Goal: Information Seeking & Learning: Learn about a topic

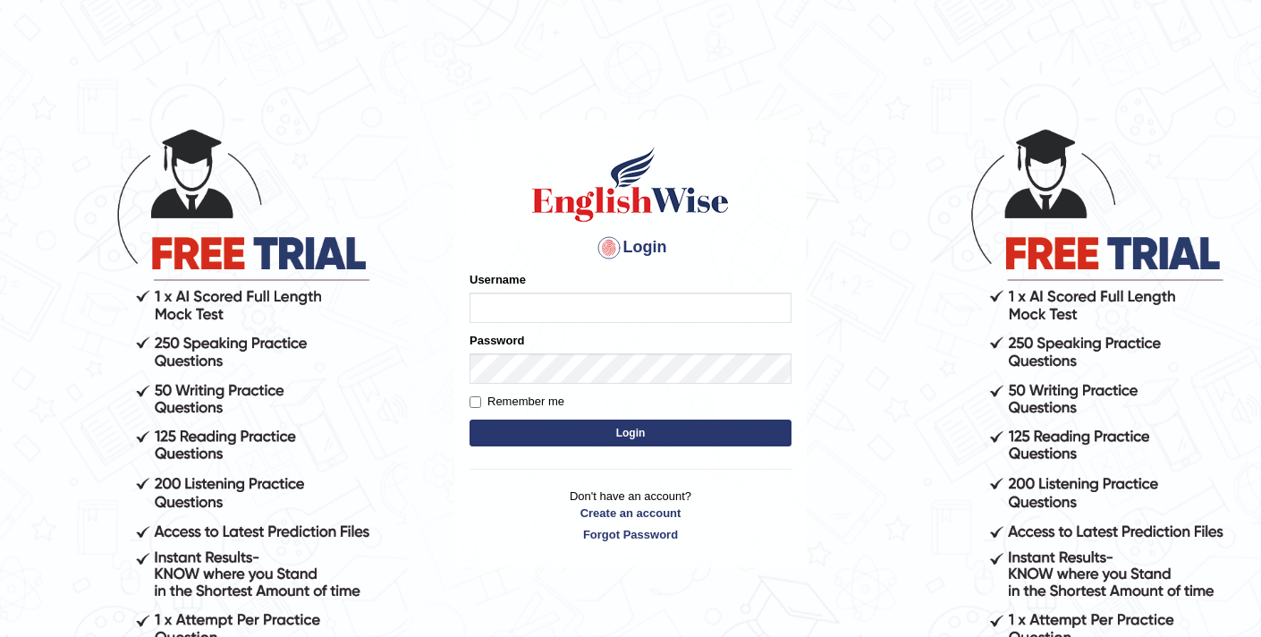
type input "elhamdavoodi"
click at [576, 432] on button "Login" at bounding box center [630, 432] width 322 height 27
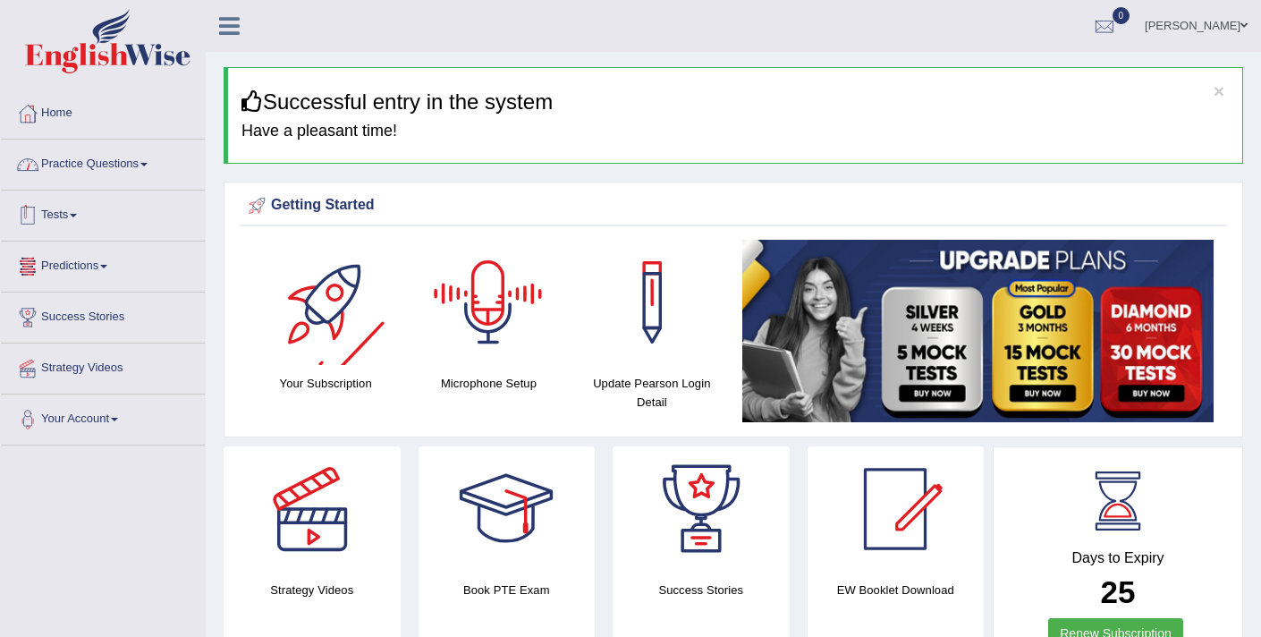
click at [73, 161] on link "Practice Questions" at bounding box center [103, 161] width 204 height 45
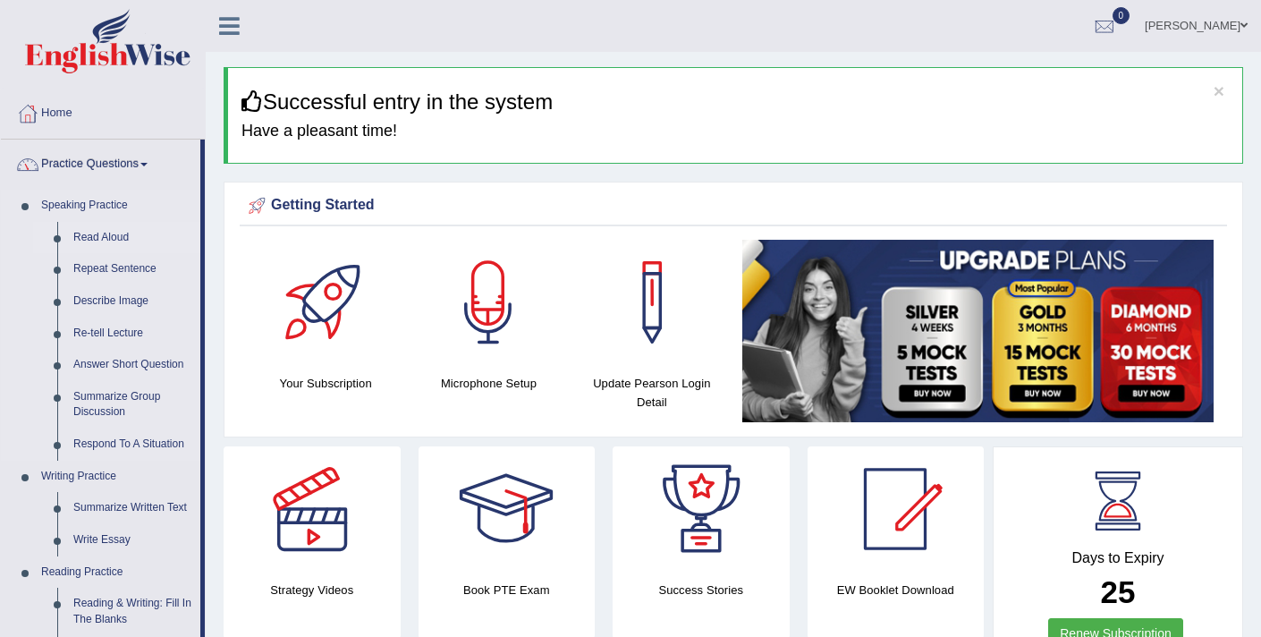
click at [81, 240] on link "Read Aloud" at bounding box center [132, 238] width 135 height 32
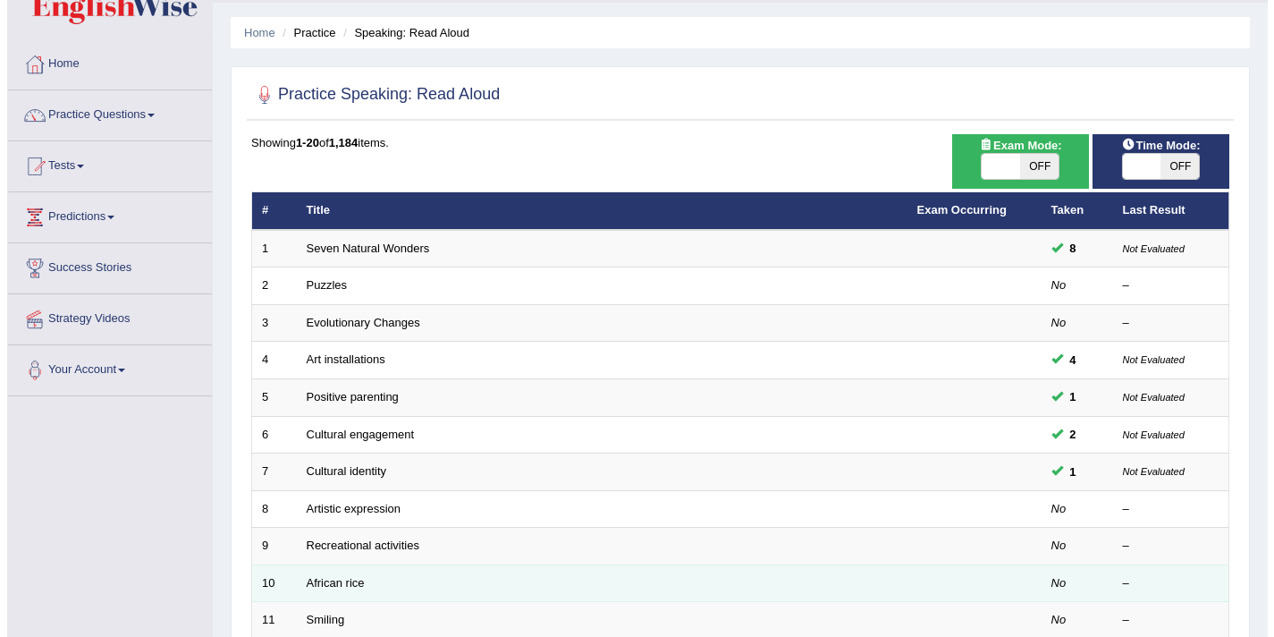
scroll to position [63, 0]
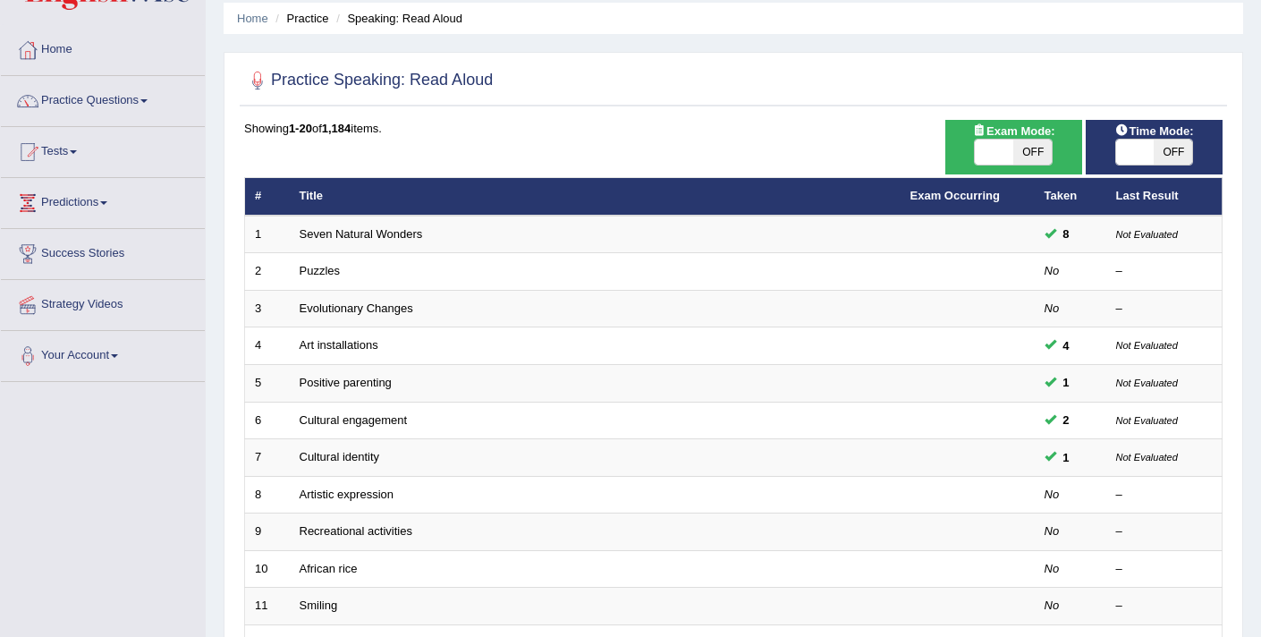
click at [1120, 148] on span at bounding box center [1135, 151] width 38 height 25
click at [1126, 157] on span at bounding box center [1135, 151] width 38 height 25
click at [986, 152] on span at bounding box center [993, 151] width 38 height 25
checkbox input "true"
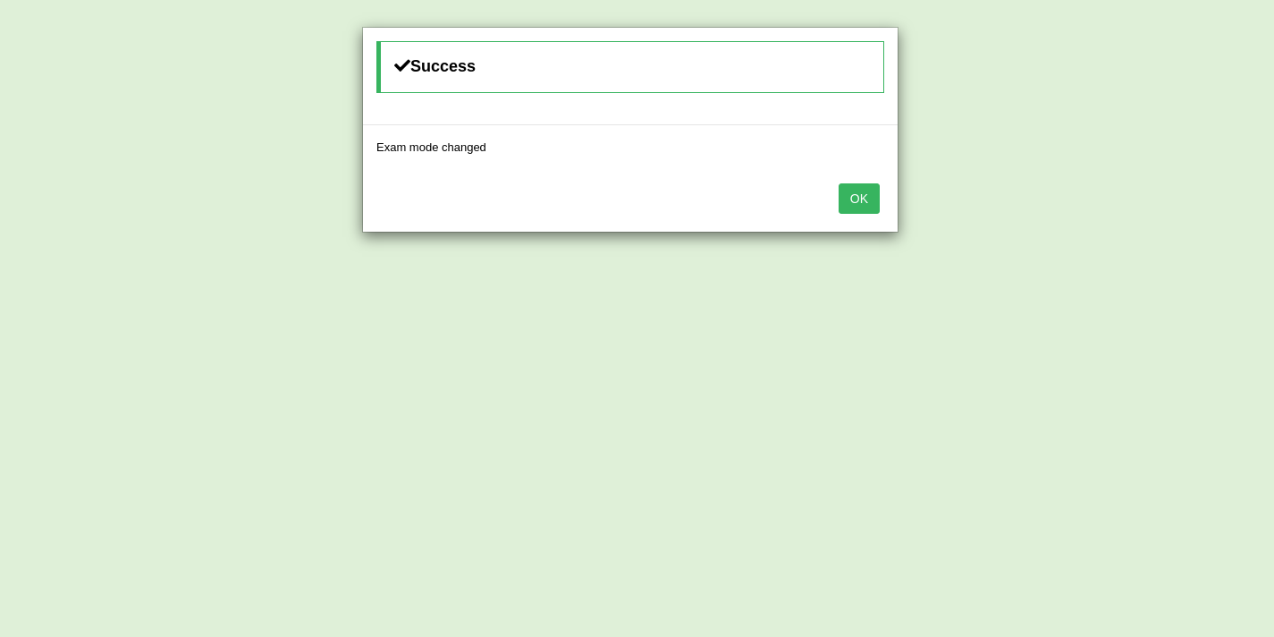
click at [862, 192] on button "OK" at bounding box center [859, 198] width 41 height 30
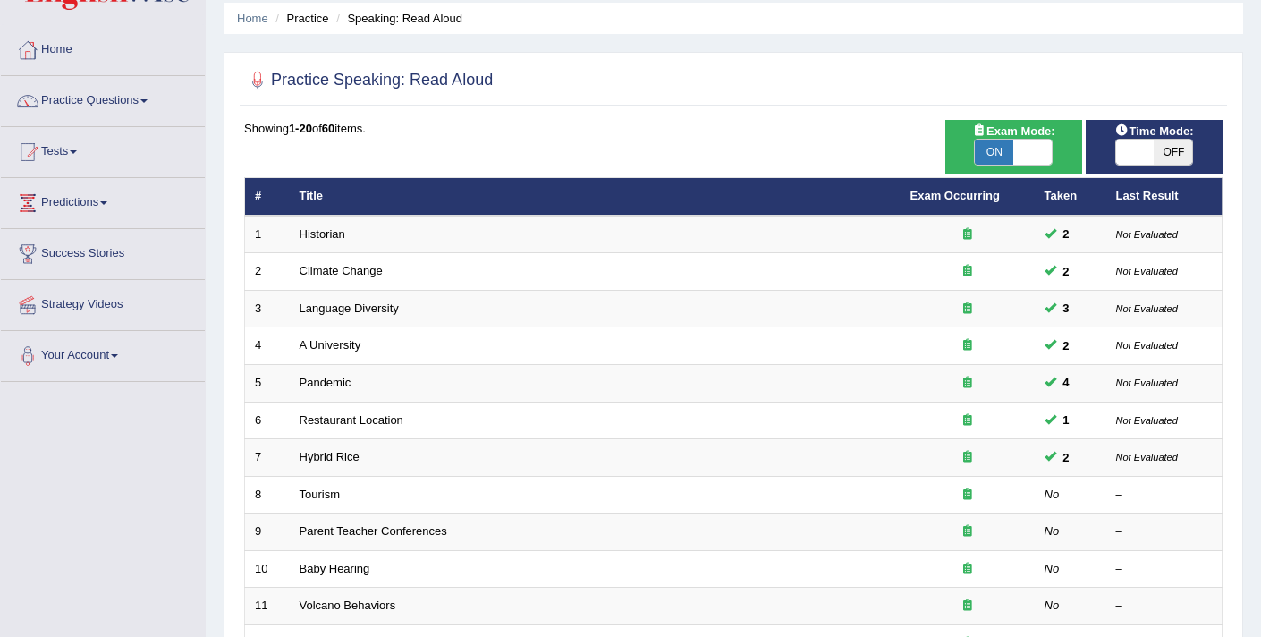
scroll to position [63, 0]
click at [1138, 151] on span at bounding box center [1135, 151] width 38 height 25
checkbox input "true"
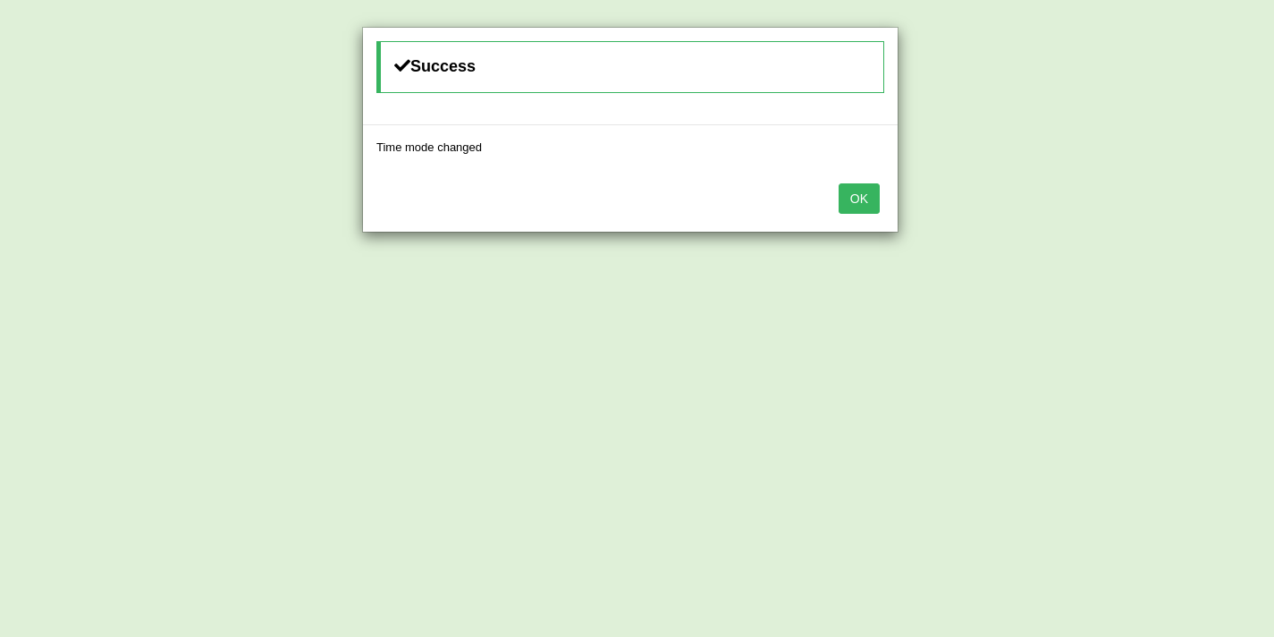
click at [856, 202] on button "OK" at bounding box center [859, 198] width 41 height 30
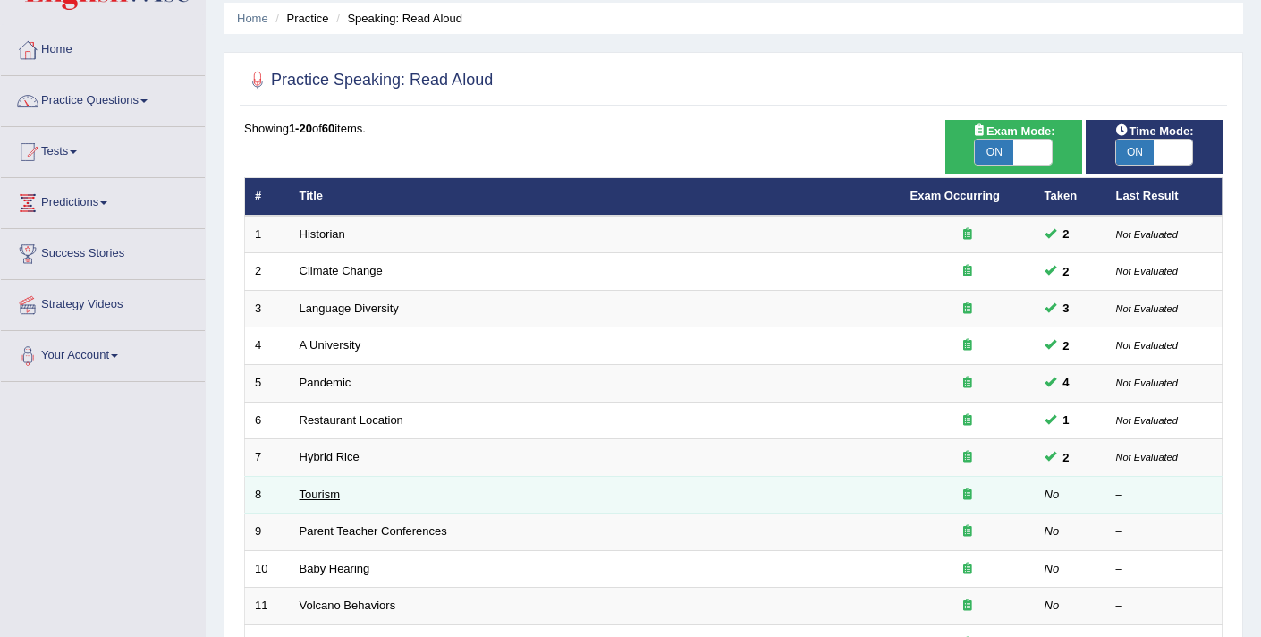
click at [324, 496] on link "Tourism" at bounding box center [319, 493] width 41 height 13
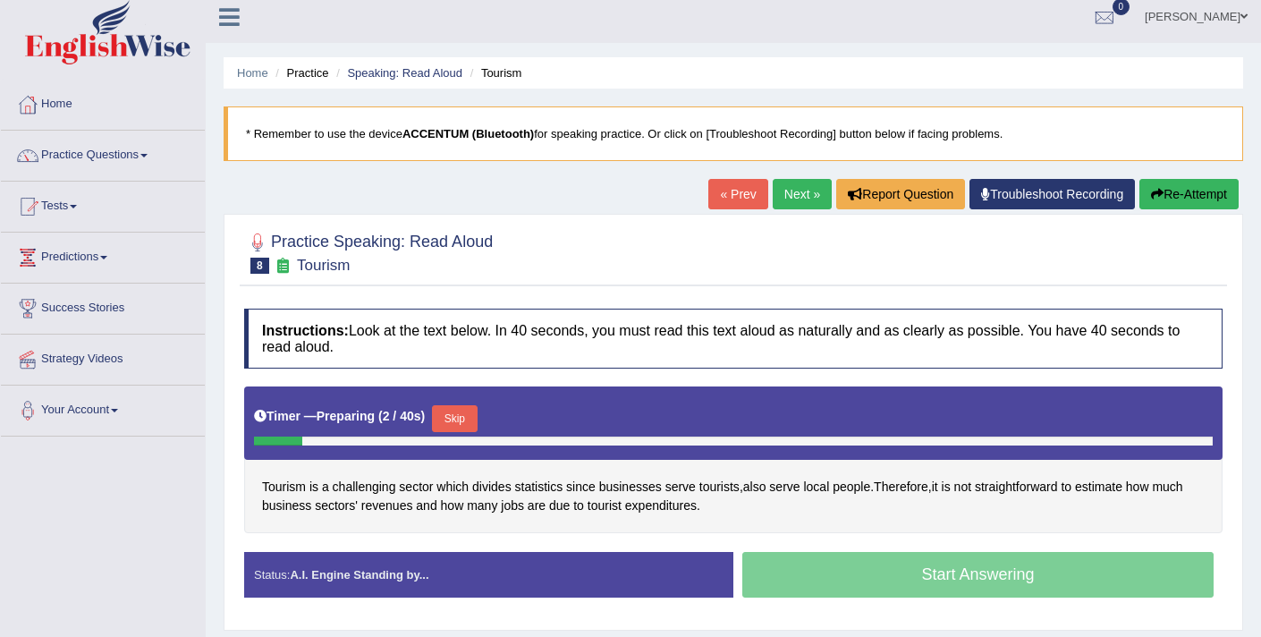
scroll to position [22, 0]
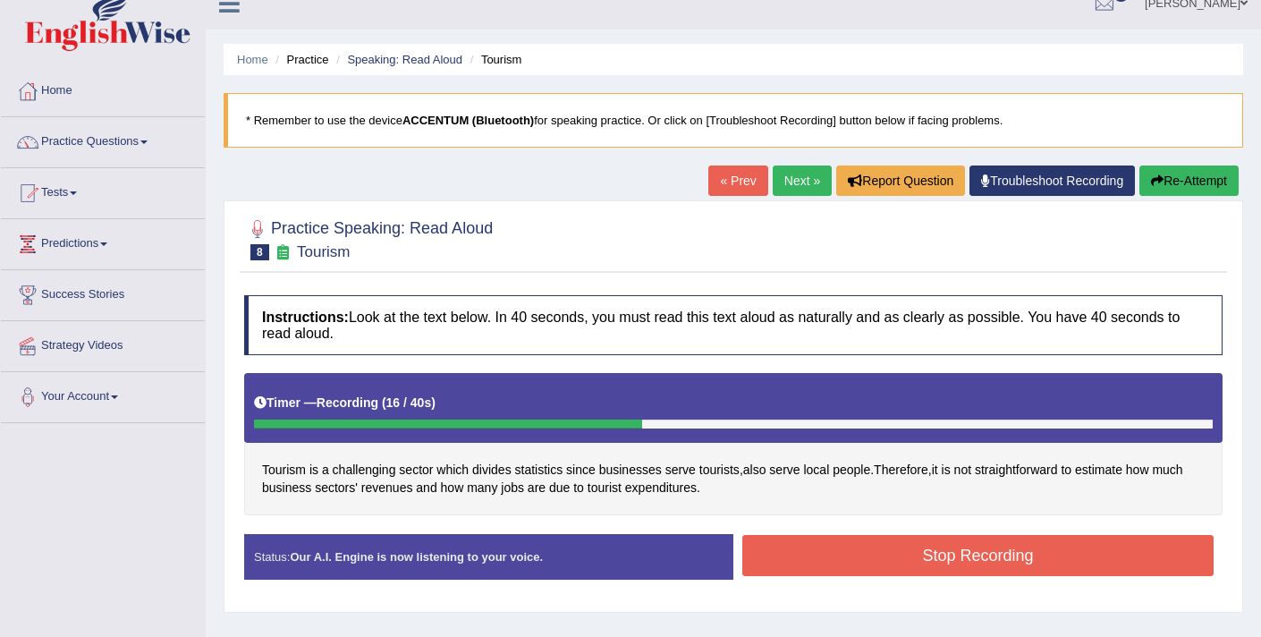
click at [856, 539] on button "Stop Recording" at bounding box center [977, 555] width 471 height 41
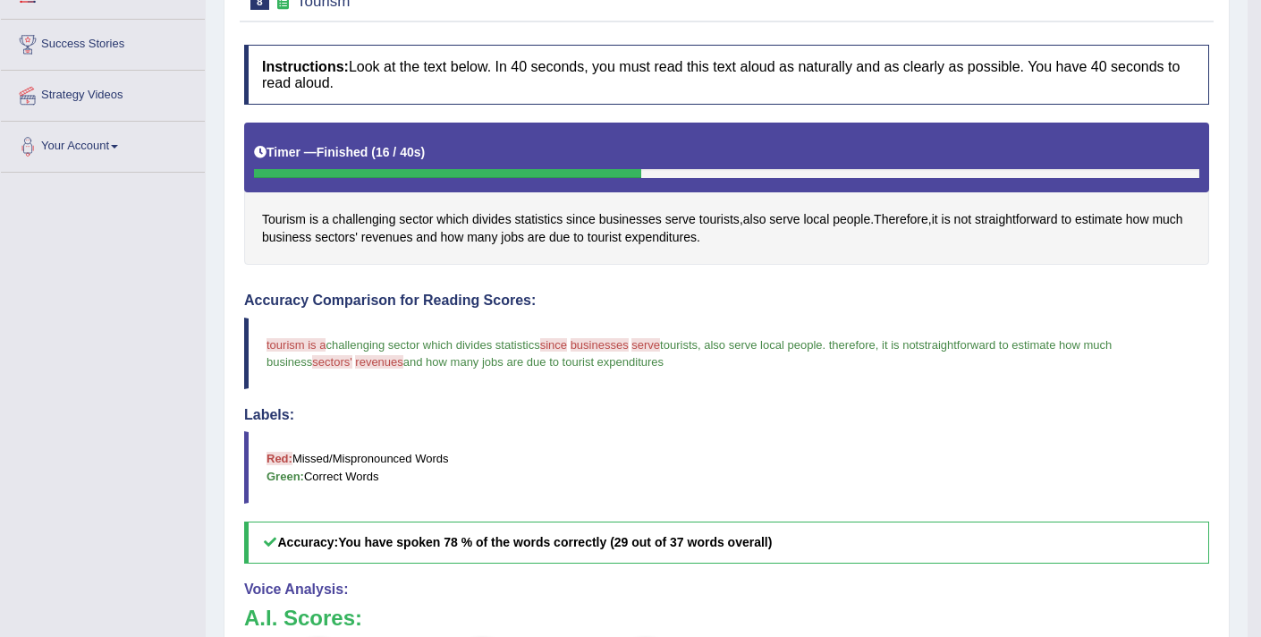
scroll to position [88, 0]
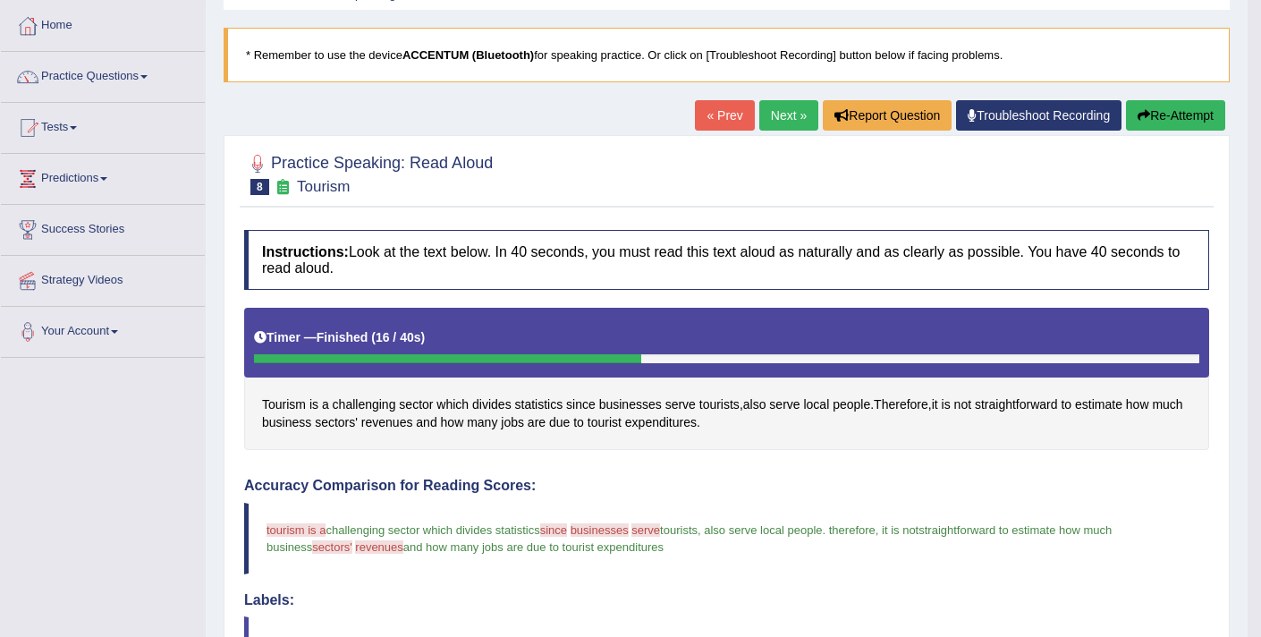
click at [771, 117] on link "Next »" at bounding box center [788, 115] width 59 height 30
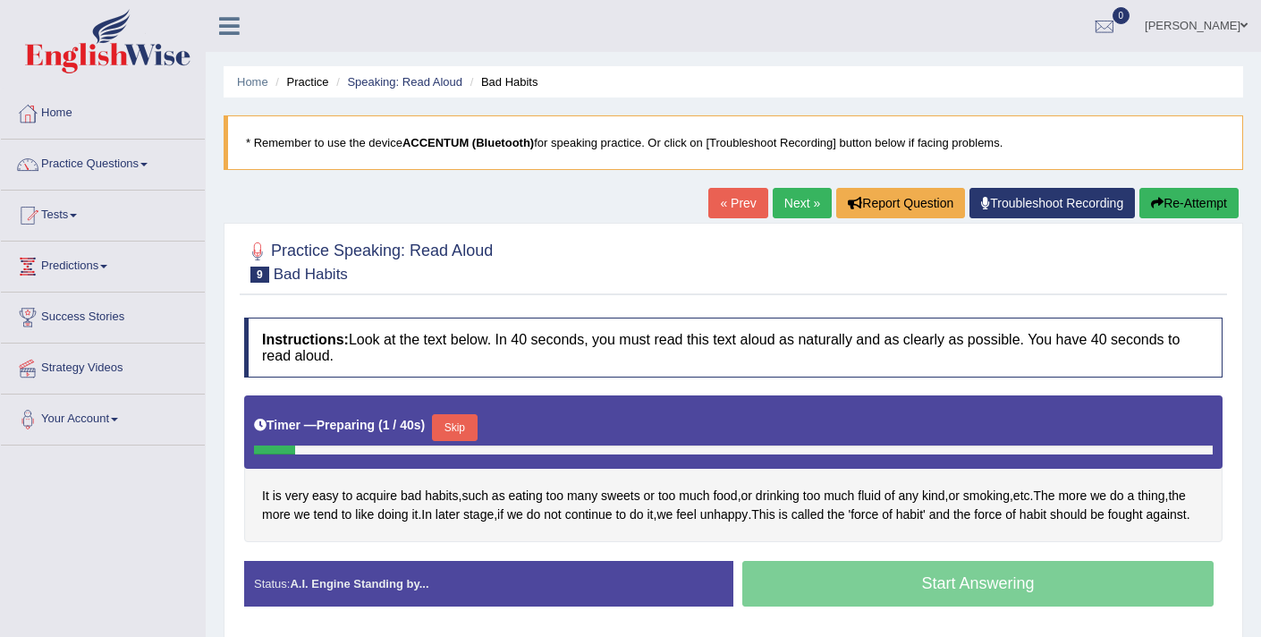
scroll to position [4, 0]
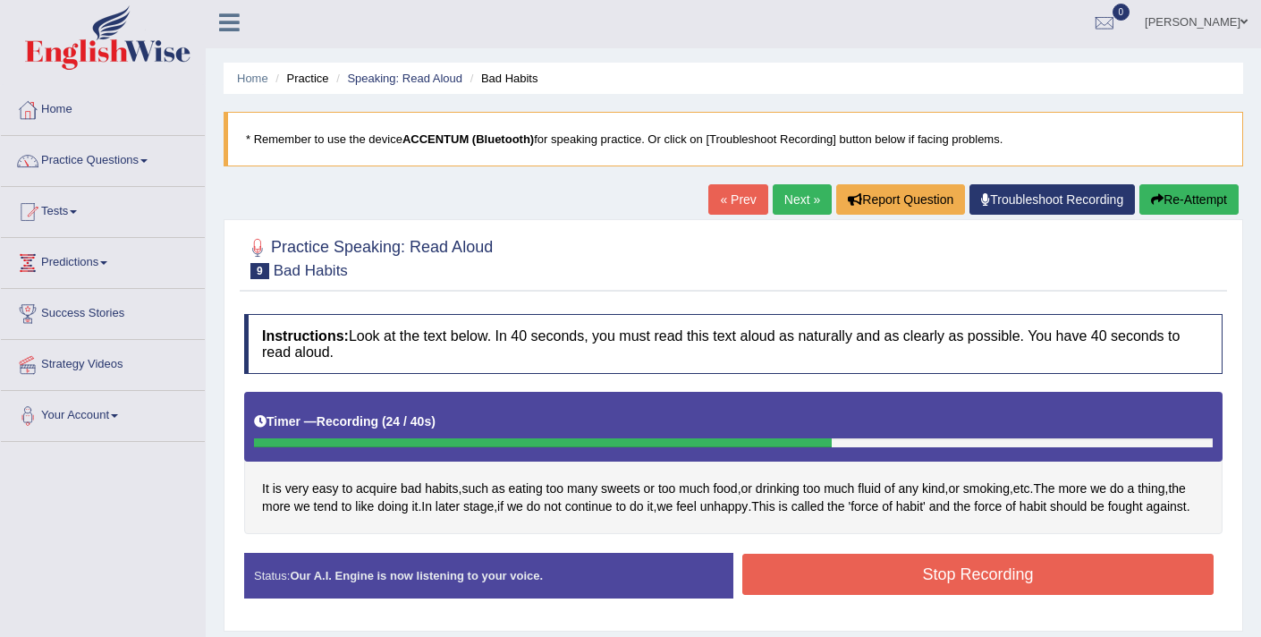
click at [941, 584] on button "Stop Recording" at bounding box center [977, 573] width 471 height 41
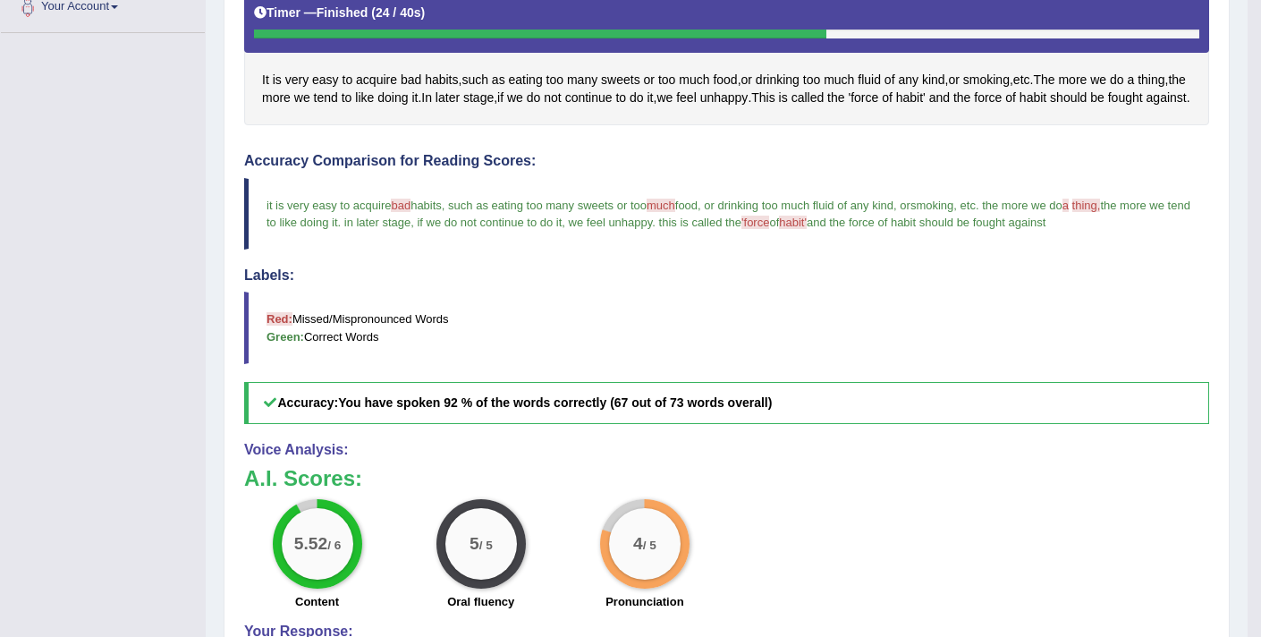
scroll to position [400, 0]
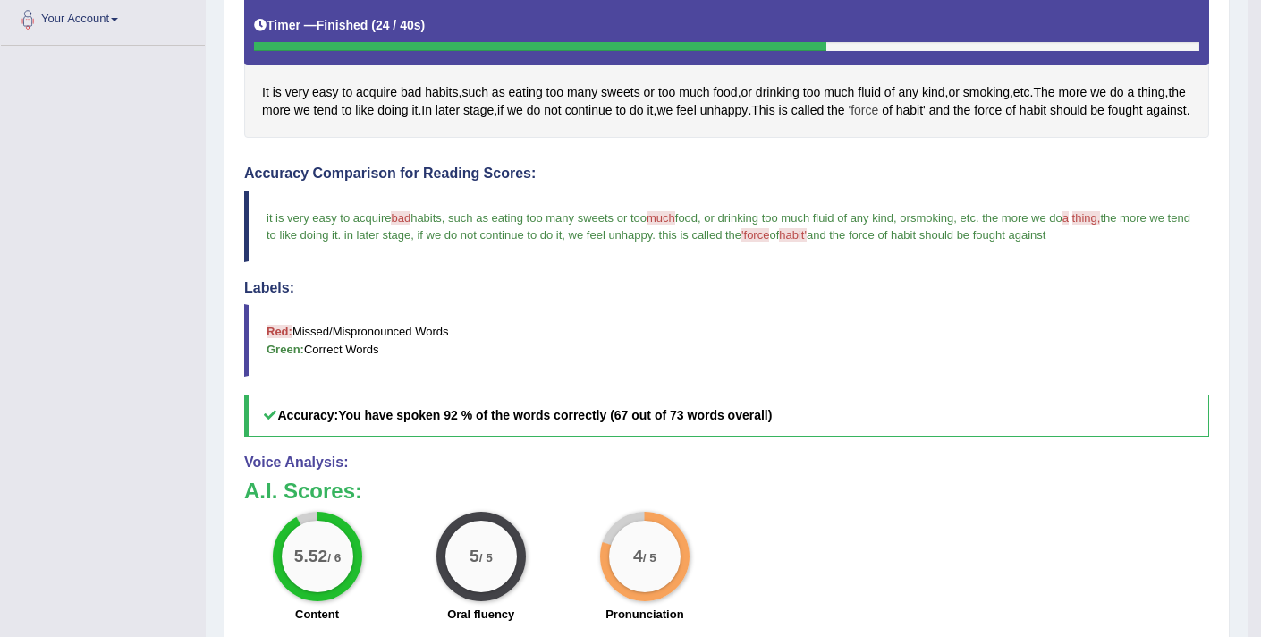
click at [878, 112] on span "'force" at bounding box center [862, 110] width 30 height 19
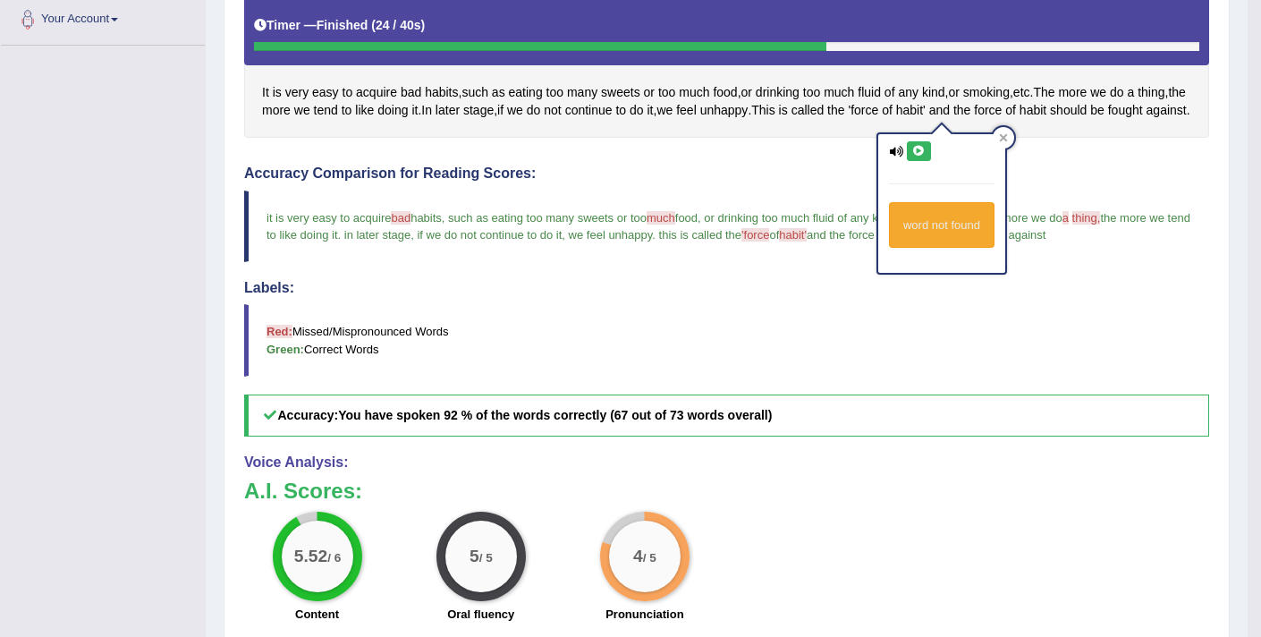
click at [916, 149] on icon at bounding box center [918, 151] width 13 height 11
click at [918, 152] on icon at bounding box center [918, 151] width 13 height 11
click at [925, 111] on span "habit'" at bounding box center [911, 110] width 30 height 19
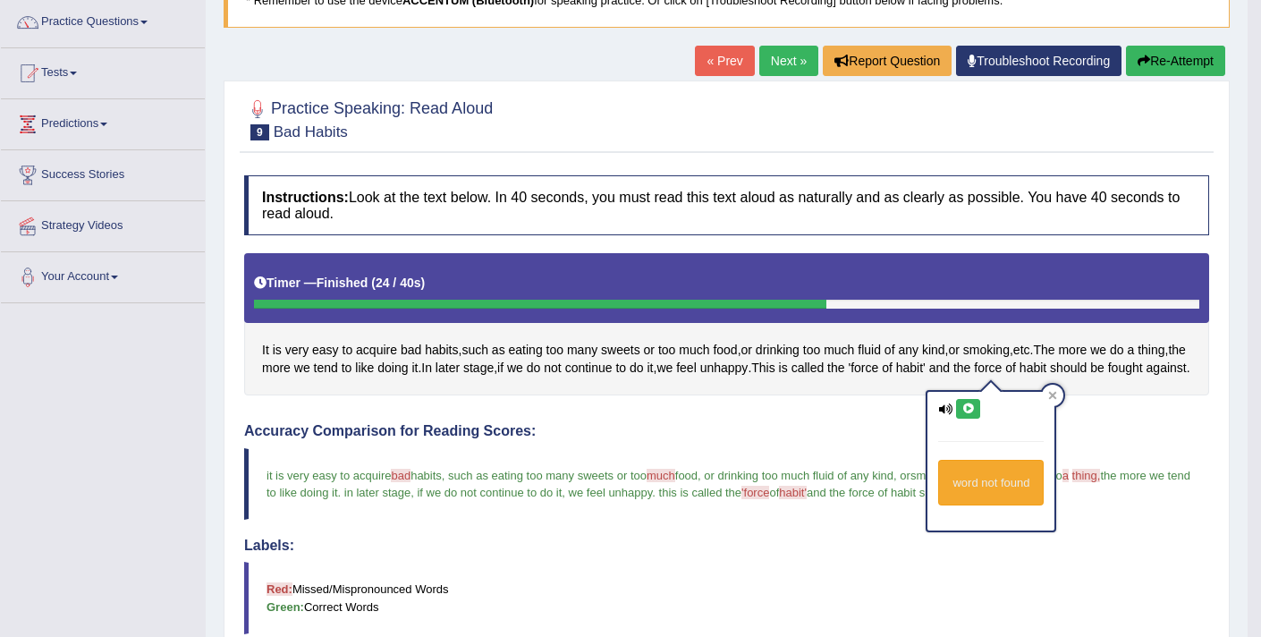
scroll to position [136, 0]
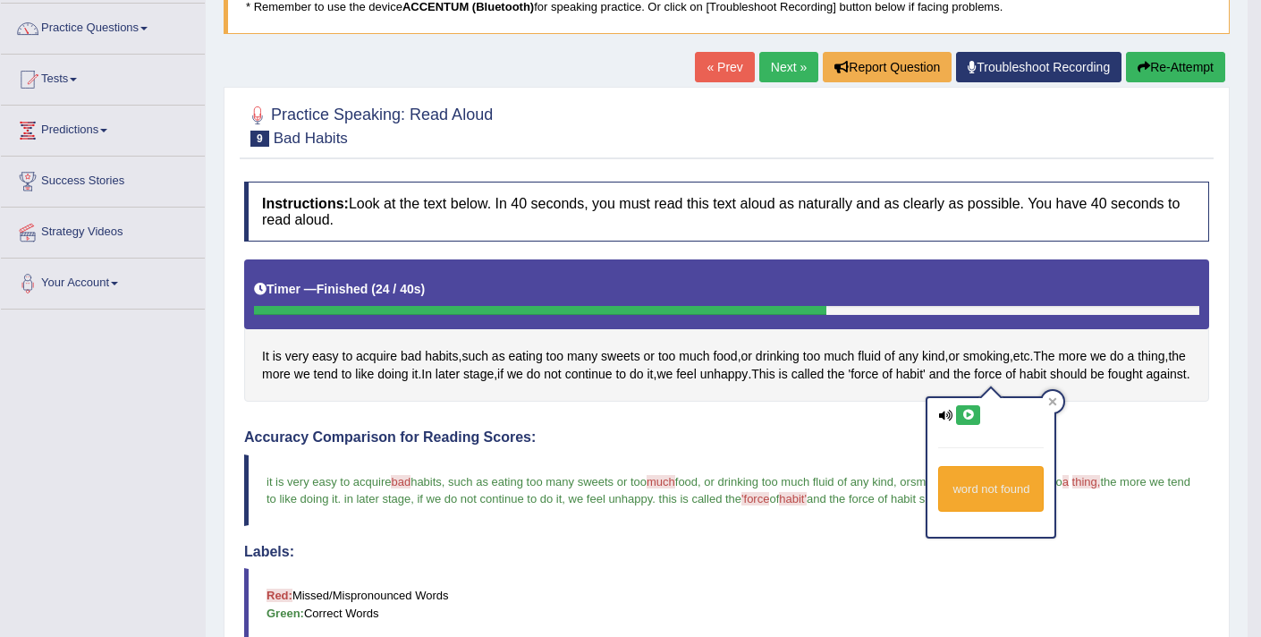
click at [781, 72] on link "Next »" at bounding box center [788, 67] width 59 height 30
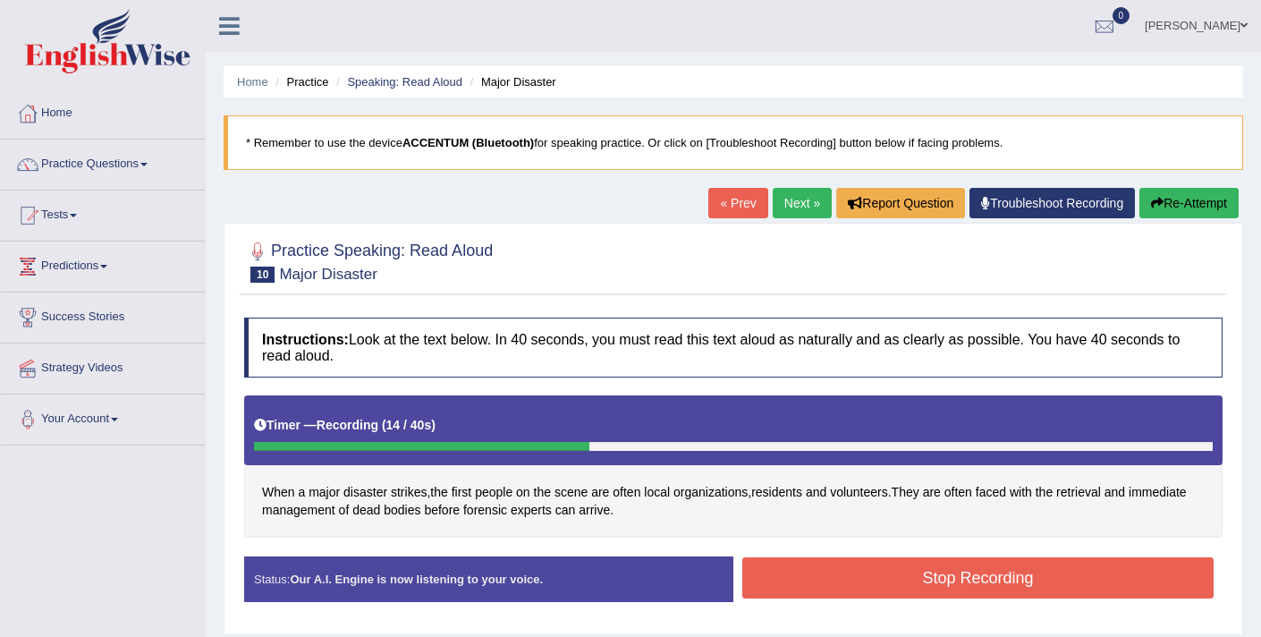
click at [849, 561] on button "Stop Recording" at bounding box center [977, 577] width 471 height 41
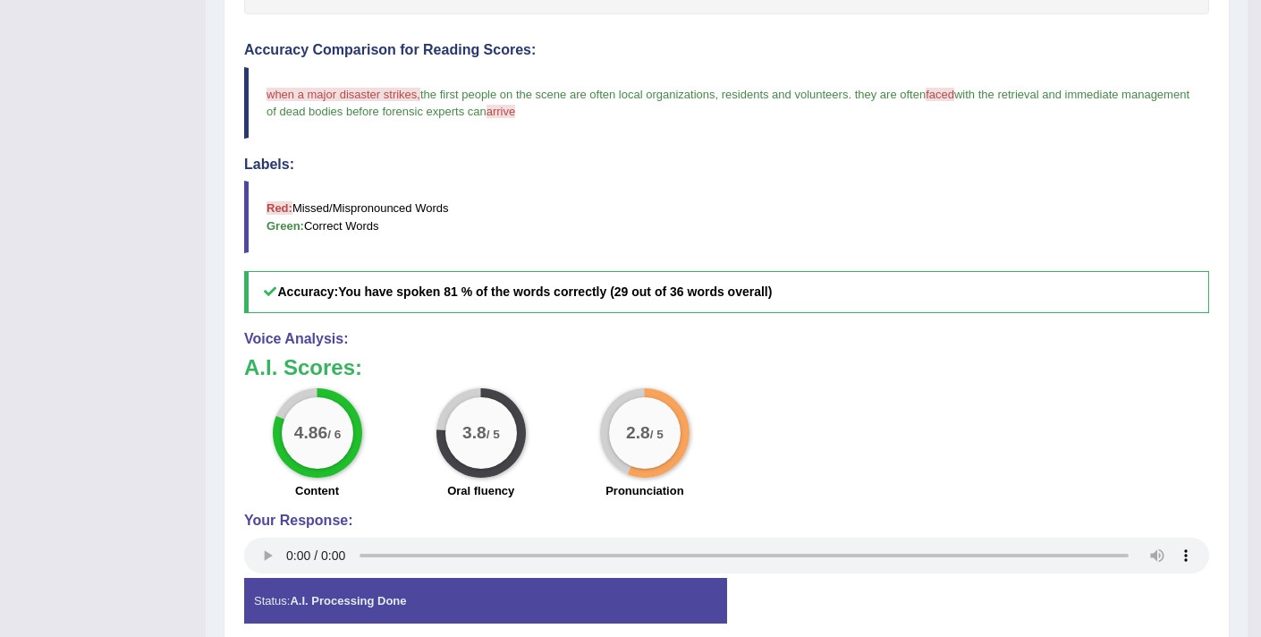
scroll to position [180, 0]
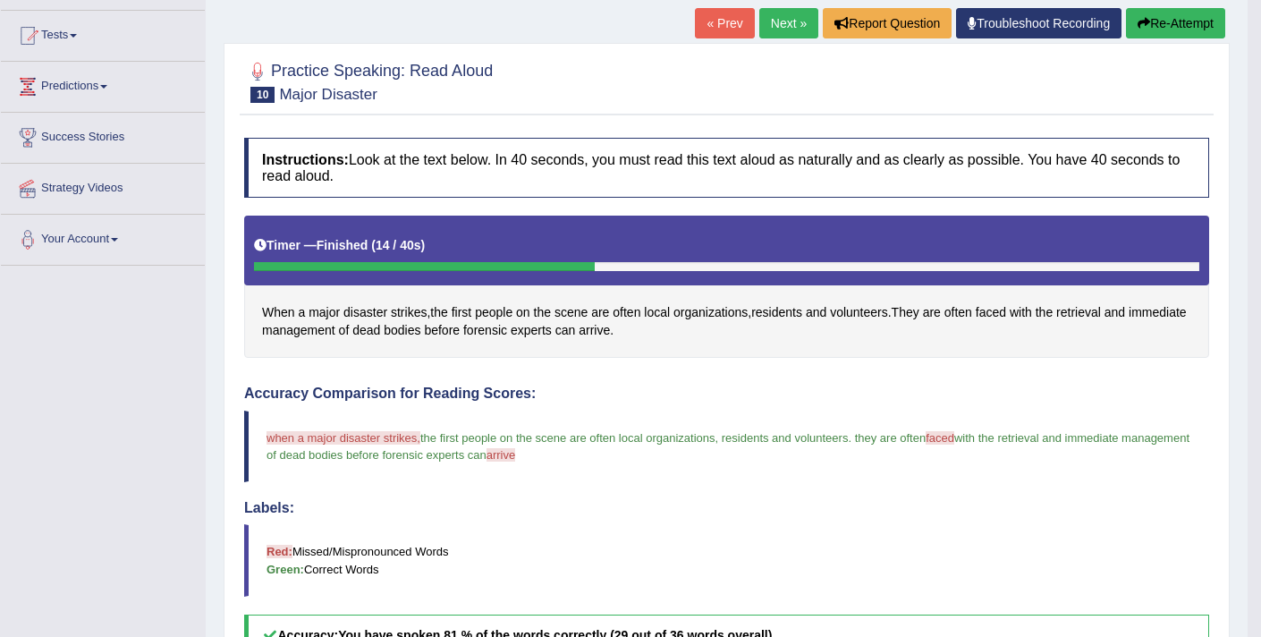
click at [785, 23] on link "Next »" at bounding box center [788, 23] width 59 height 30
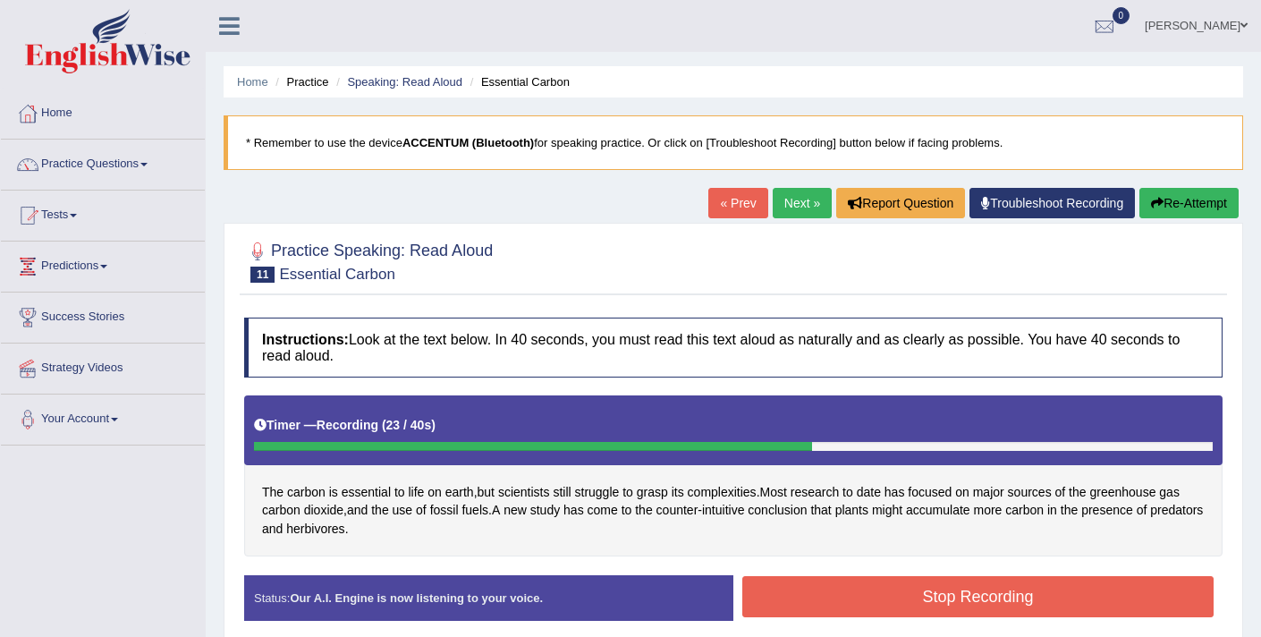
click at [840, 599] on button "Stop Recording" at bounding box center [977, 596] width 471 height 41
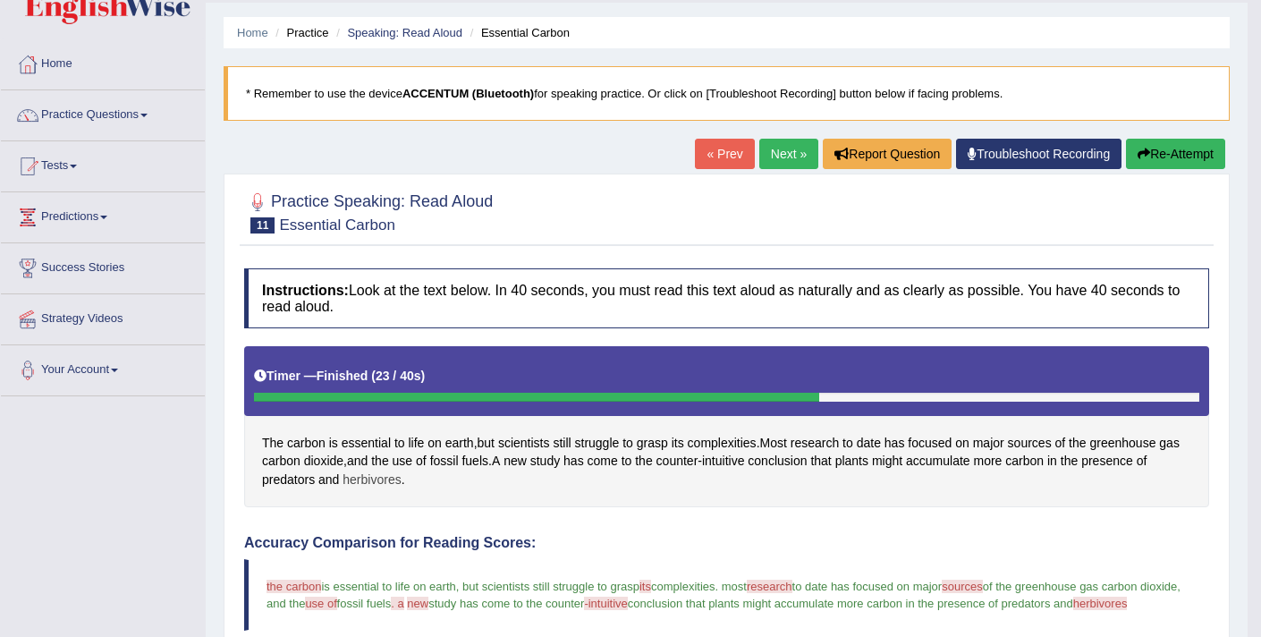
scroll to position [53, 0]
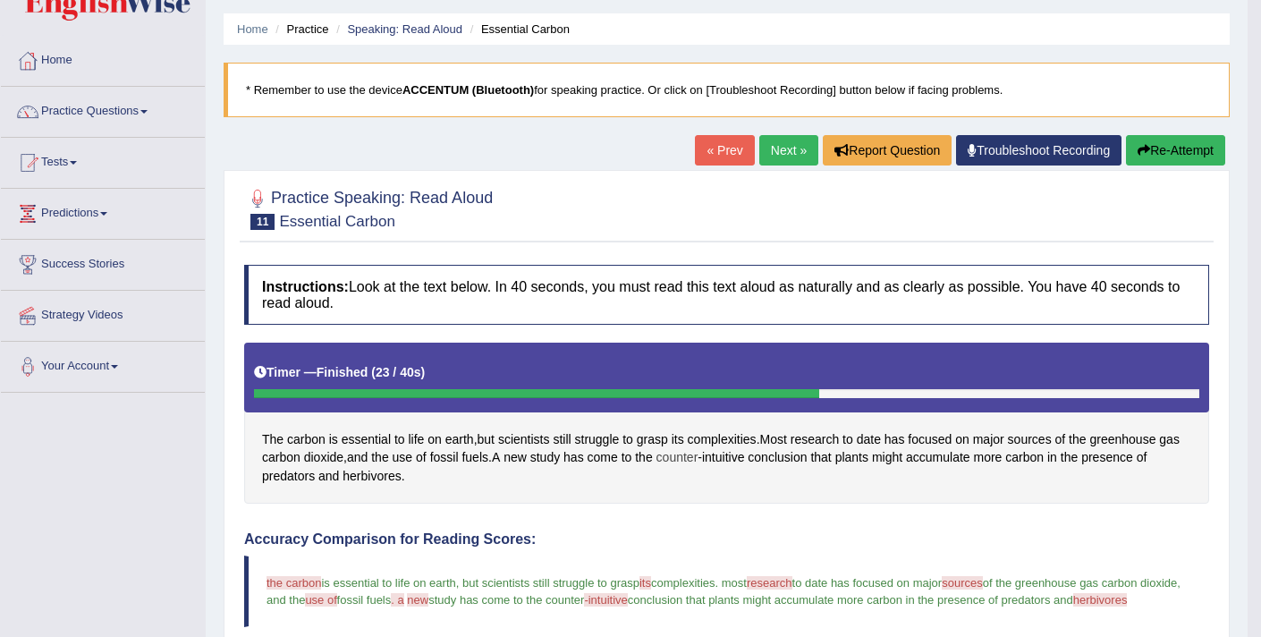
click at [698, 459] on span "counter" at bounding box center [677, 457] width 42 height 19
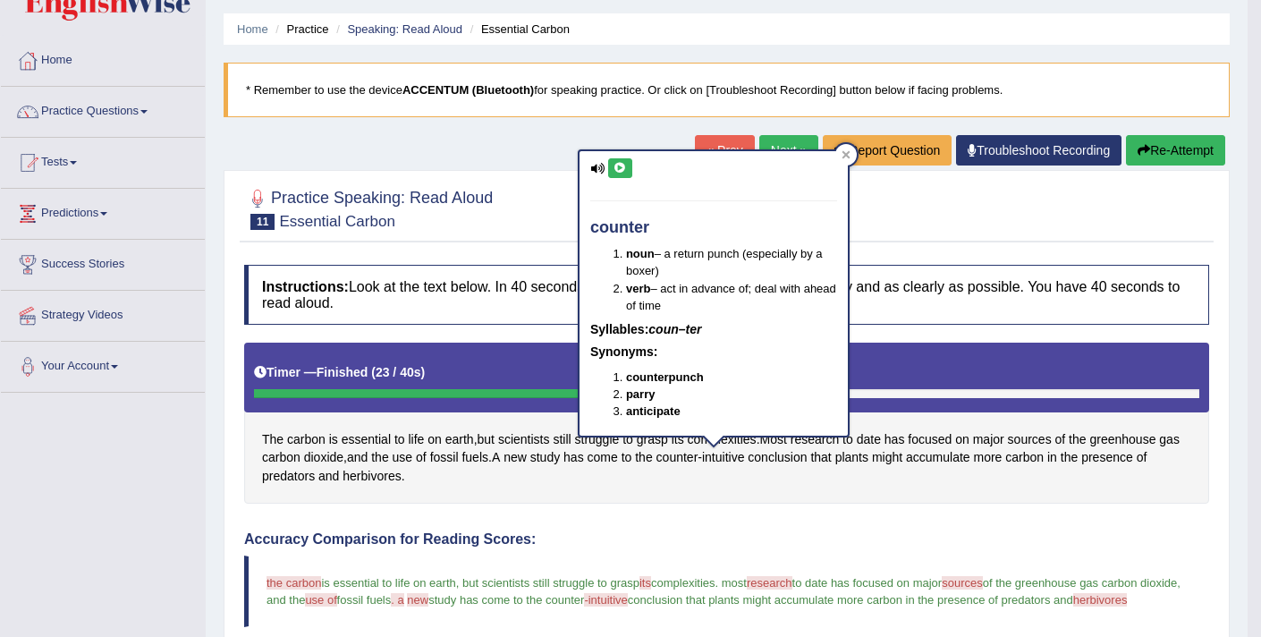
click at [615, 165] on icon at bounding box center [619, 168] width 13 height 11
click at [755, 532] on h4 "Accuracy Comparison for Reading Scores:" at bounding box center [726, 539] width 965 height 16
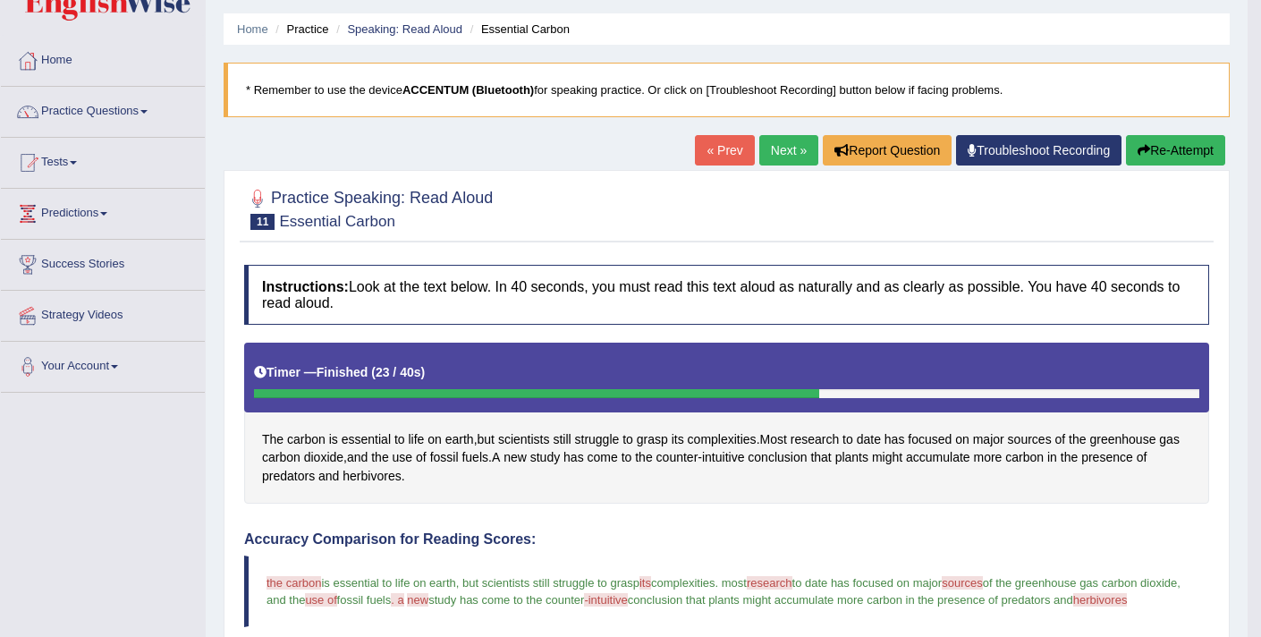
click at [627, 601] on span "-intuitive" at bounding box center [605, 599] width 43 height 13
click at [744, 454] on span "intuitive" at bounding box center [723, 457] width 42 height 19
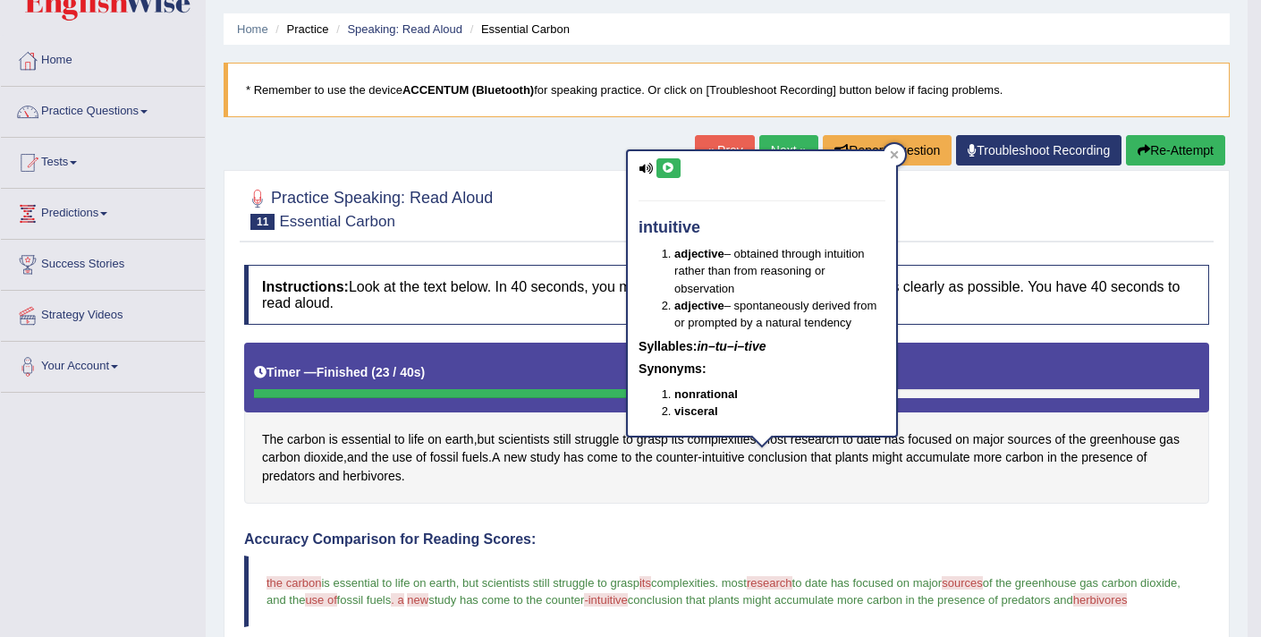
click at [674, 164] on icon at bounding box center [668, 168] width 13 height 11
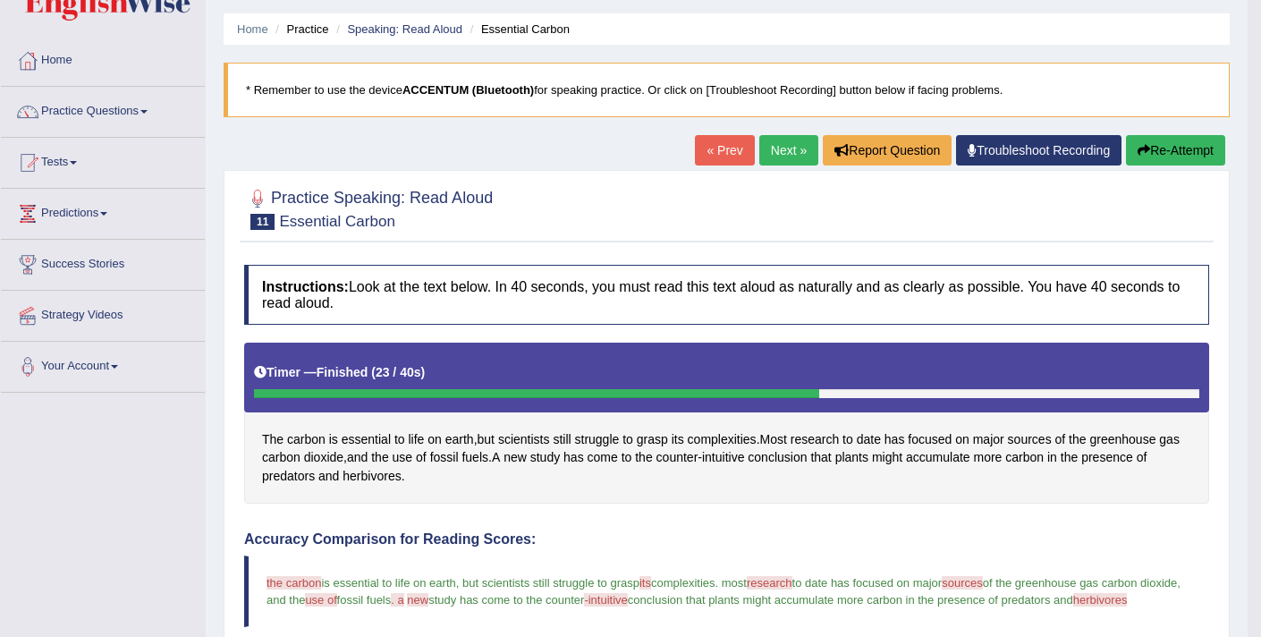
scroll to position [71, 0]
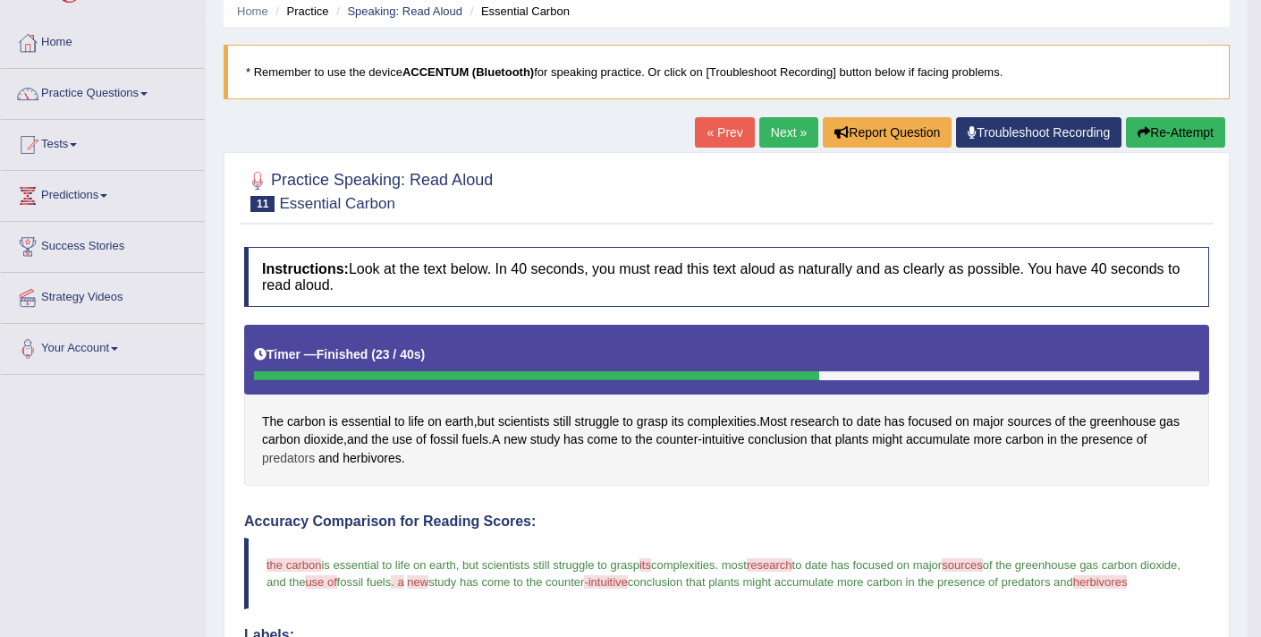
click at [309, 453] on span "predators" at bounding box center [288, 458] width 53 height 19
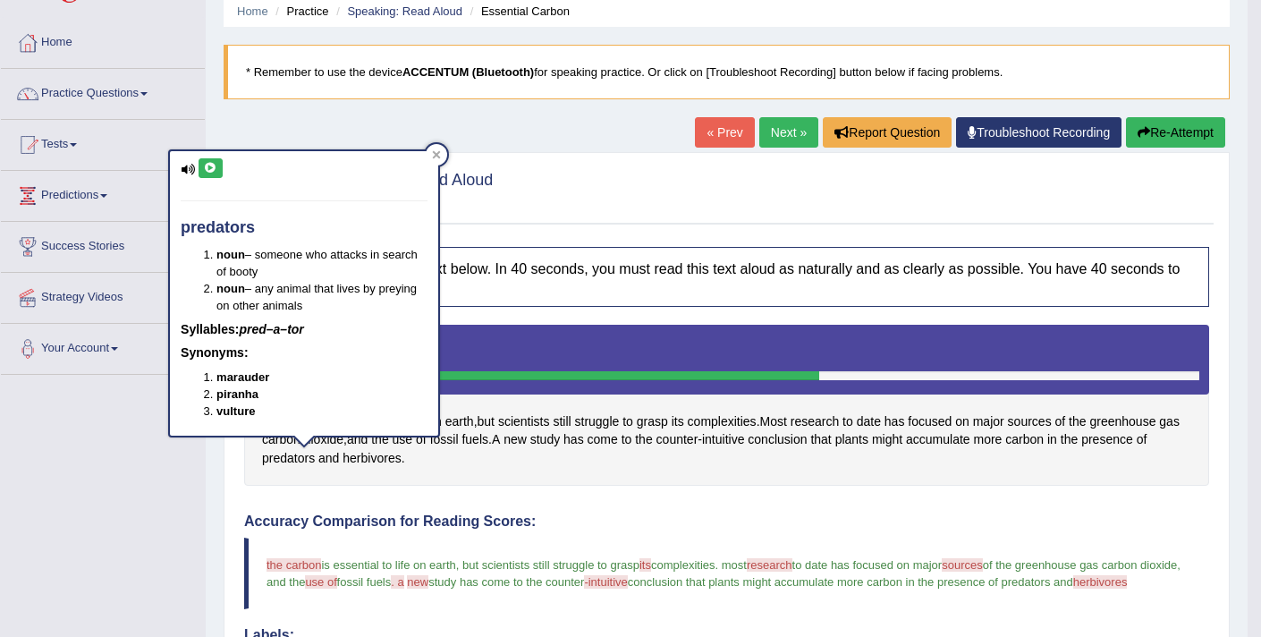
click at [219, 164] on button at bounding box center [210, 168] width 24 height 20
click at [377, 457] on span "herbivores" at bounding box center [371, 458] width 58 height 19
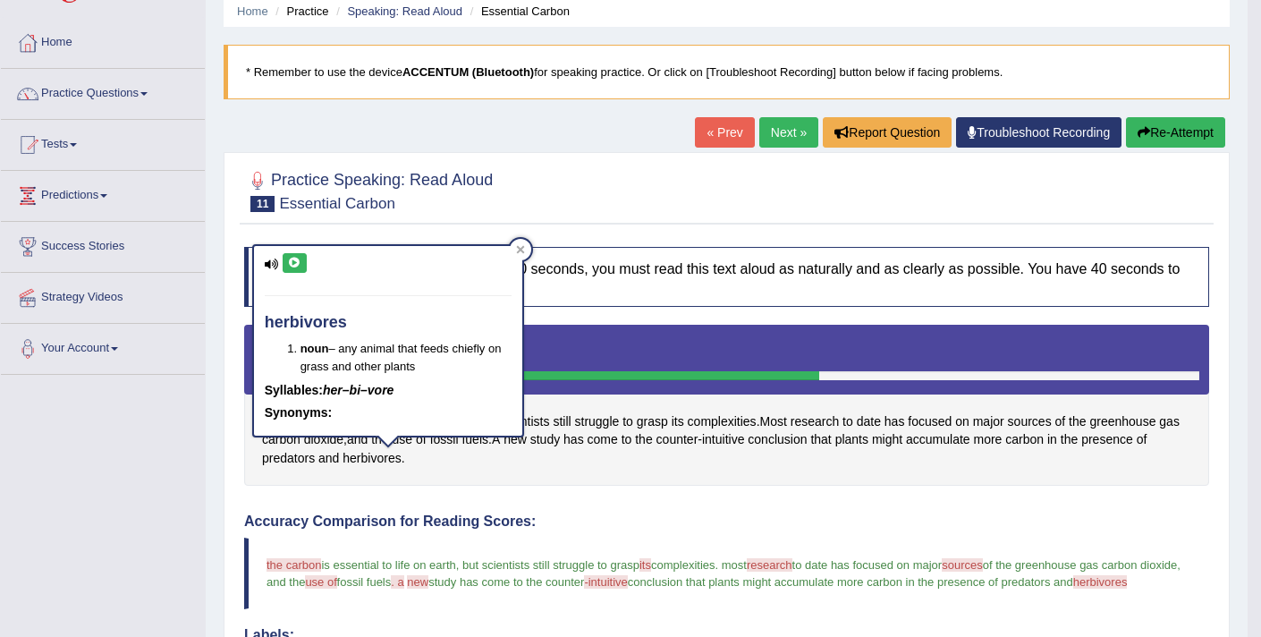
click at [295, 264] on icon at bounding box center [294, 262] width 13 height 11
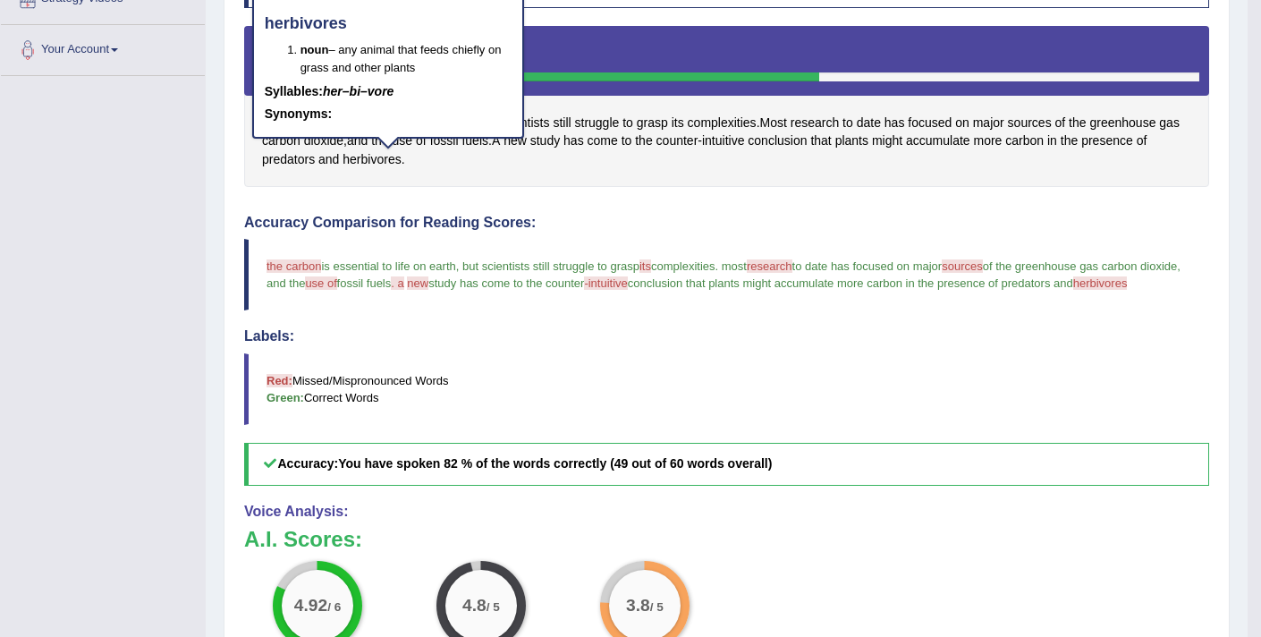
scroll to position [269, 0]
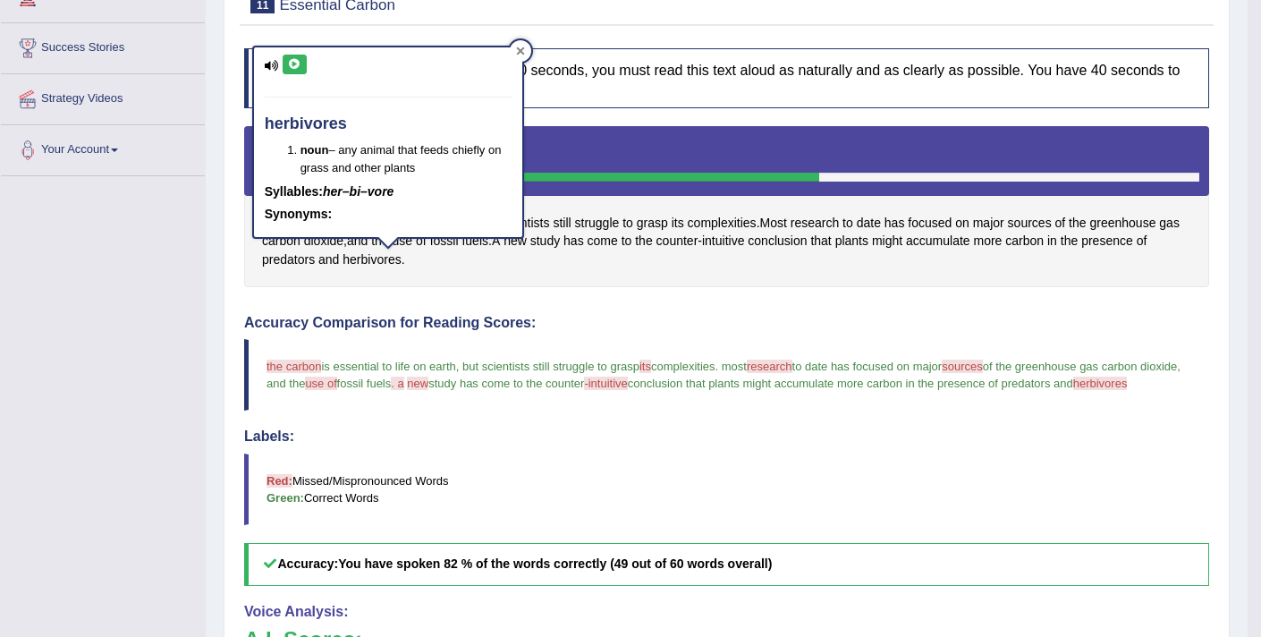
click at [518, 46] on icon at bounding box center [520, 50] width 9 height 9
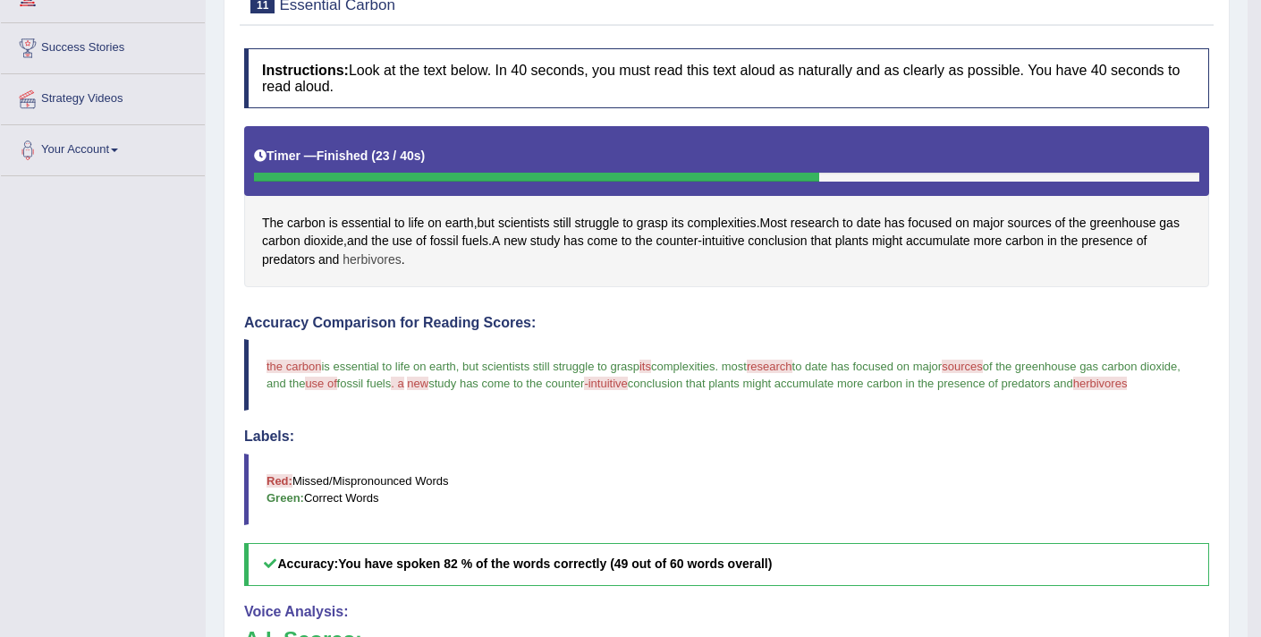
click at [375, 257] on span "herbivores" at bounding box center [371, 259] width 58 height 19
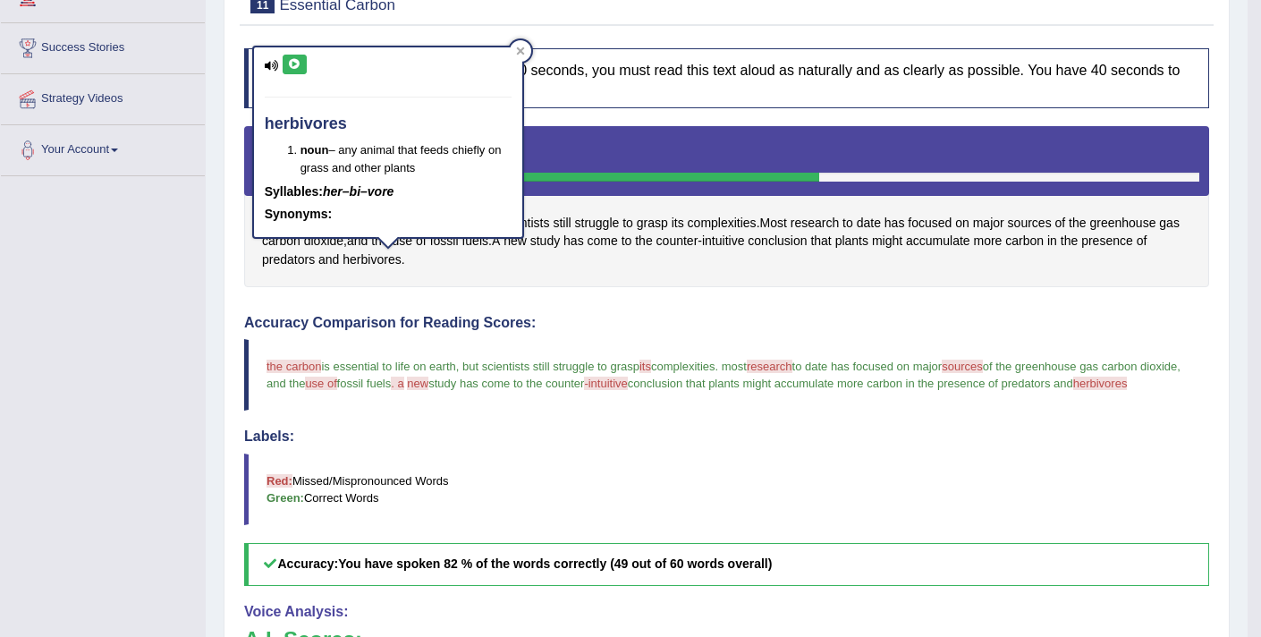
click at [295, 60] on icon at bounding box center [294, 64] width 13 height 11
click at [292, 61] on icon at bounding box center [294, 64] width 13 height 11
click at [610, 307] on div "Instructions: Look at the text below. In 40 seconds, you must read this text al…" at bounding box center [727, 478] width 974 height 879
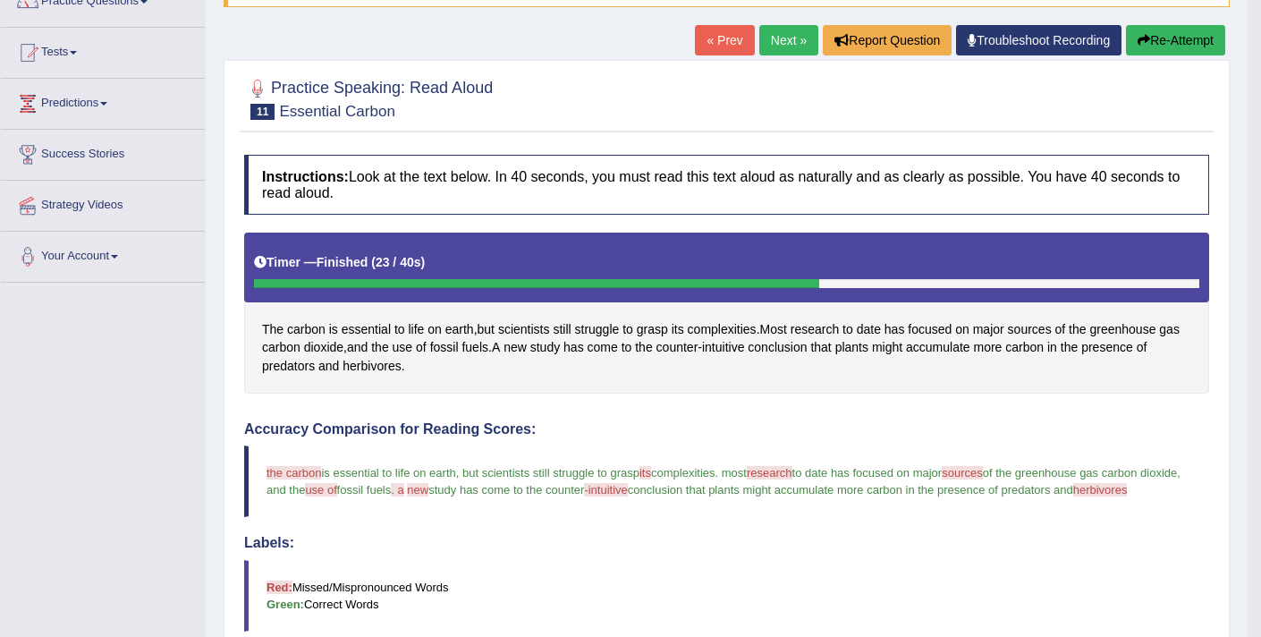
scroll to position [157, 0]
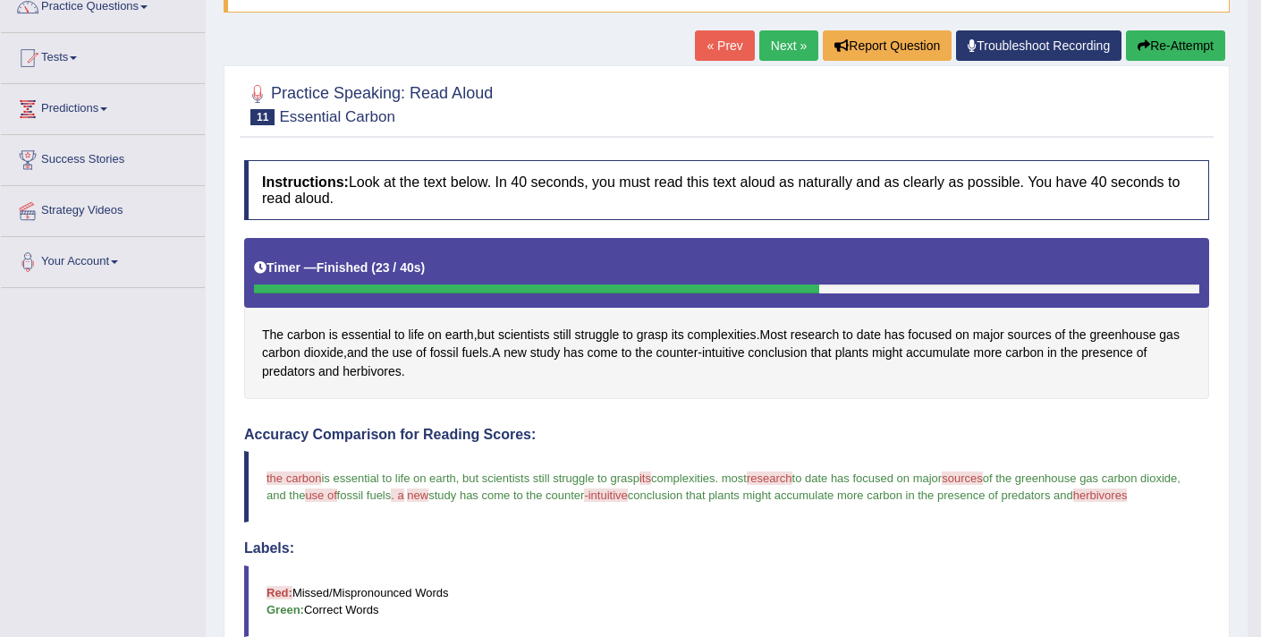
click at [1175, 55] on button "Re-Attempt" at bounding box center [1175, 45] width 99 height 30
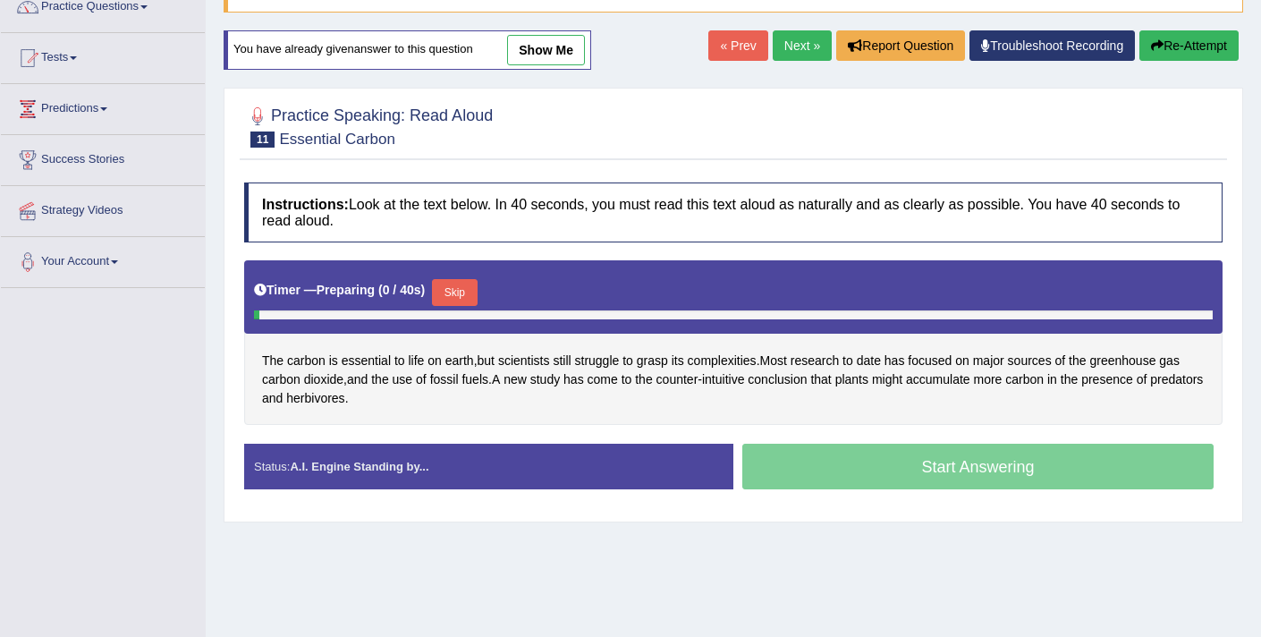
scroll to position [157, 0]
click at [450, 300] on button "Skip" at bounding box center [454, 292] width 45 height 27
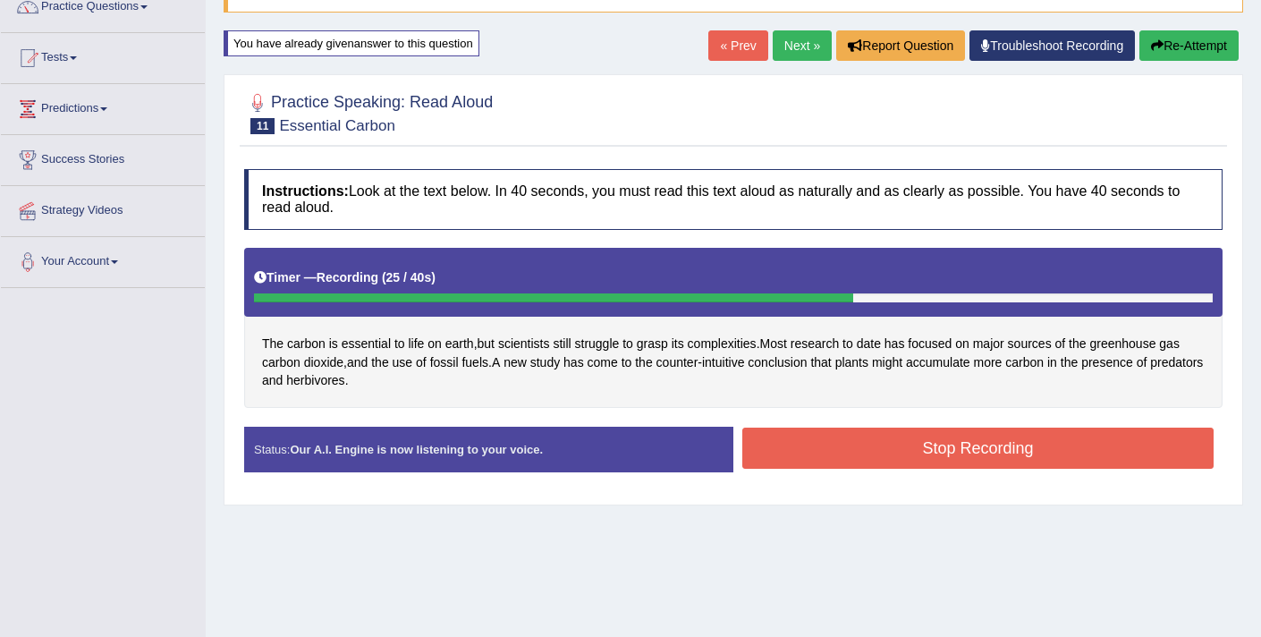
click at [883, 446] on button "Stop Recording" at bounding box center [977, 447] width 471 height 41
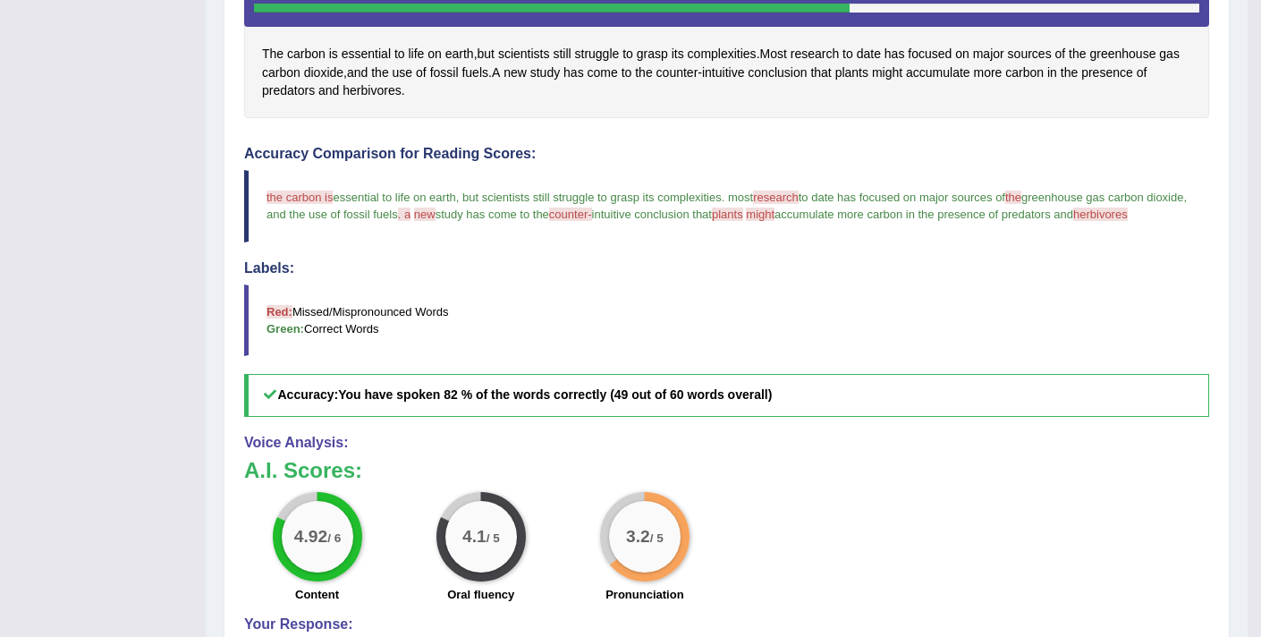
scroll to position [451, 0]
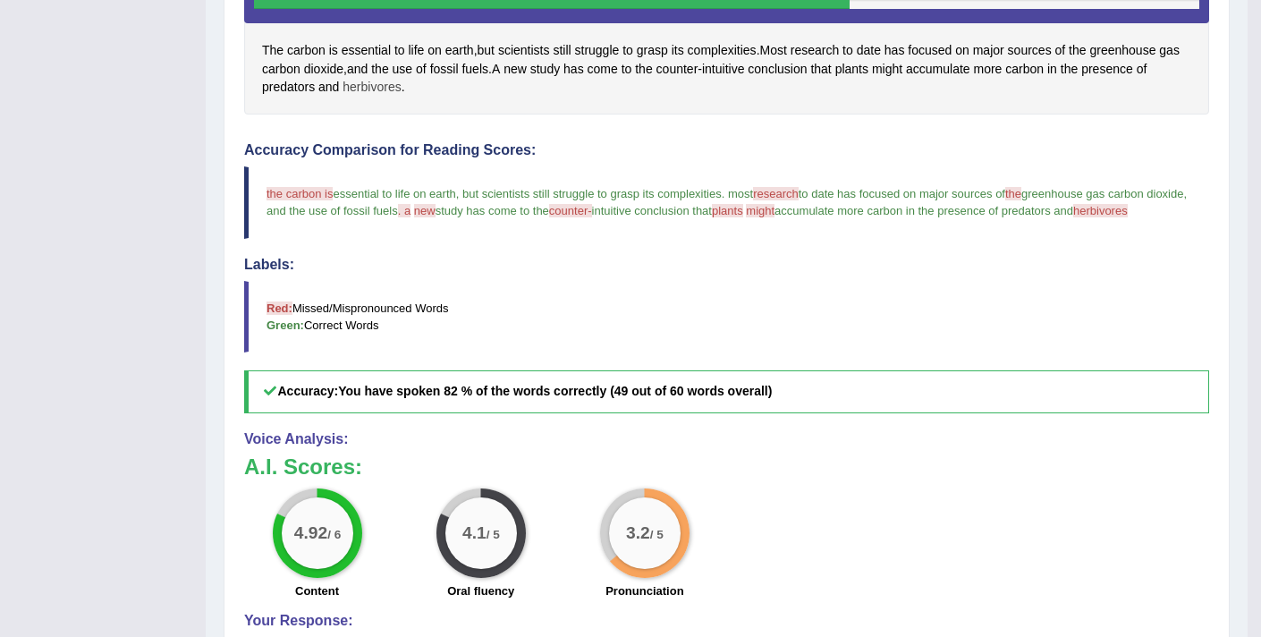
click at [398, 86] on span "herbivores" at bounding box center [371, 87] width 58 height 19
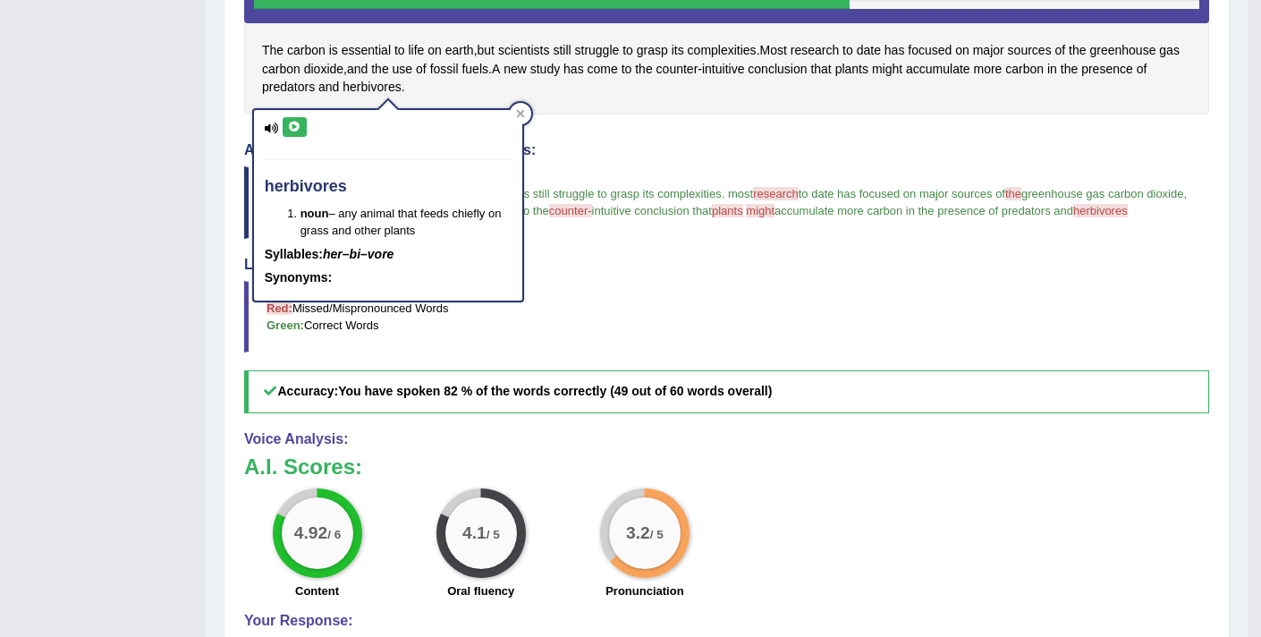
click at [291, 131] on icon at bounding box center [294, 127] width 13 height 11
click at [678, 341] on blockquote "Red: Missed/Mispronounced Words Green: Correct Words" at bounding box center [726, 317] width 965 height 72
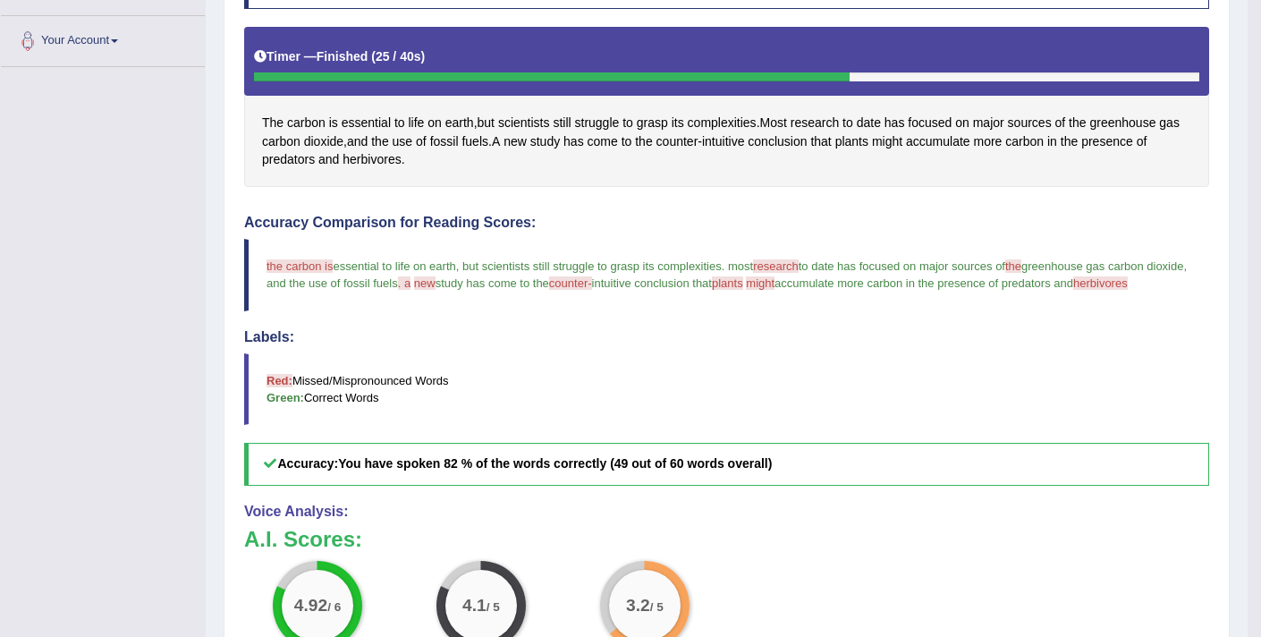
scroll to position [136, 0]
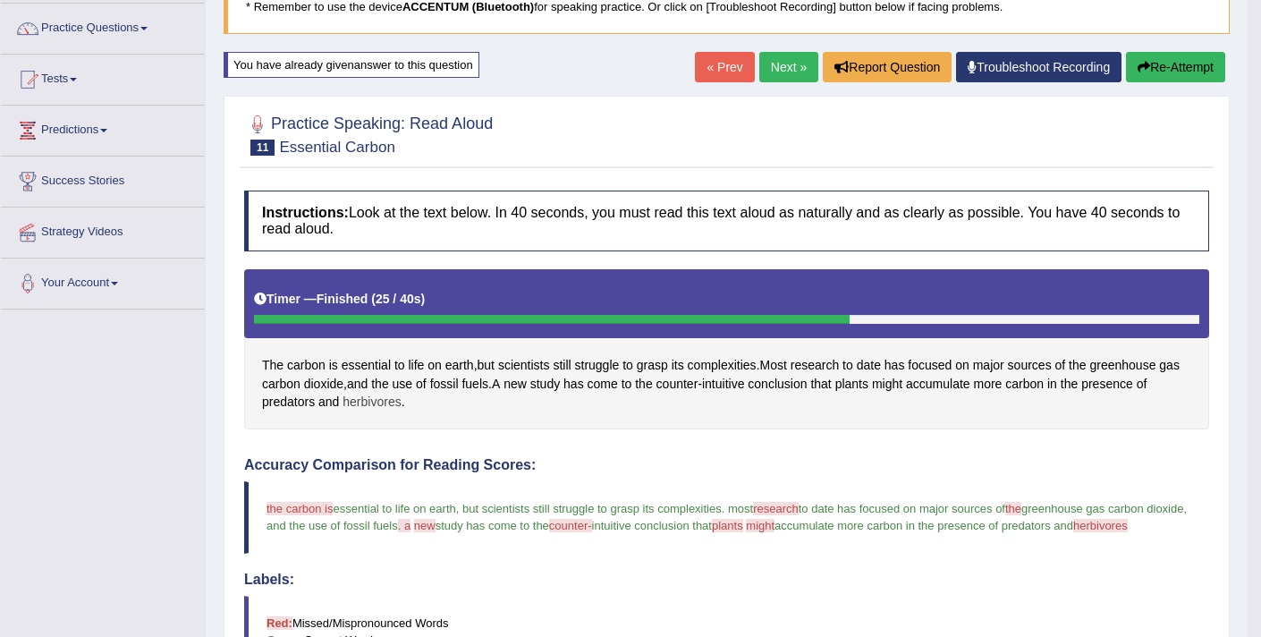
click at [384, 407] on span "herbivores" at bounding box center [371, 401] width 58 height 19
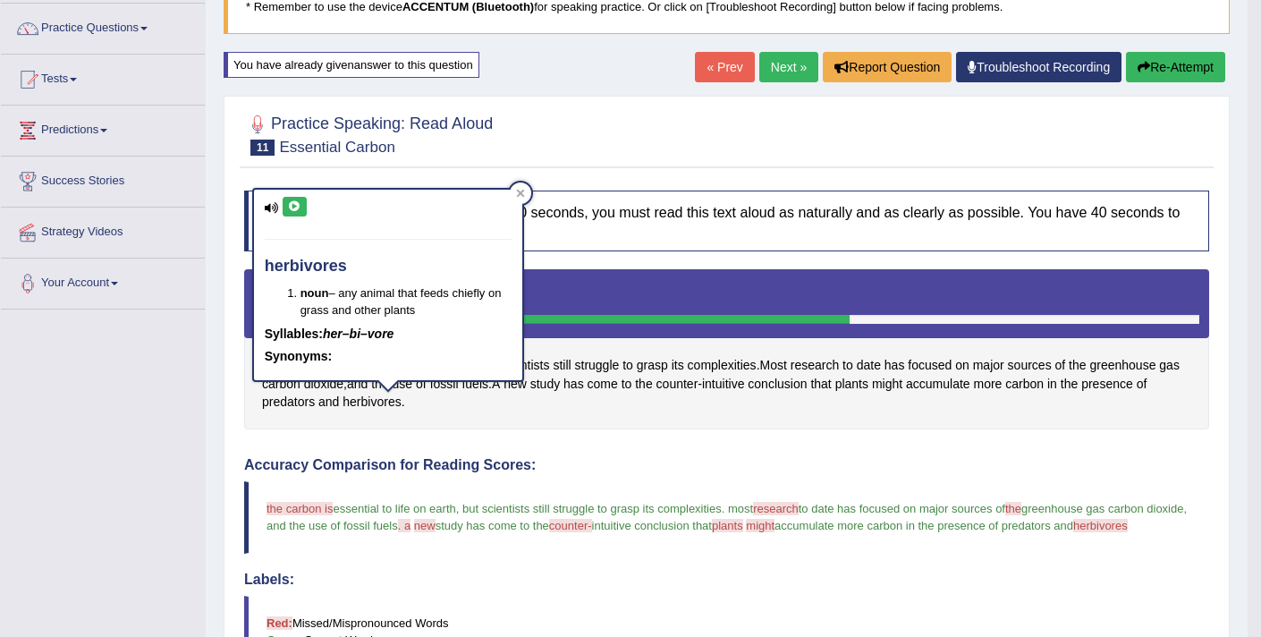
click at [296, 211] on icon at bounding box center [294, 206] width 13 height 11
click at [517, 139] on div at bounding box center [726, 133] width 965 height 55
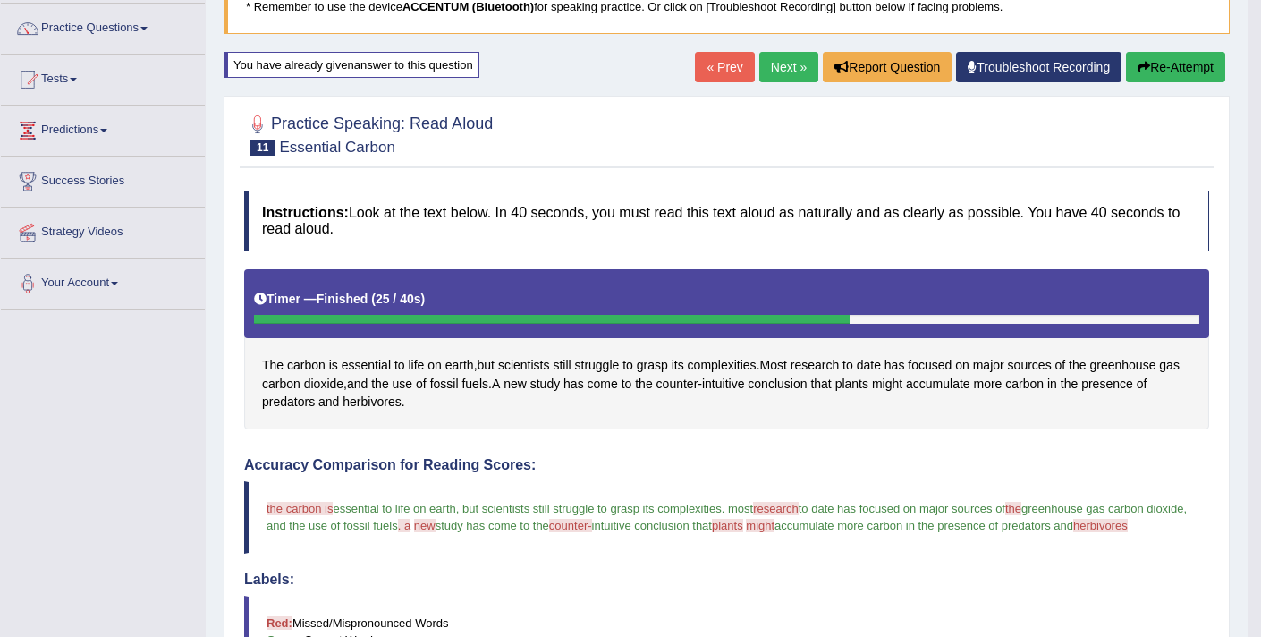
click at [768, 69] on link "Next »" at bounding box center [788, 67] width 59 height 30
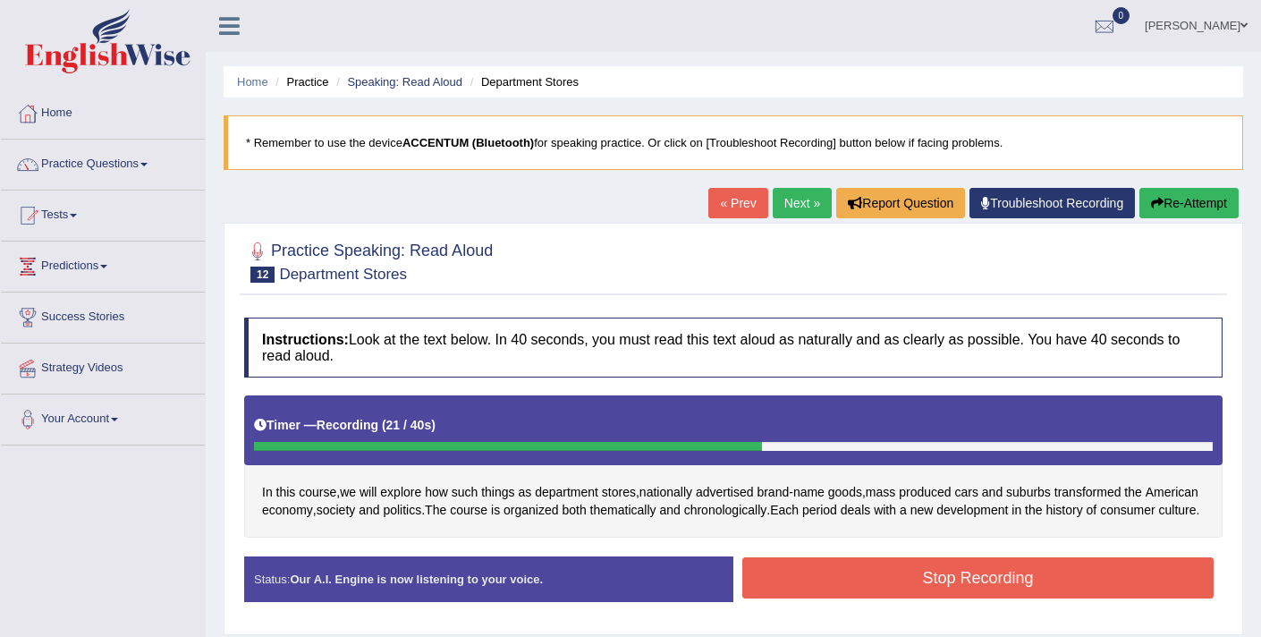
click at [828, 591] on button "Stop Recording" at bounding box center [977, 577] width 471 height 41
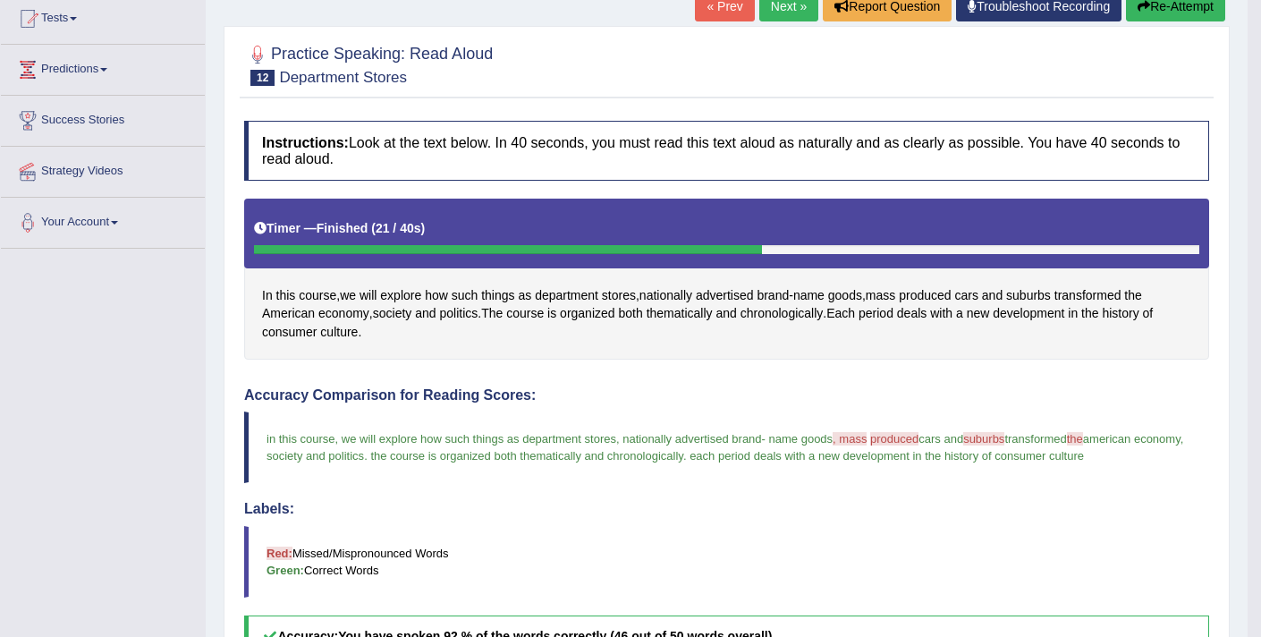
scroll to position [182, 0]
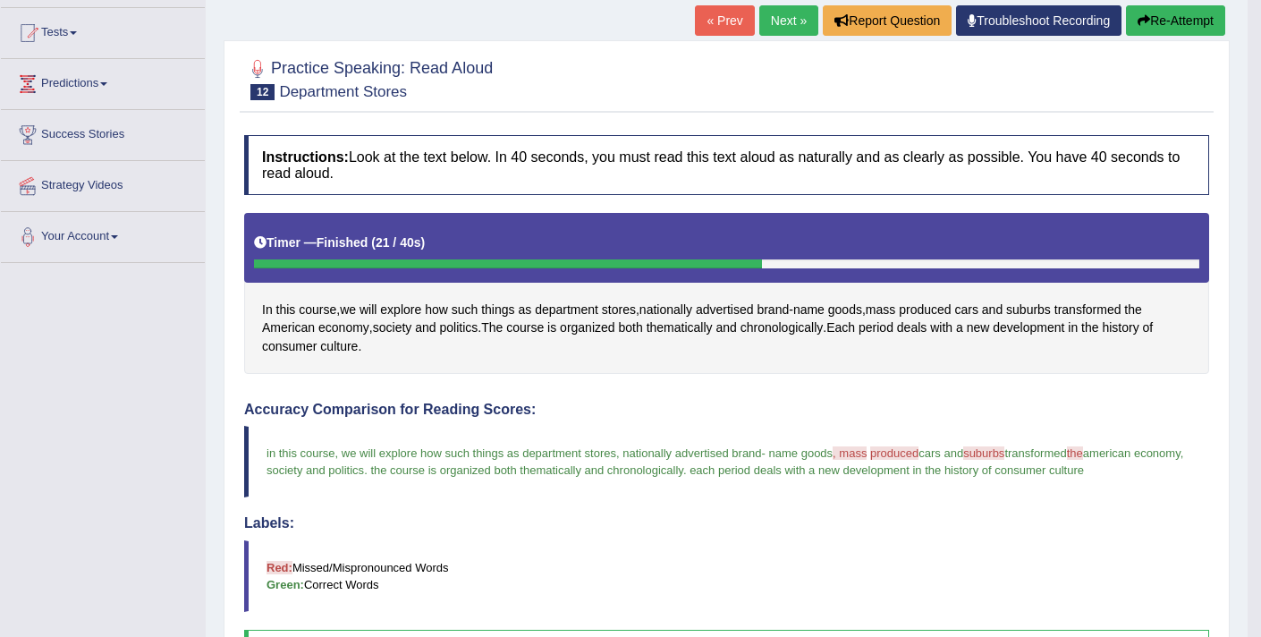
click at [781, 22] on link "Next »" at bounding box center [788, 20] width 59 height 30
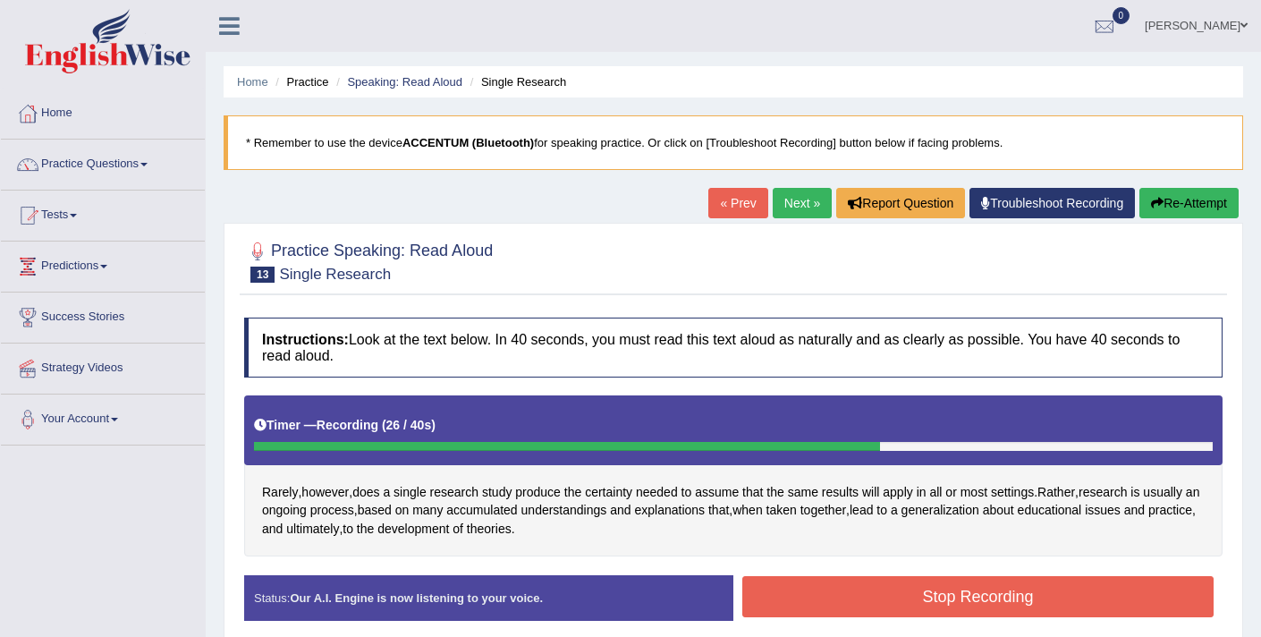
click at [803, 594] on button "Stop Recording" at bounding box center [977, 596] width 471 height 41
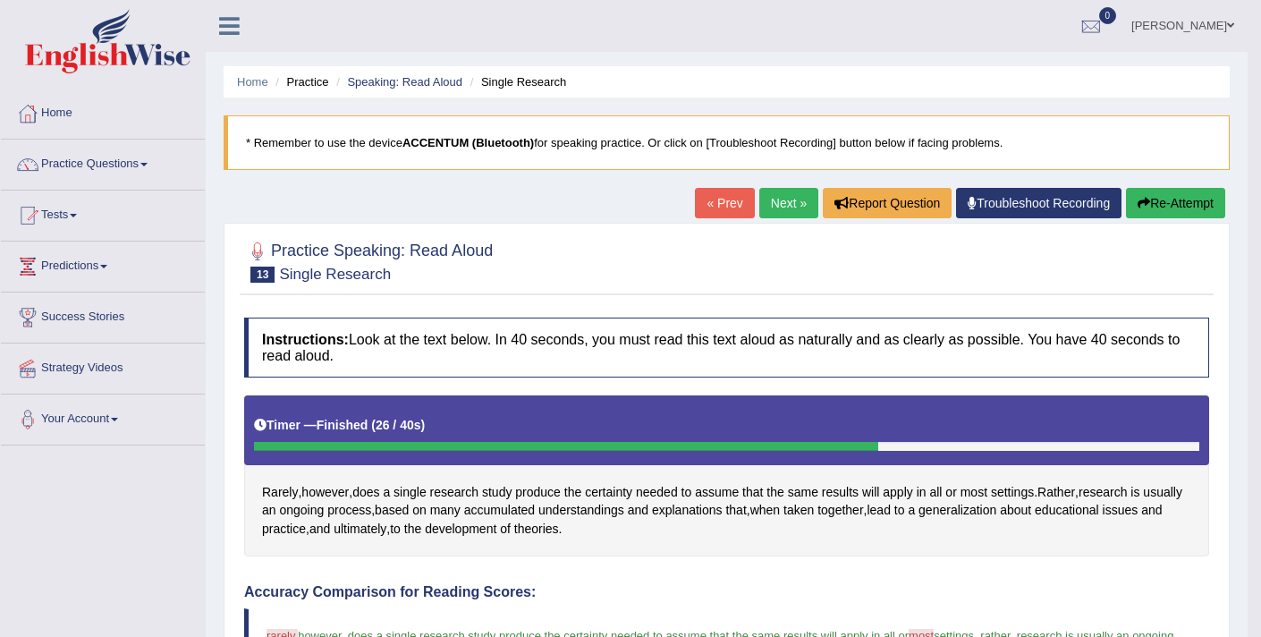
click at [780, 209] on link "Next »" at bounding box center [788, 203] width 59 height 30
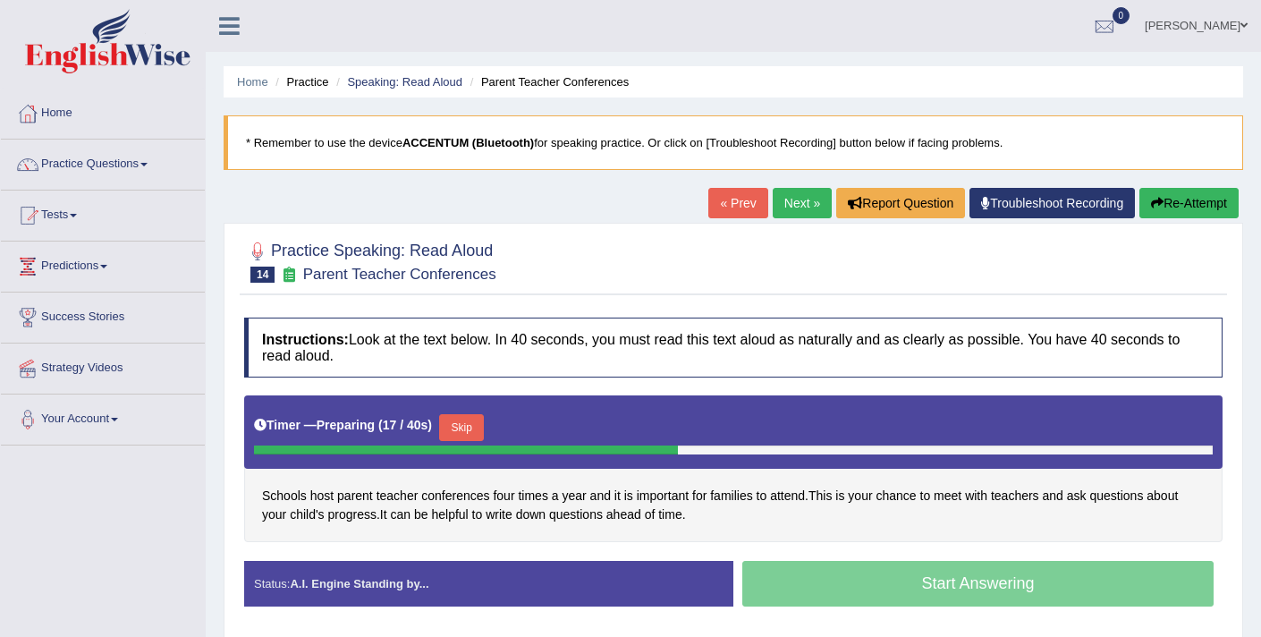
click at [467, 434] on button "Skip" at bounding box center [461, 427] width 45 height 27
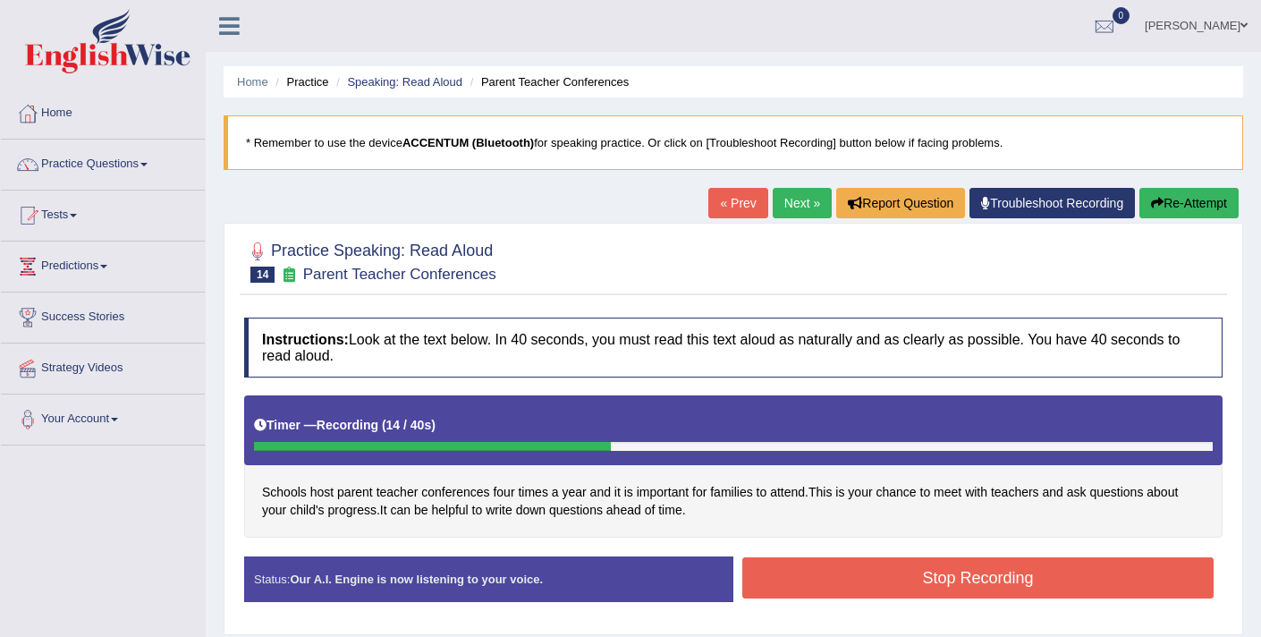
click at [870, 574] on button "Stop Recording" at bounding box center [977, 577] width 471 height 41
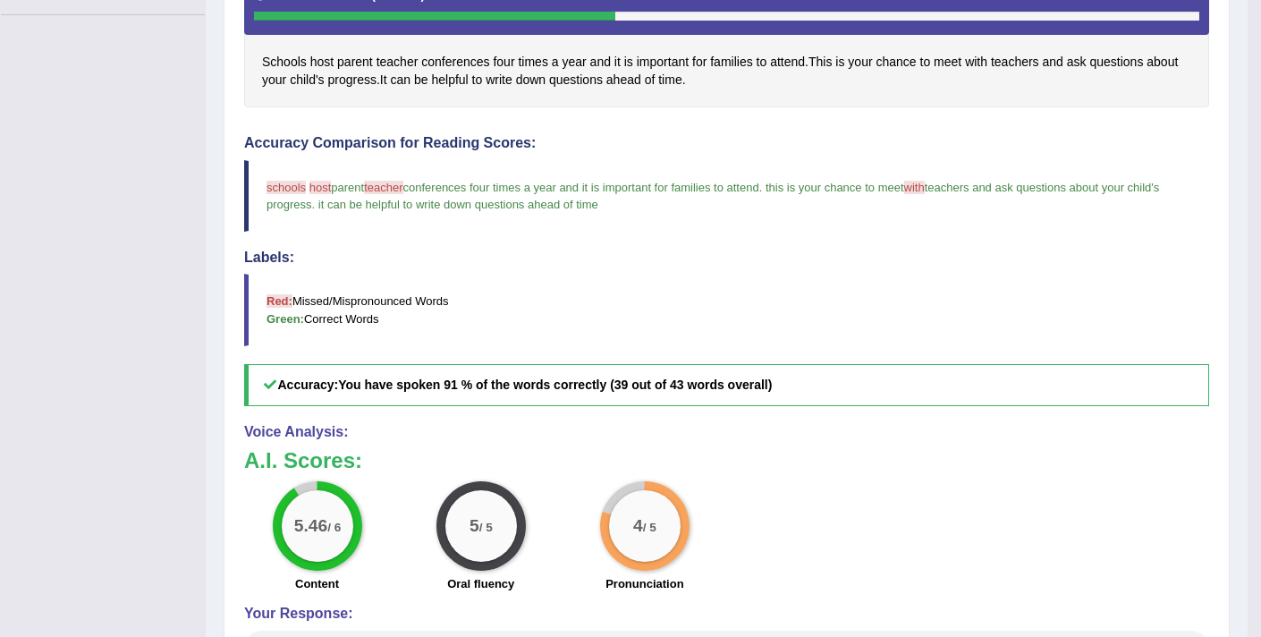
scroll to position [84, 0]
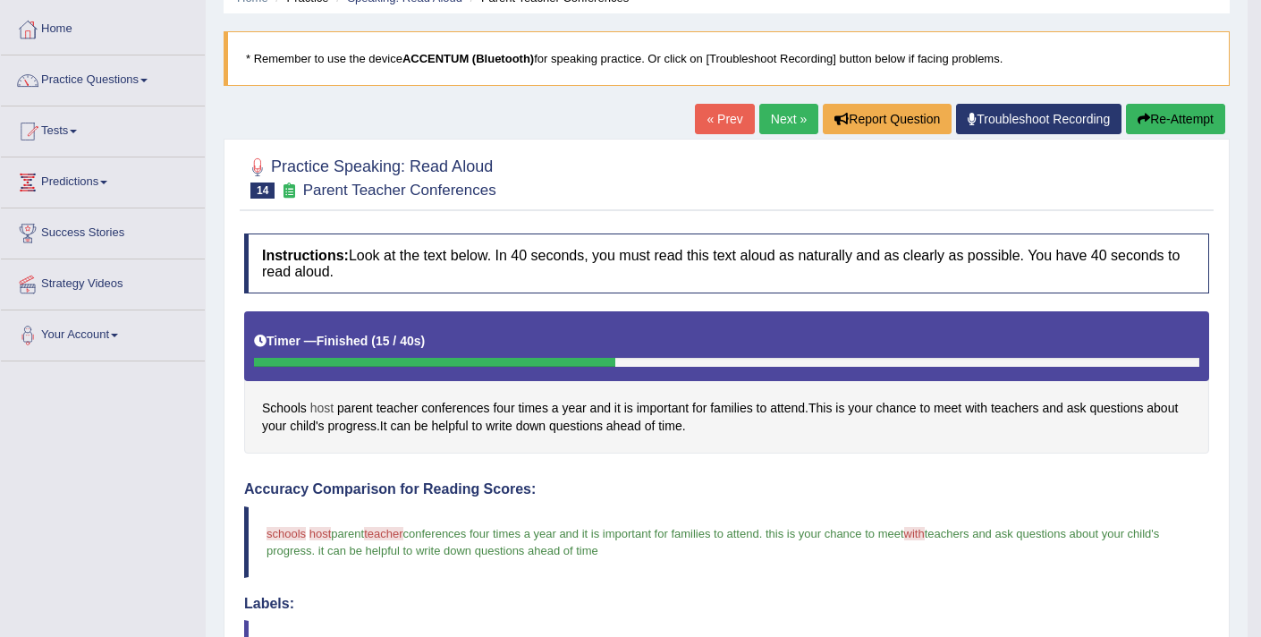
click at [311, 406] on span "host" at bounding box center [321, 408] width 23 height 19
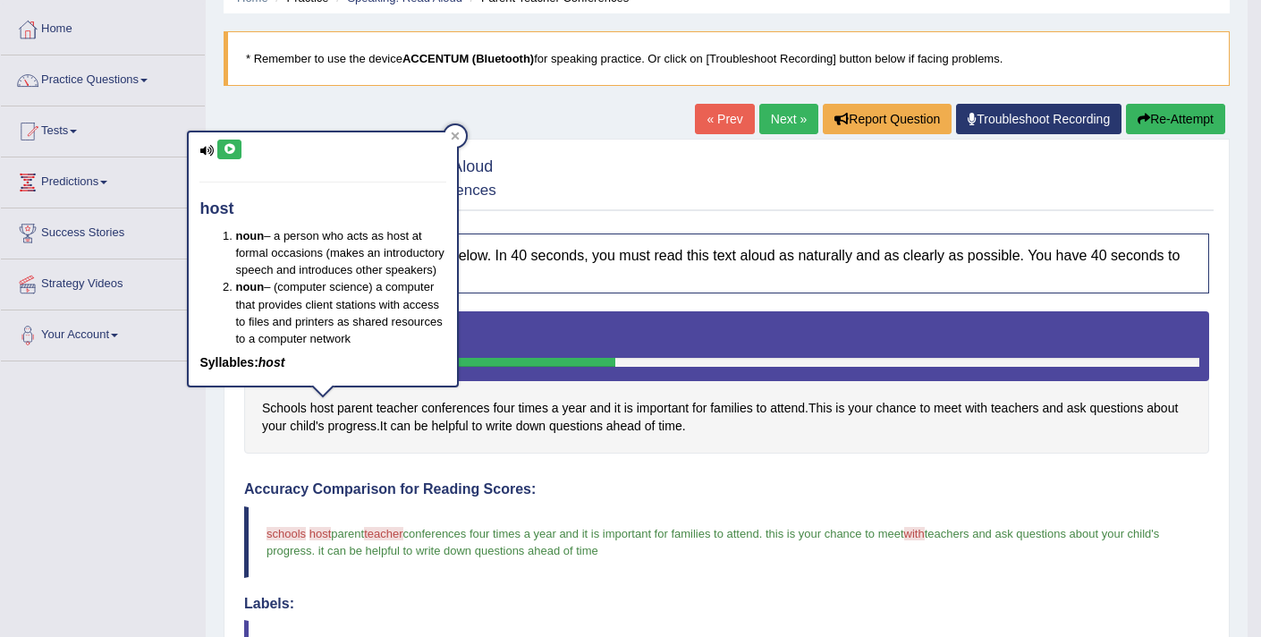
click at [231, 151] on icon at bounding box center [229, 149] width 13 height 11
click at [594, 184] on div at bounding box center [726, 176] width 965 height 55
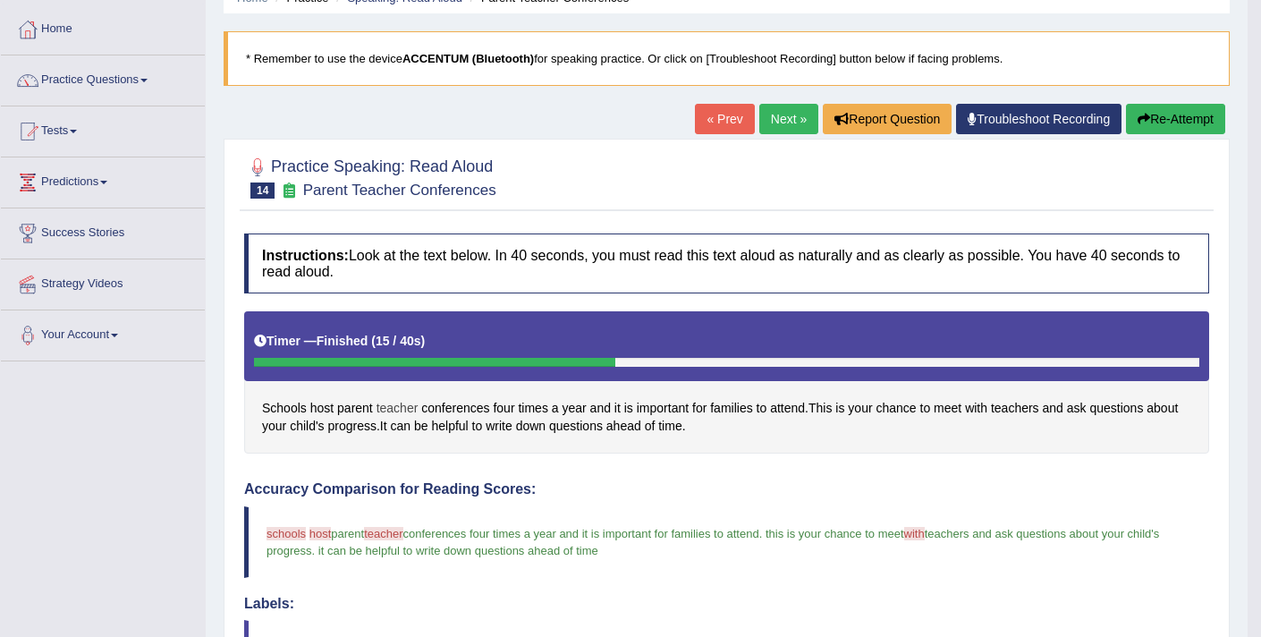
click at [384, 401] on span "teacher" at bounding box center [397, 408] width 42 height 19
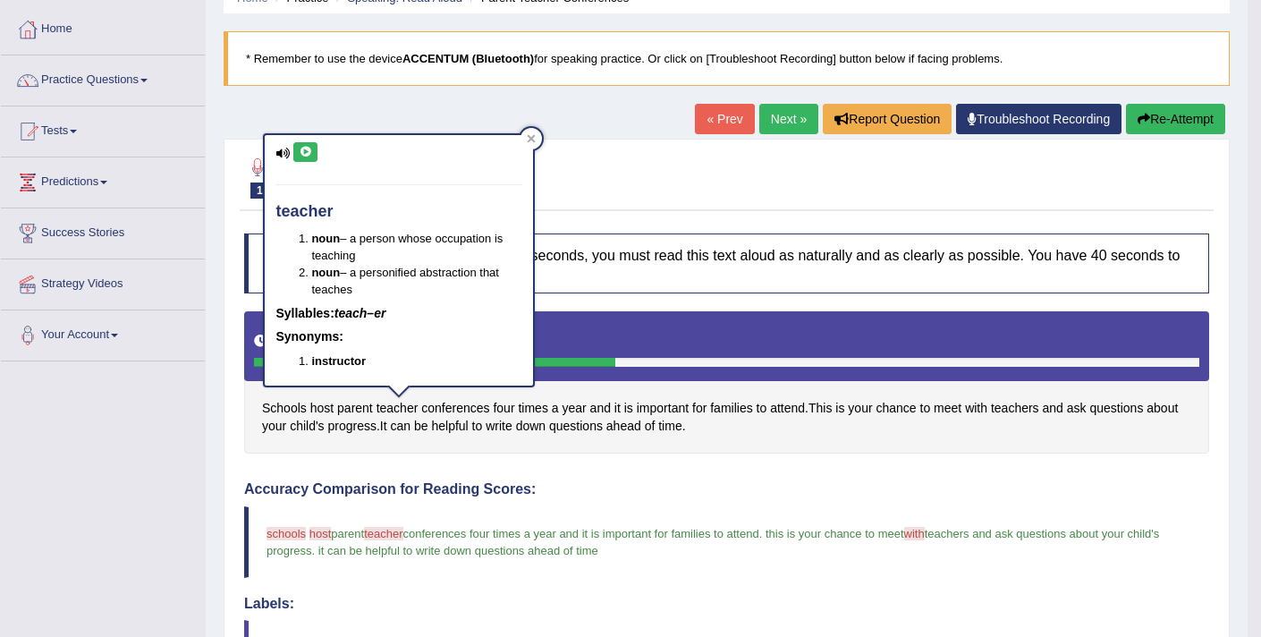
click at [315, 153] on button at bounding box center [305, 152] width 24 height 20
click at [656, 189] on div at bounding box center [726, 176] width 965 height 55
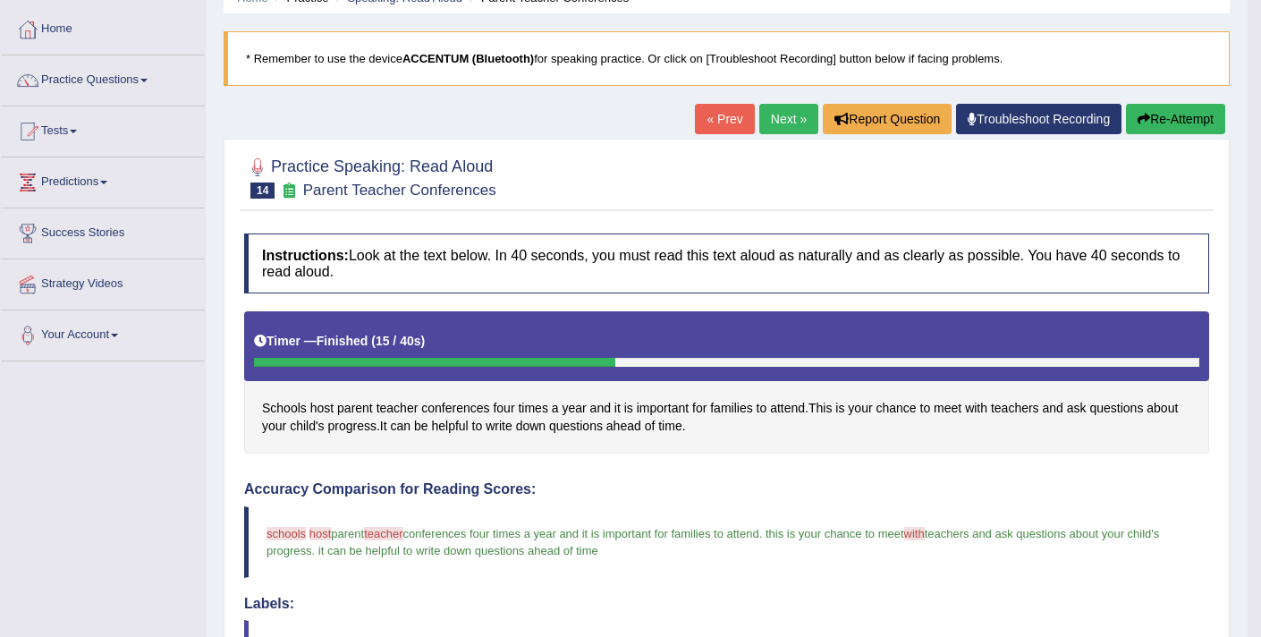
click at [770, 123] on link "Next »" at bounding box center [788, 119] width 59 height 30
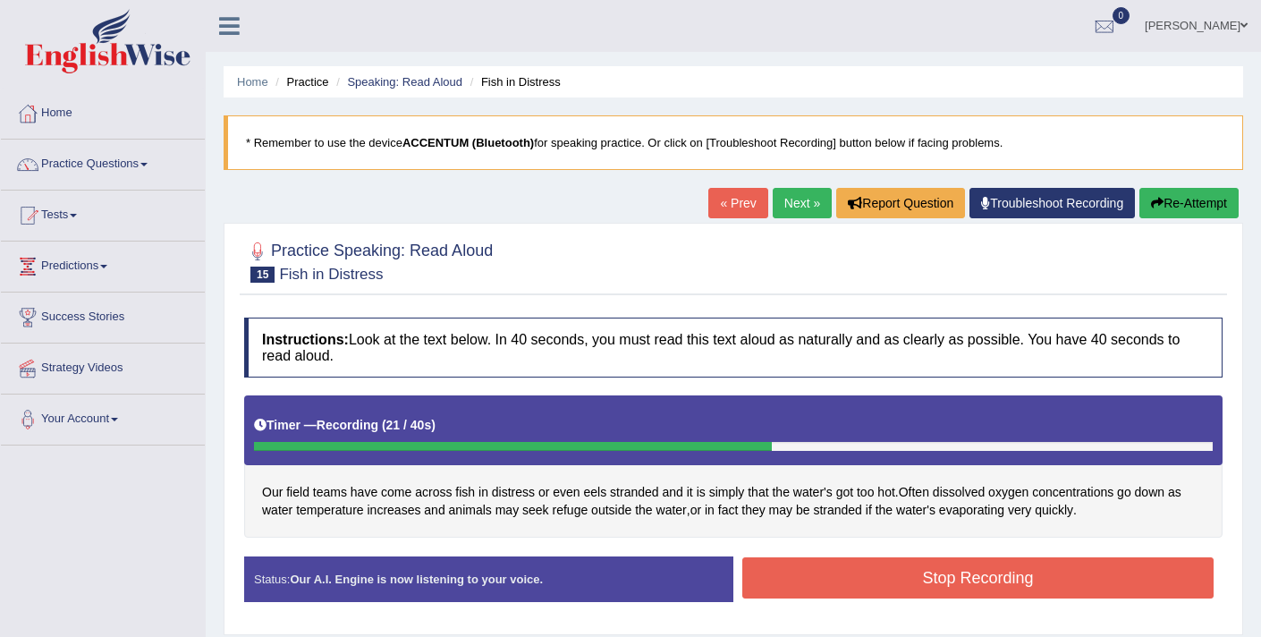
click at [890, 581] on button "Stop Recording" at bounding box center [977, 577] width 471 height 41
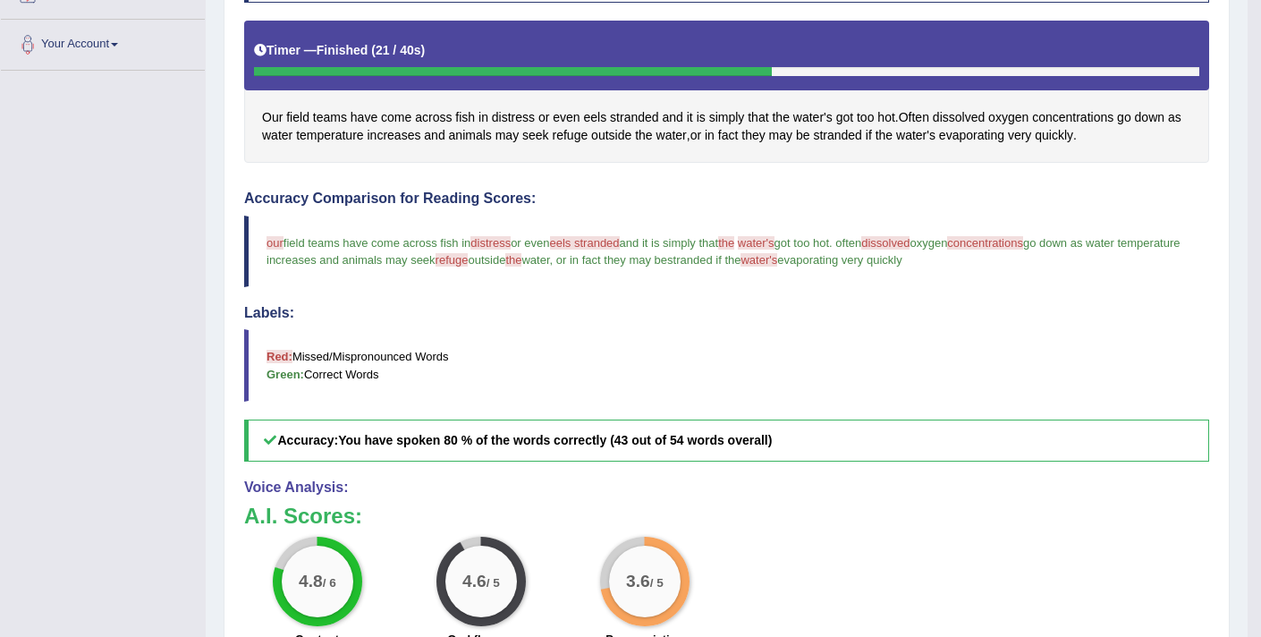
scroll to position [416, 0]
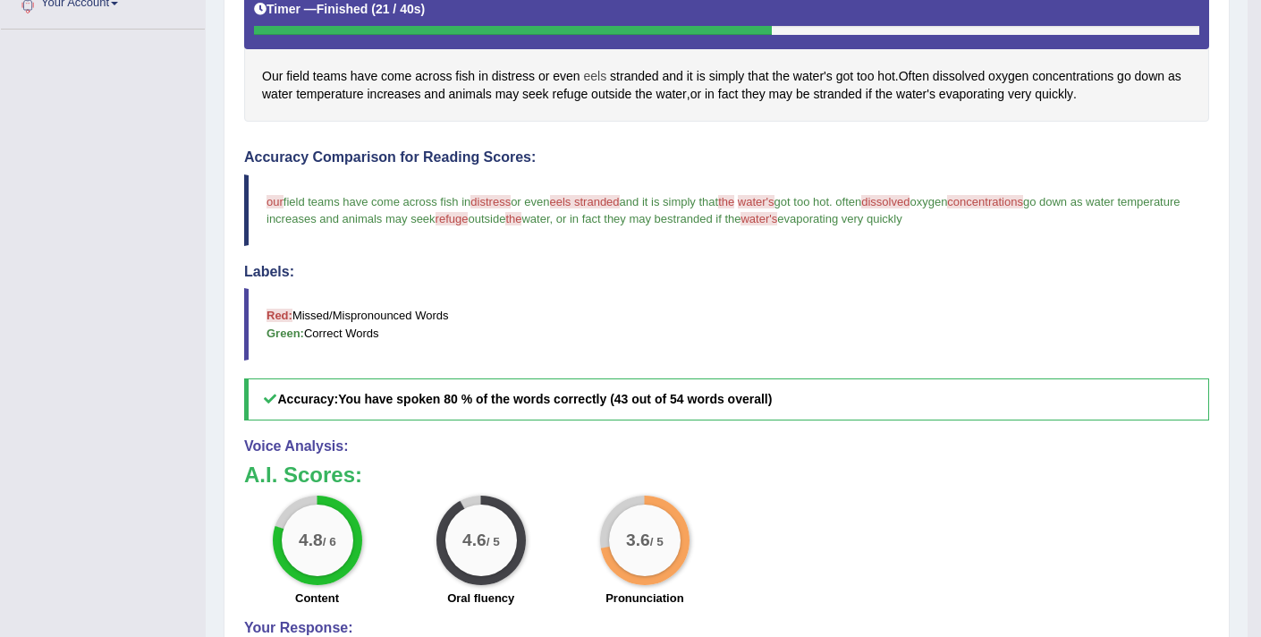
click at [586, 75] on span "eels" at bounding box center [595, 76] width 23 height 19
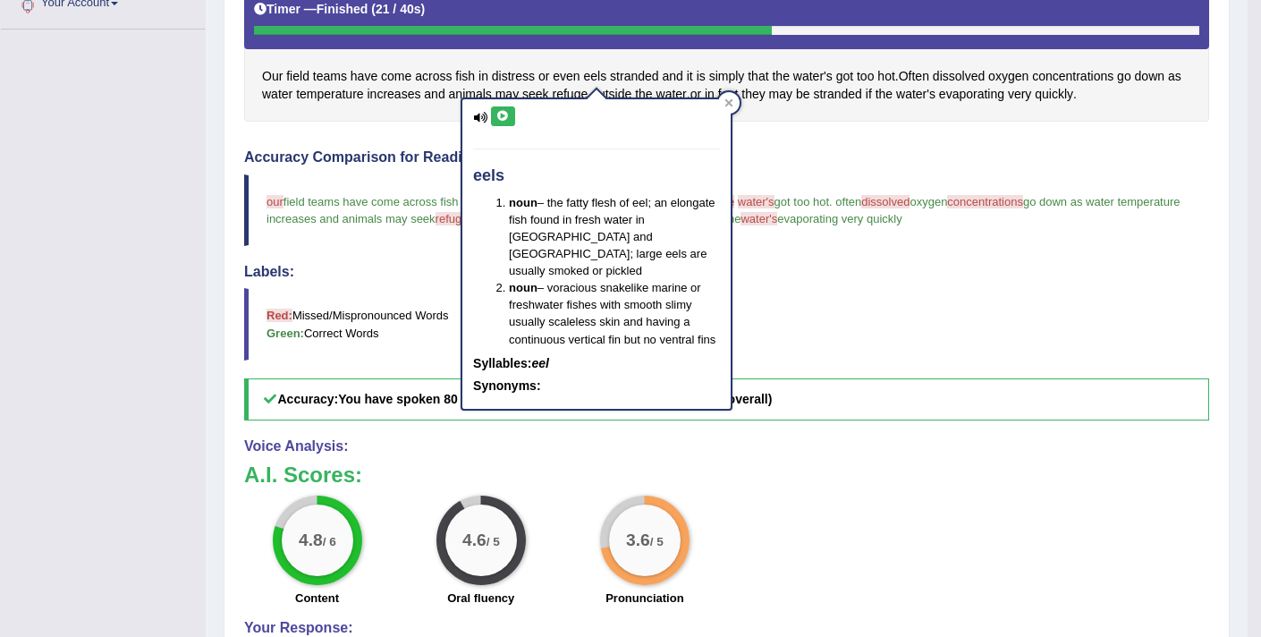
click at [505, 119] on icon at bounding box center [502, 116] width 13 height 11
click at [766, 151] on h4 "Accuracy Comparison for Reading Scores:" at bounding box center [726, 157] width 965 height 16
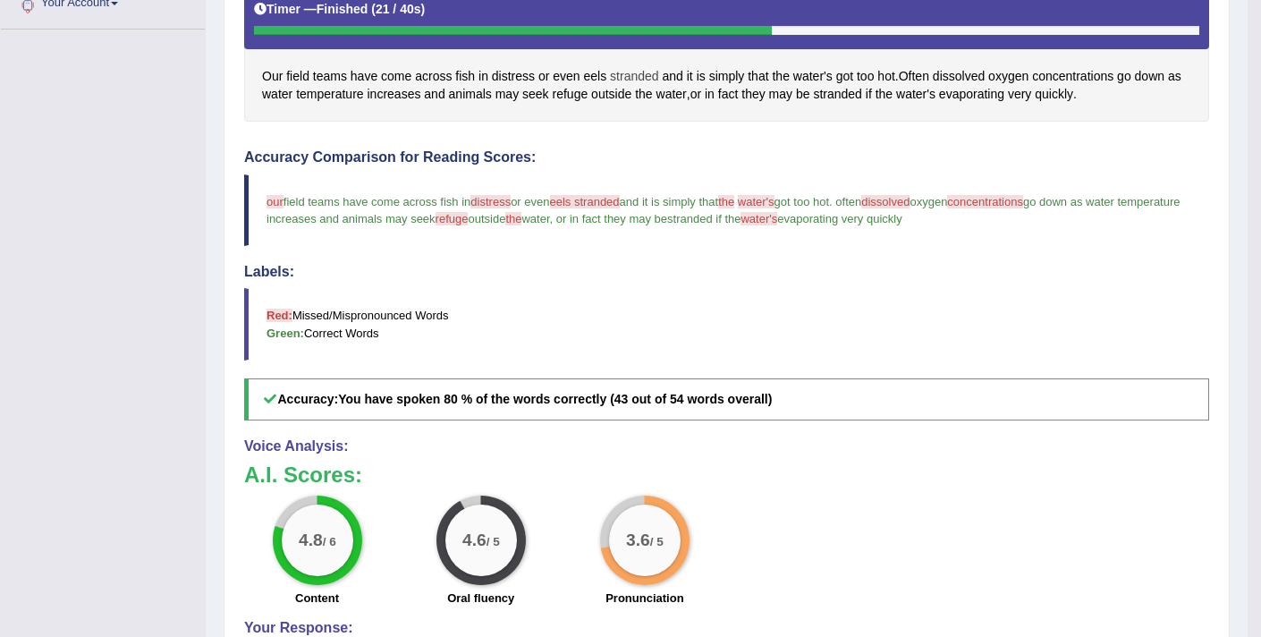
click at [648, 80] on span "stranded" at bounding box center [634, 76] width 48 height 19
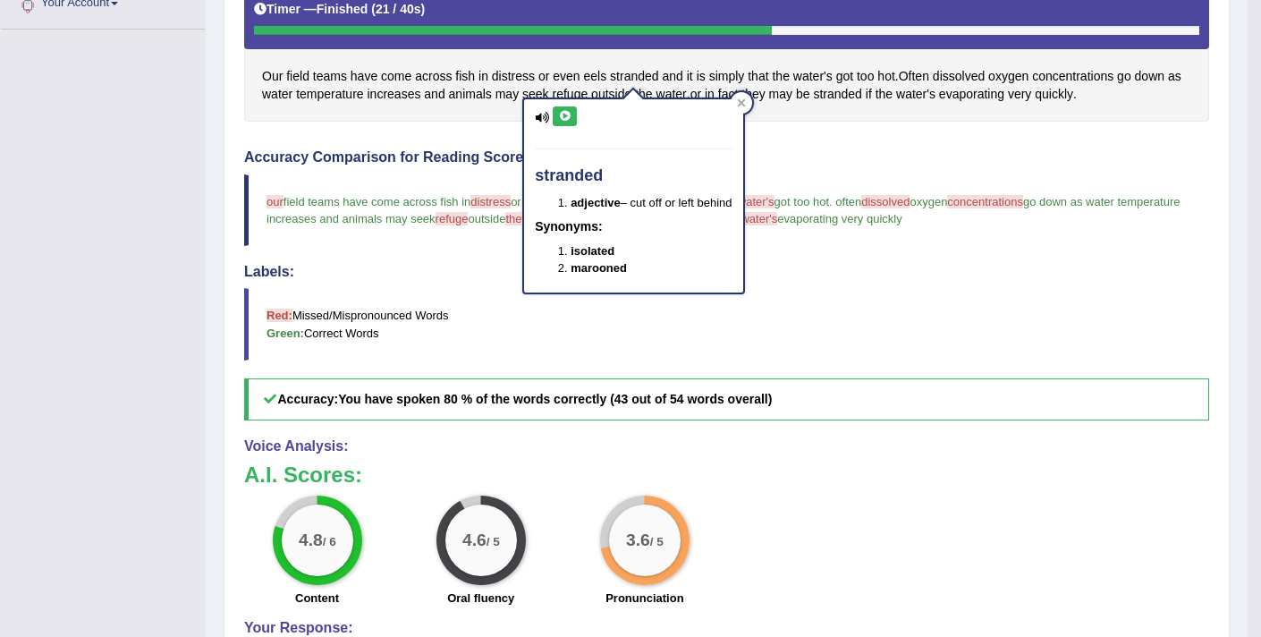
click at [567, 114] on icon at bounding box center [564, 116] width 13 height 11
click at [499, 114] on div "Our field teams have come across fish in distress or even eels stranded and it …" at bounding box center [726, 50] width 965 height 142
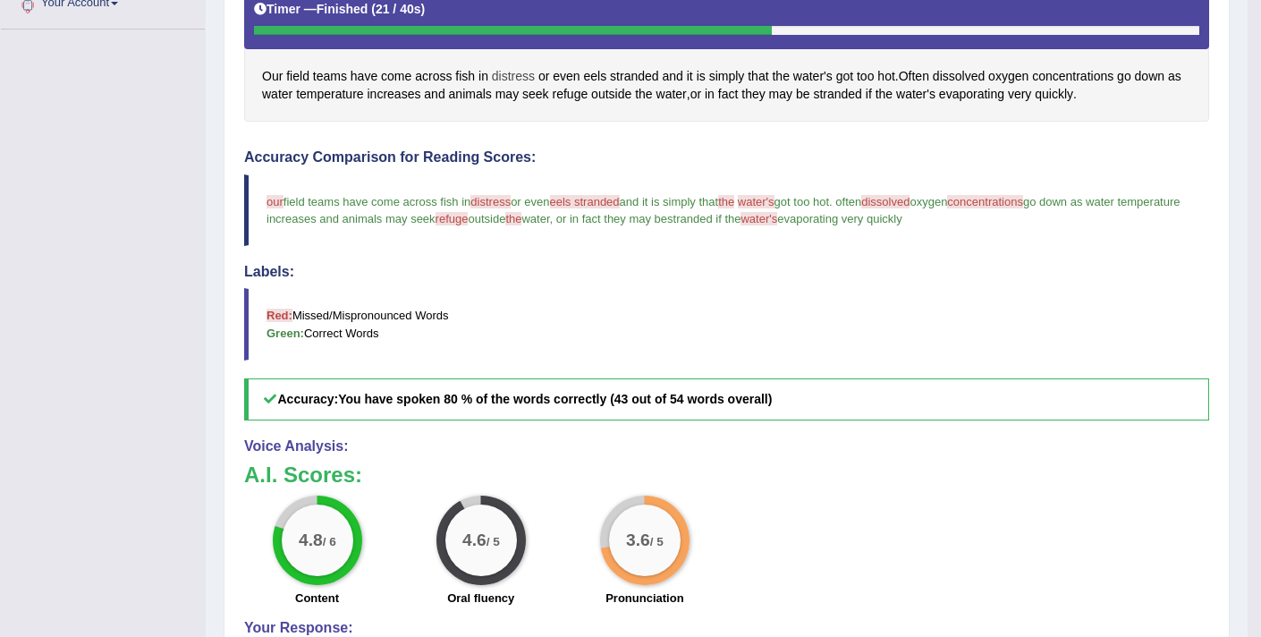
click at [511, 79] on span "distress" at bounding box center [513, 76] width 43 height 19
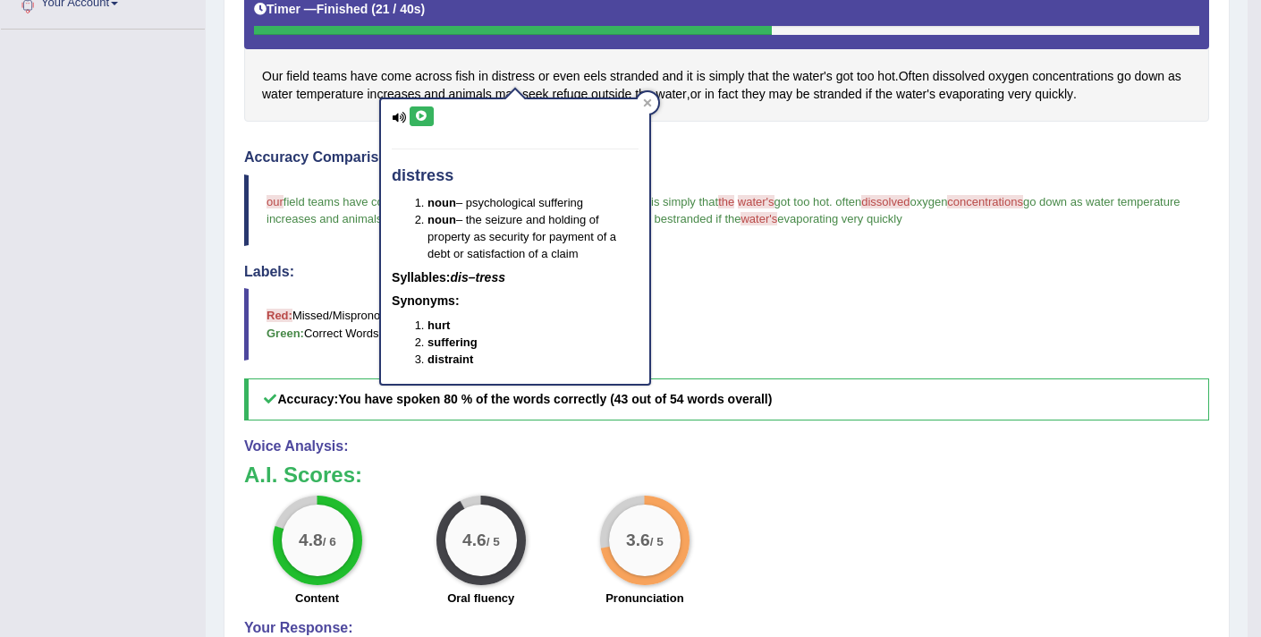
click at [427, 116] on icon at bounding box center [421, 116] width 13 height 11
click at [736, 134] on div "Instructions: Look at the text below. In 40 seconds, you must read this text al…" at bounding box center [727, 323] width 974 height 861
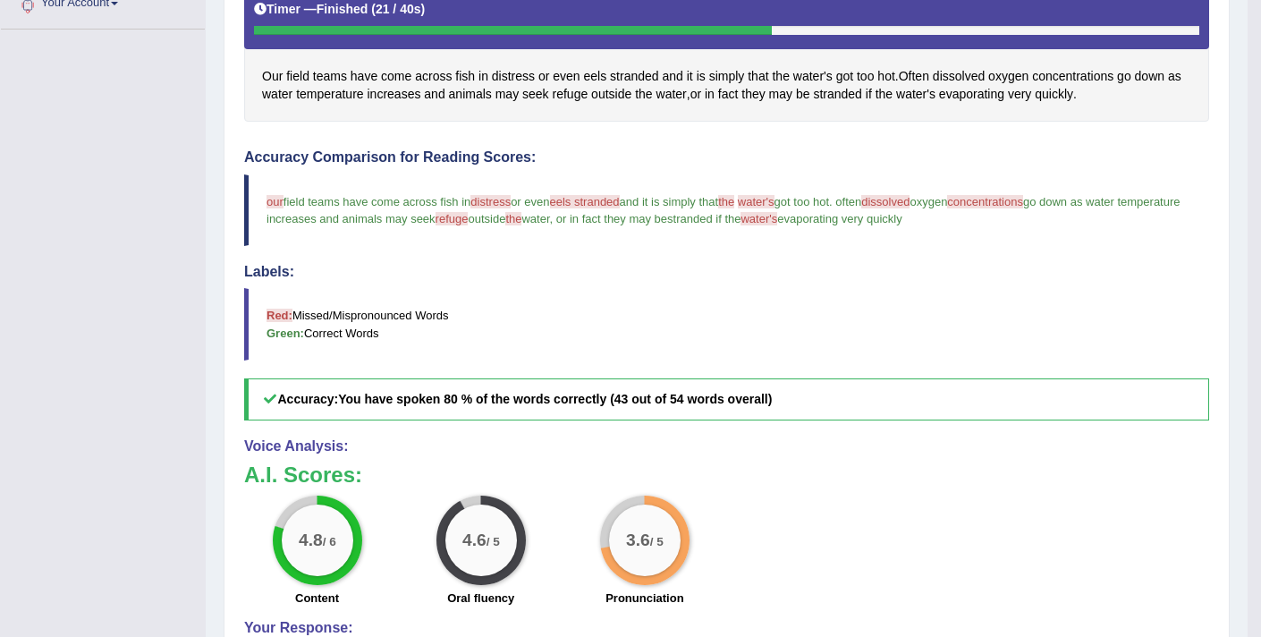
scroll to position [419, 0]
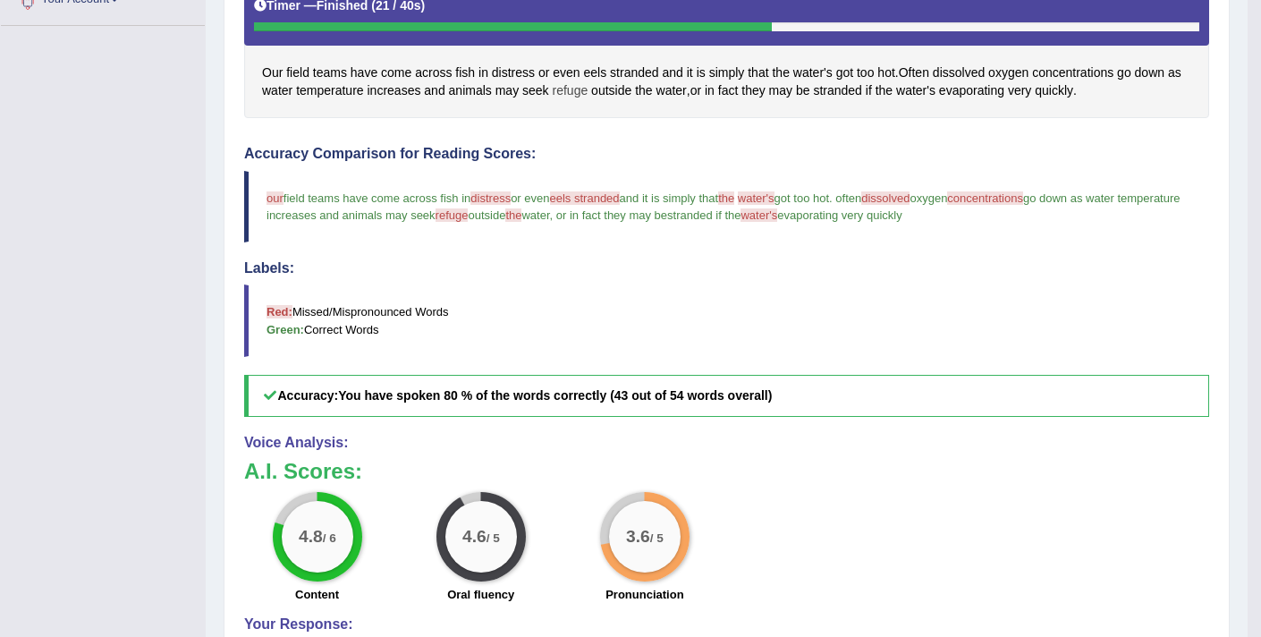
click at [575, 84] on span "refuge" at bounding box center [570, 90] width 36 height 19
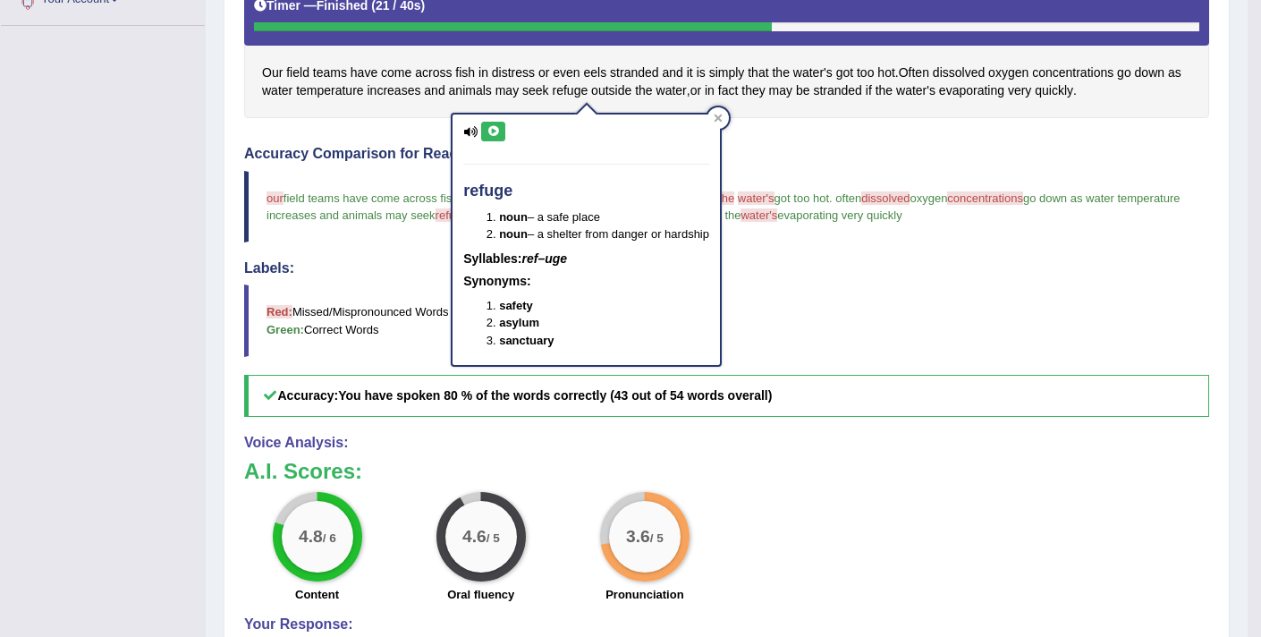
click at [498, 137] on button at bounding box center [493, 132] width 24 height 20
click at [164, 506] on div "Toggle navigation Home Practice Questions Speaking Practice Read Aloud Repeat S…" at bounding box center [623, 195] width 1247 height 1228
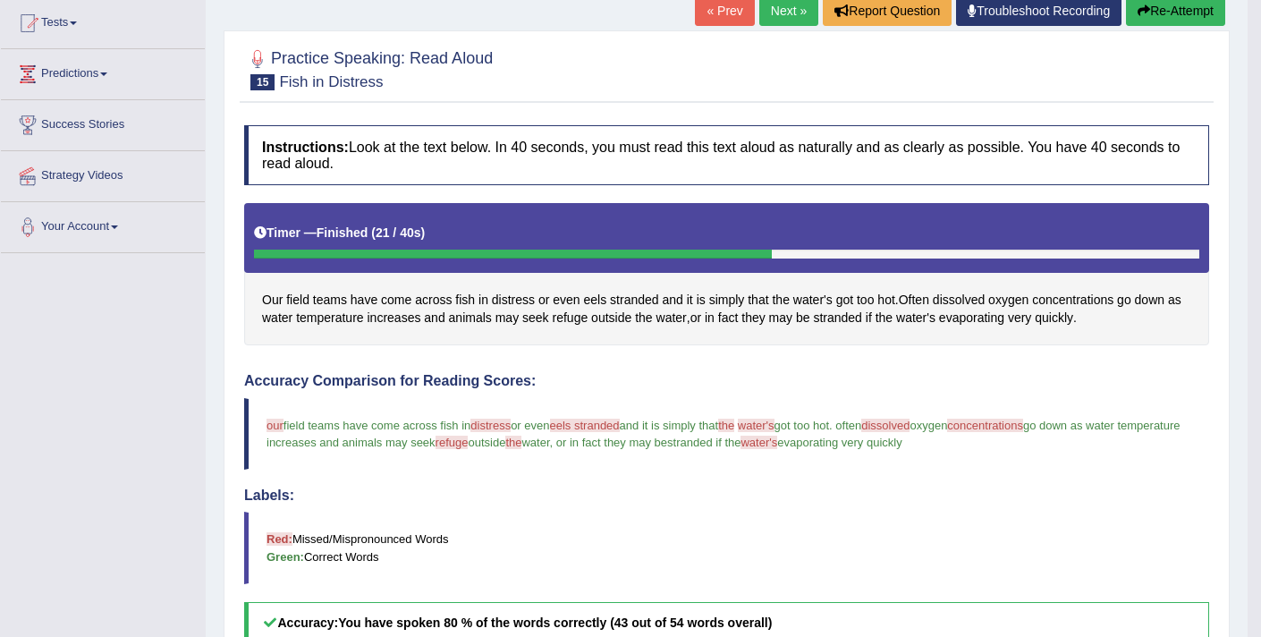
scroll to position [190, 0]
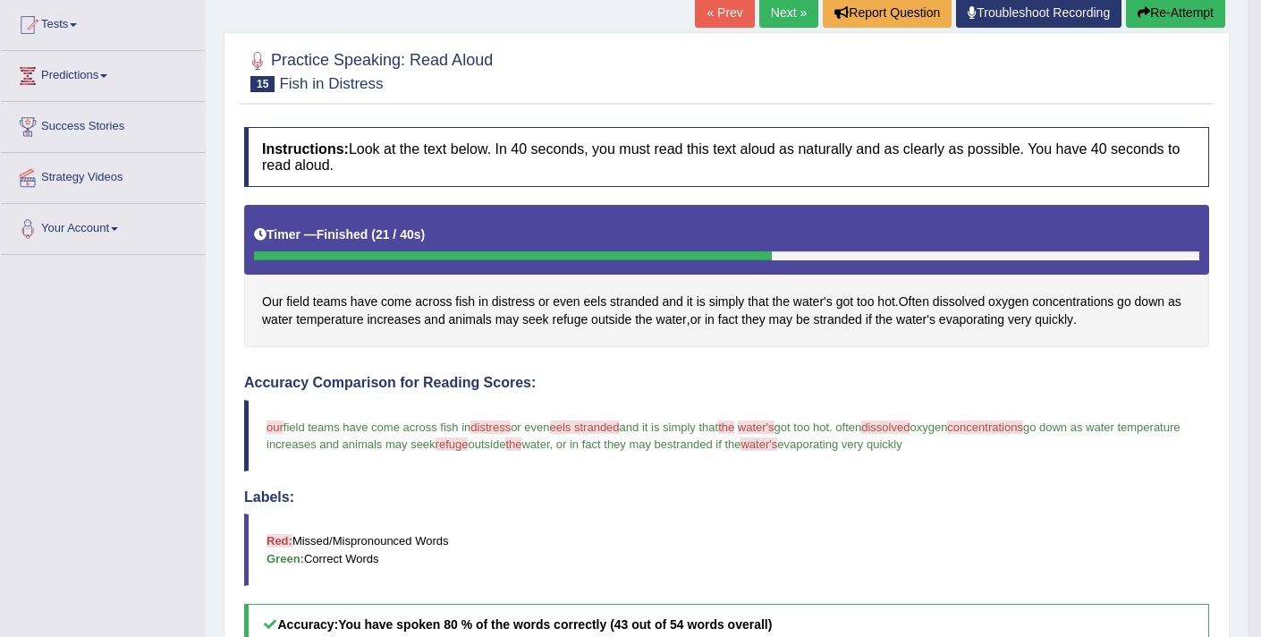
click at [1177, 18] on button "Re-Attempt" at bounding box center [1175, 12] width 99 height 30
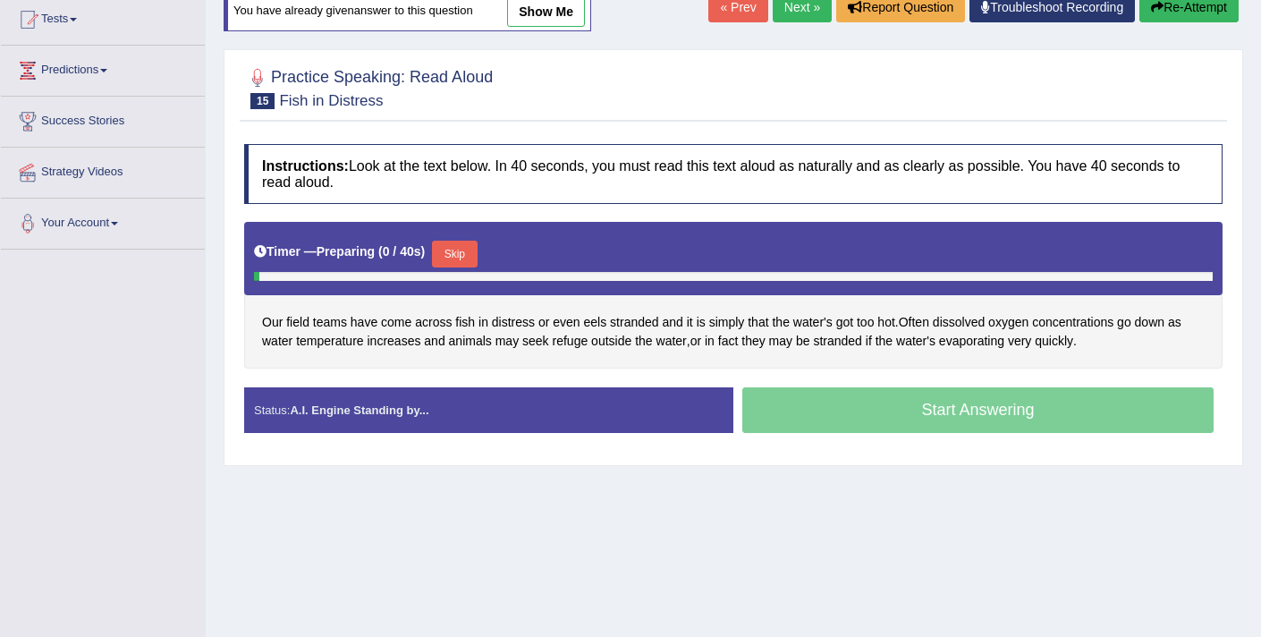
scroll to position [196, 0]
click at [473, 249] on button "Skip" at bounding box center [454, 253] width 45 height 27
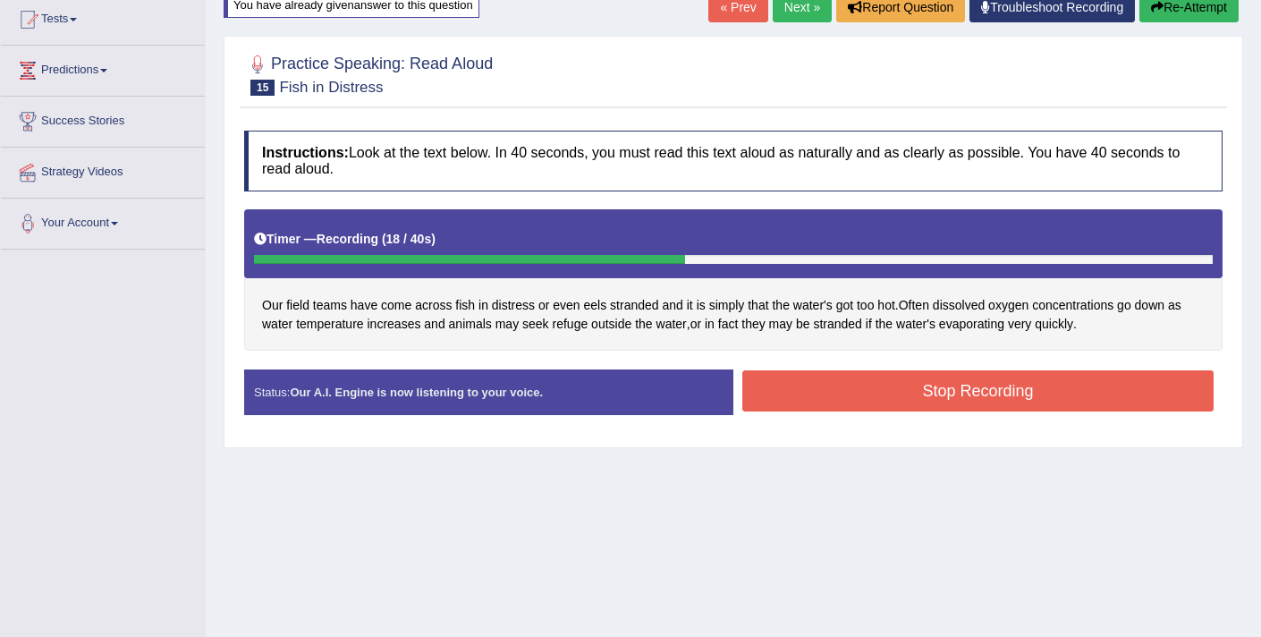
scroll to position [199, 0]
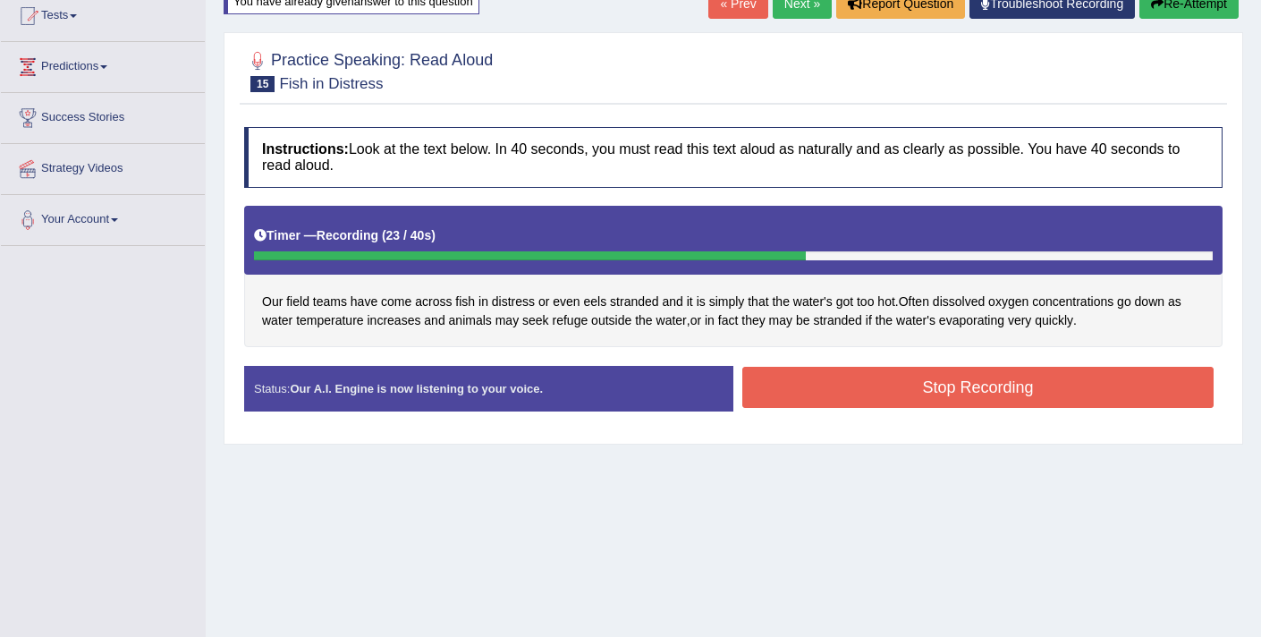
click at [838, 395] on button "Stop Recording" at bounding box center [977, 387] width 471 height 41
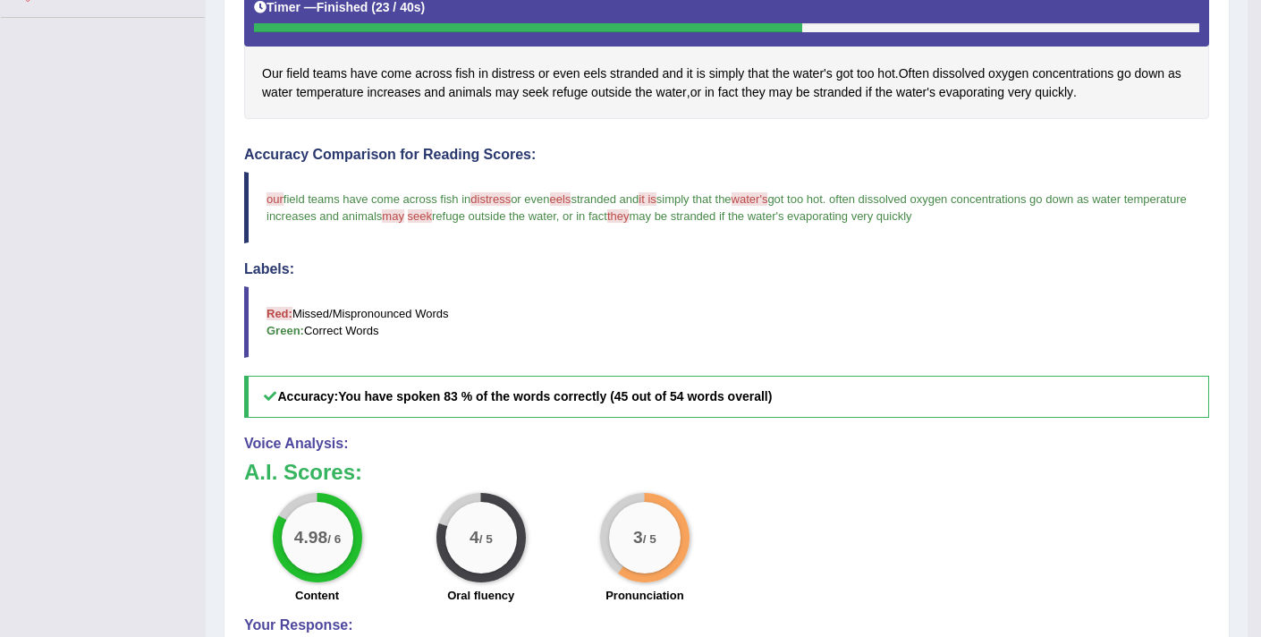
scroll to position [473, 0]
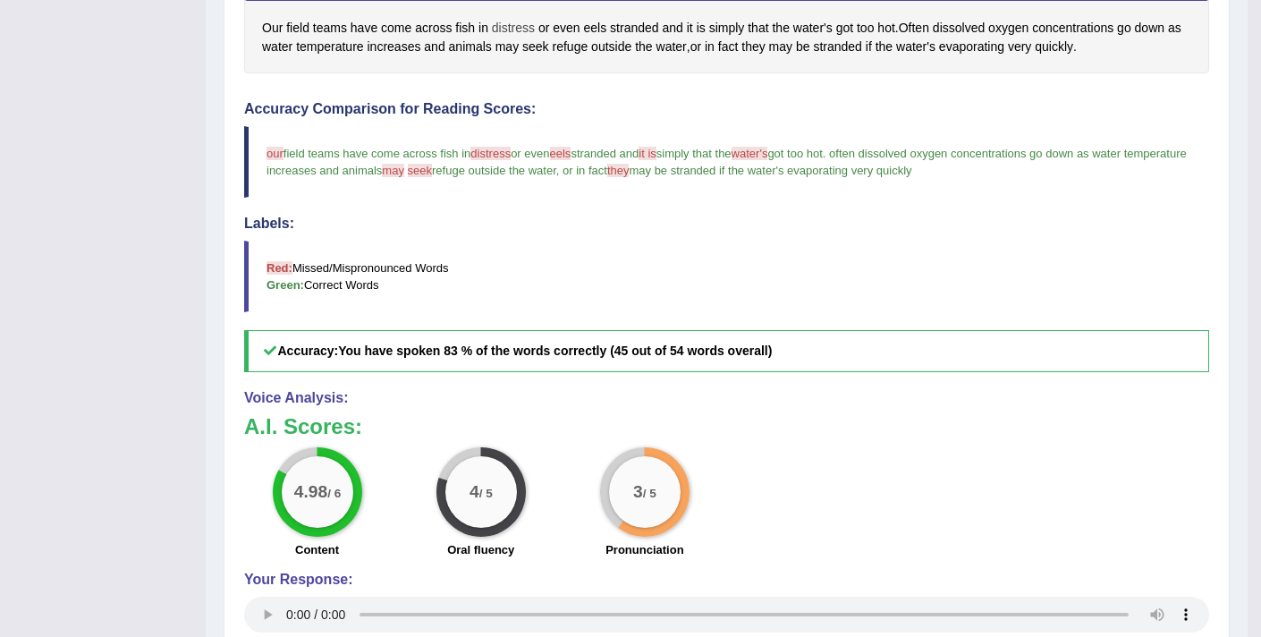
click at [525, 30] on span "distress" at bounding box center [513, 28] width 43 height 19
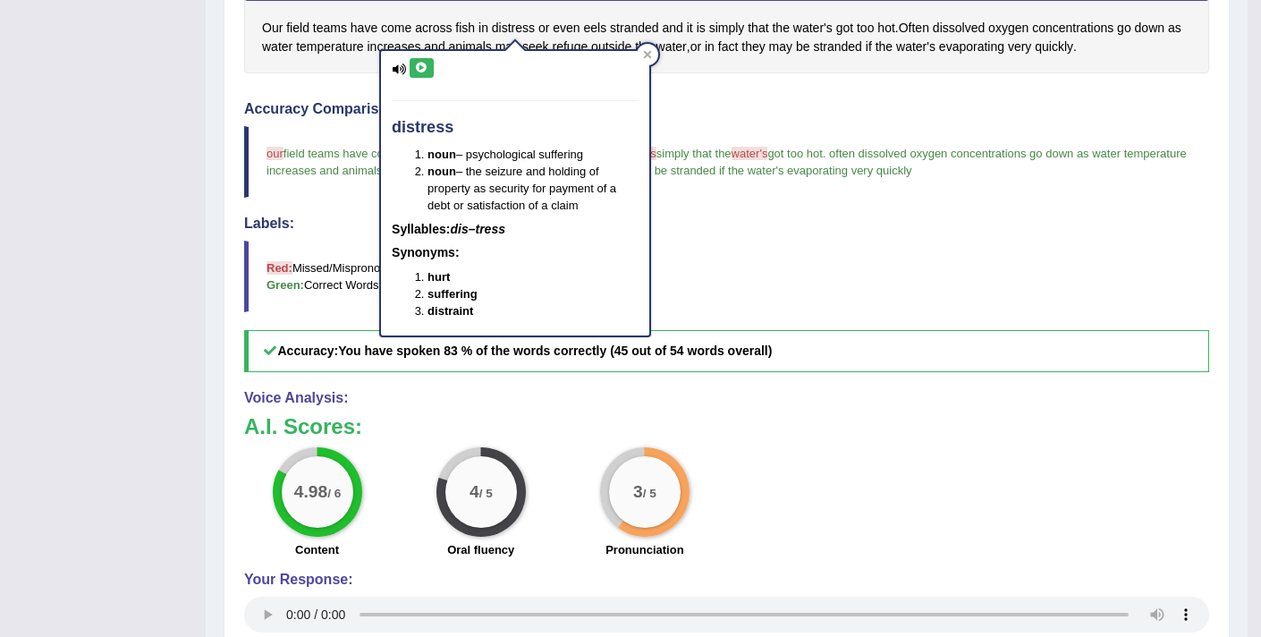
click at [425, 63] on icon at bounding box center [421, 68] width 13 height 11
click at [420, 73] on button at bounding box center [421, 68] width 24 height 20
click at [848, 257] on blockquote "Red: Missed/Mispronounced Words Green: Correct Words" at bounding box center [726, 276] width 965 height 72
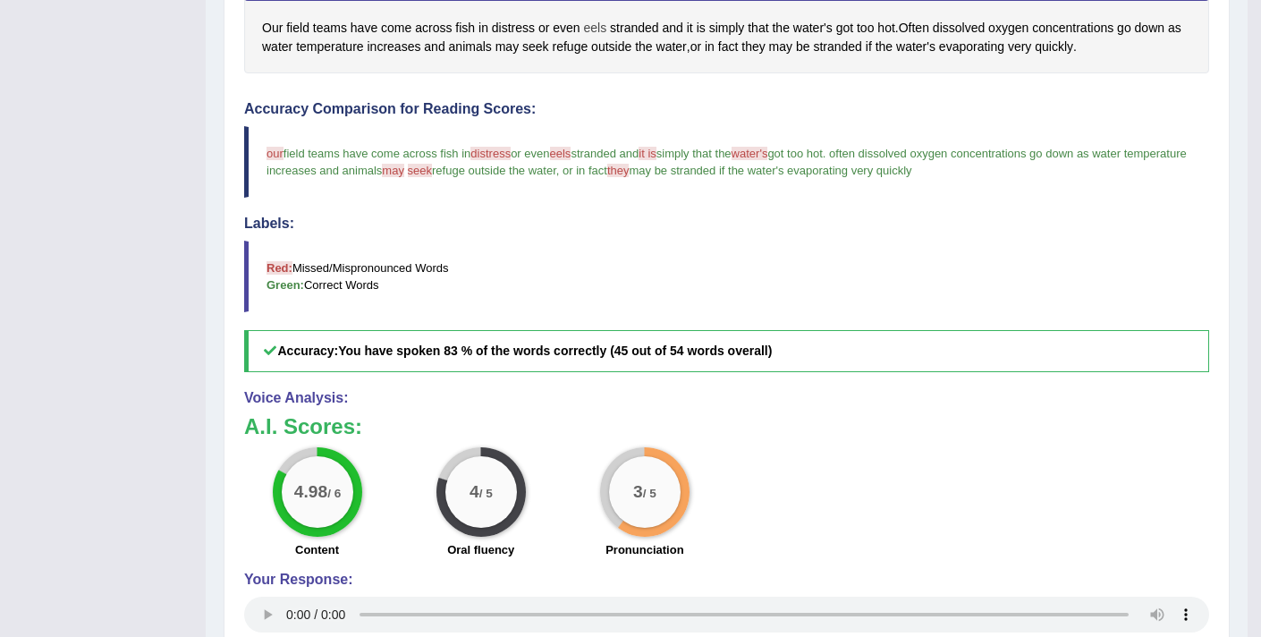
click at [590, 27] on span "eels" at bounding box center [595, 28] width 23 height 19
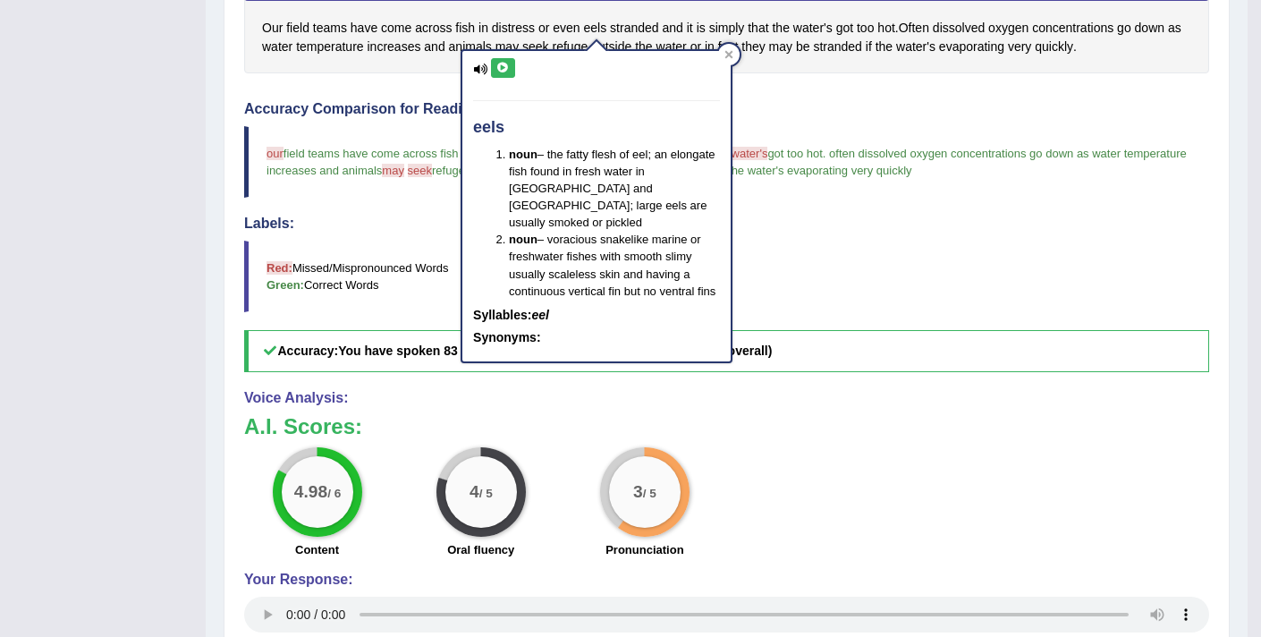
click at [507, 72] on icon at bounding box center [502, 68] width 13 height 11
click at [792, 210] on div "Accuracy Comparison for Reading Scores: our are field teams have come across fi…" at bounding box center [726, 236] width 965 height 271
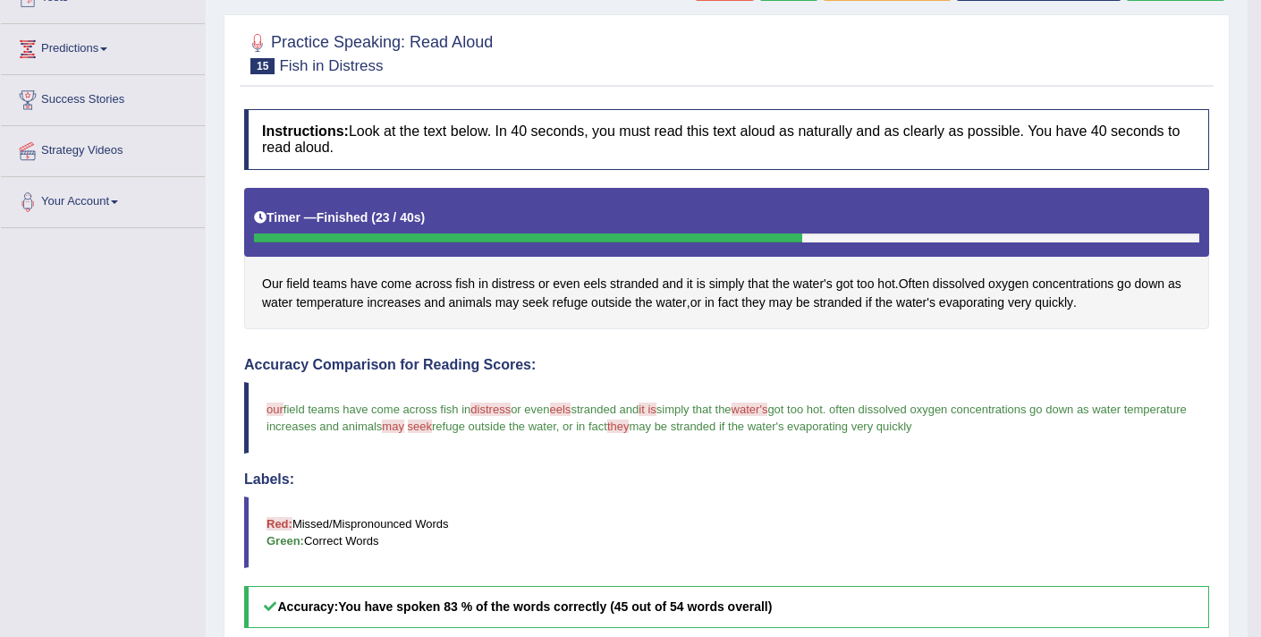
scroll to position [193, 0]
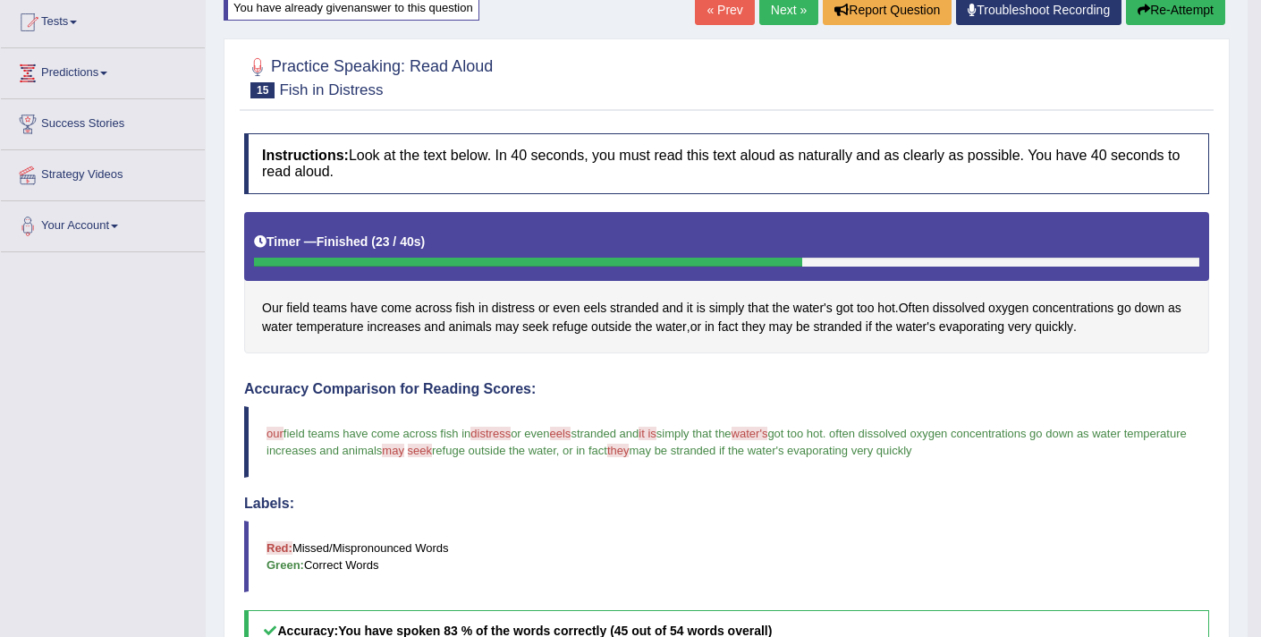
click at [774, 7] on link "Next »" at bounding box center [788, 10] width 59 height 30
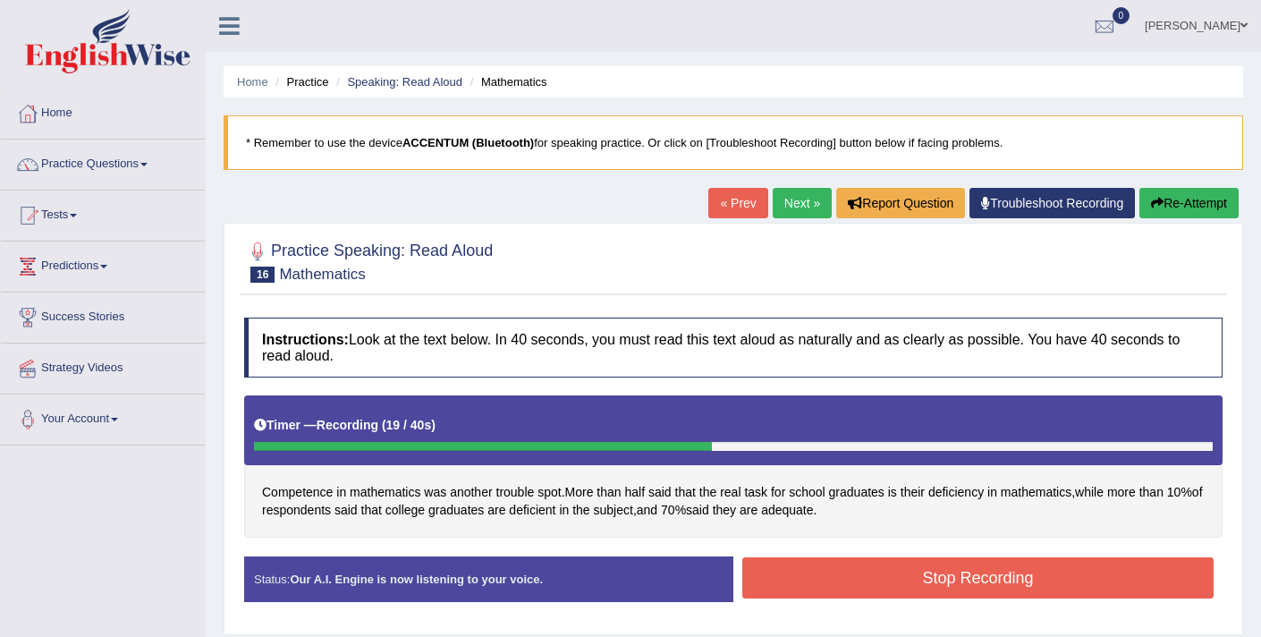
click at [865, 563] on button "Stop Recording" at bounding box center [977, 577] width 471 height 41
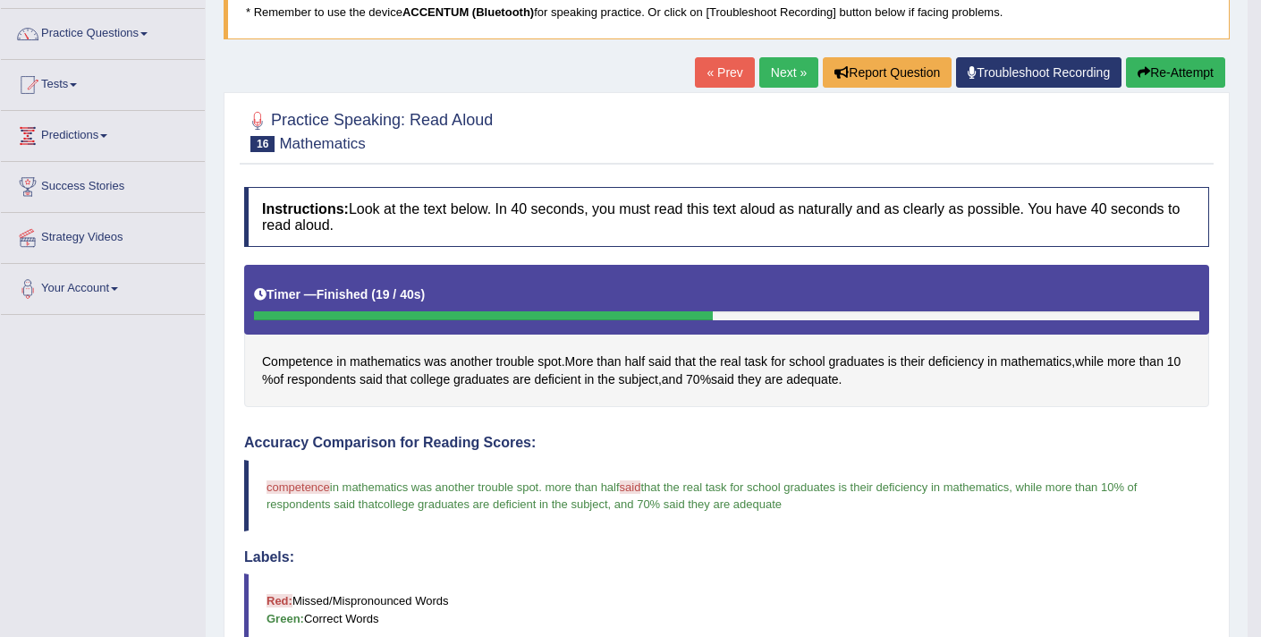
scroll to position [81, 0]
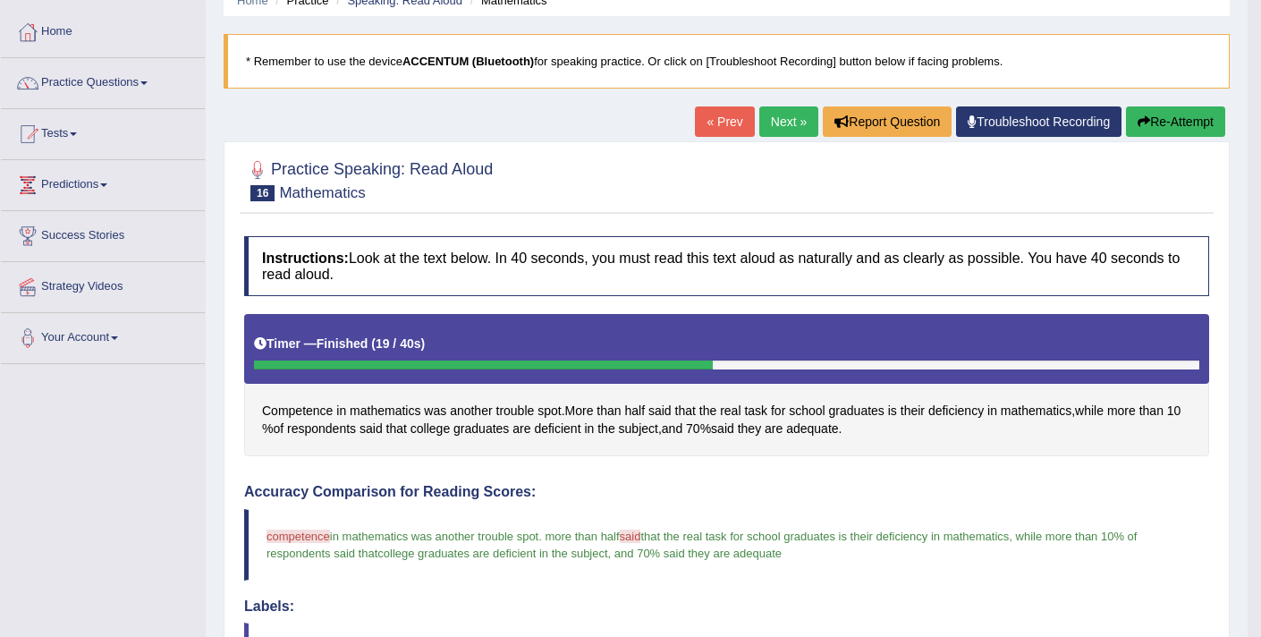
click at [763, 128] on link "Next »" at bounding box center [788, 121] width 59 height 30
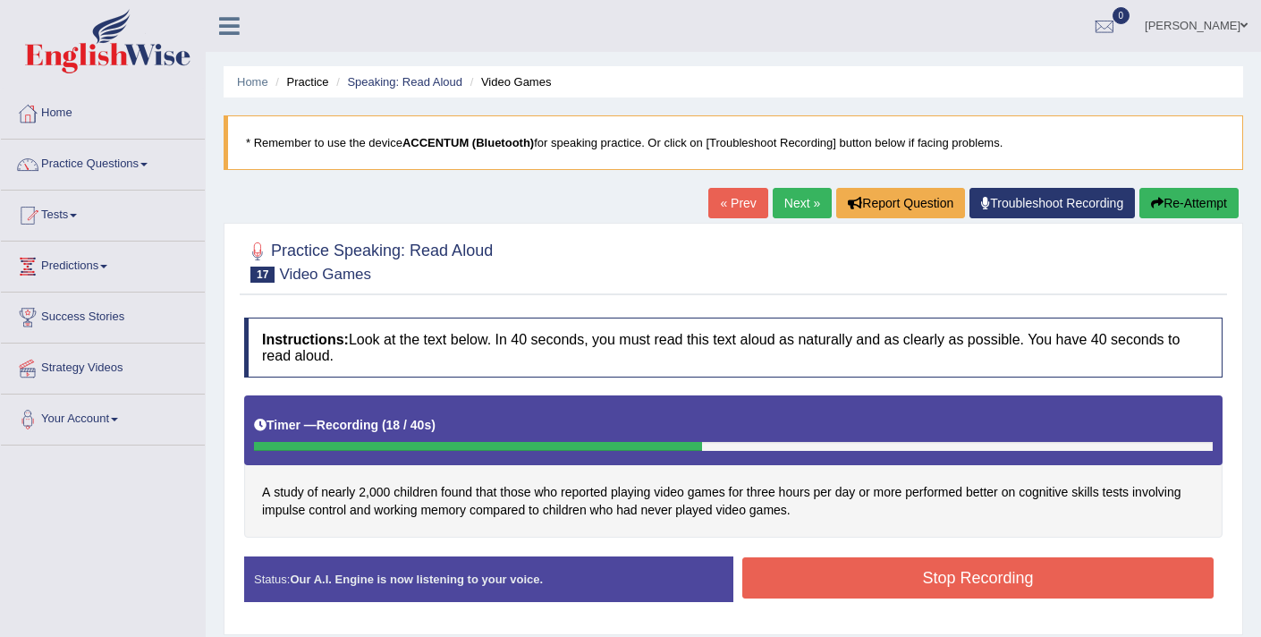
click at [856, 581] on button "Stop Recording" at bounding box center [977, 577] width 471 height 41
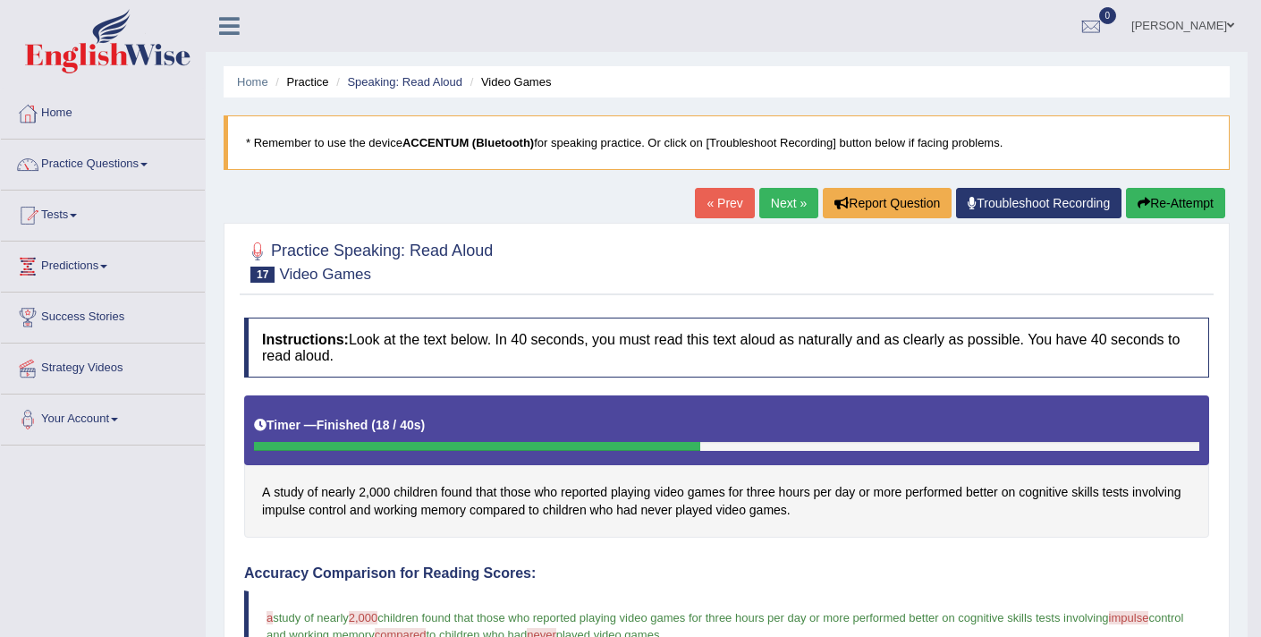
click at [771, 204] on link "Next »" at bounding box center [788, 203] width 59 height 30
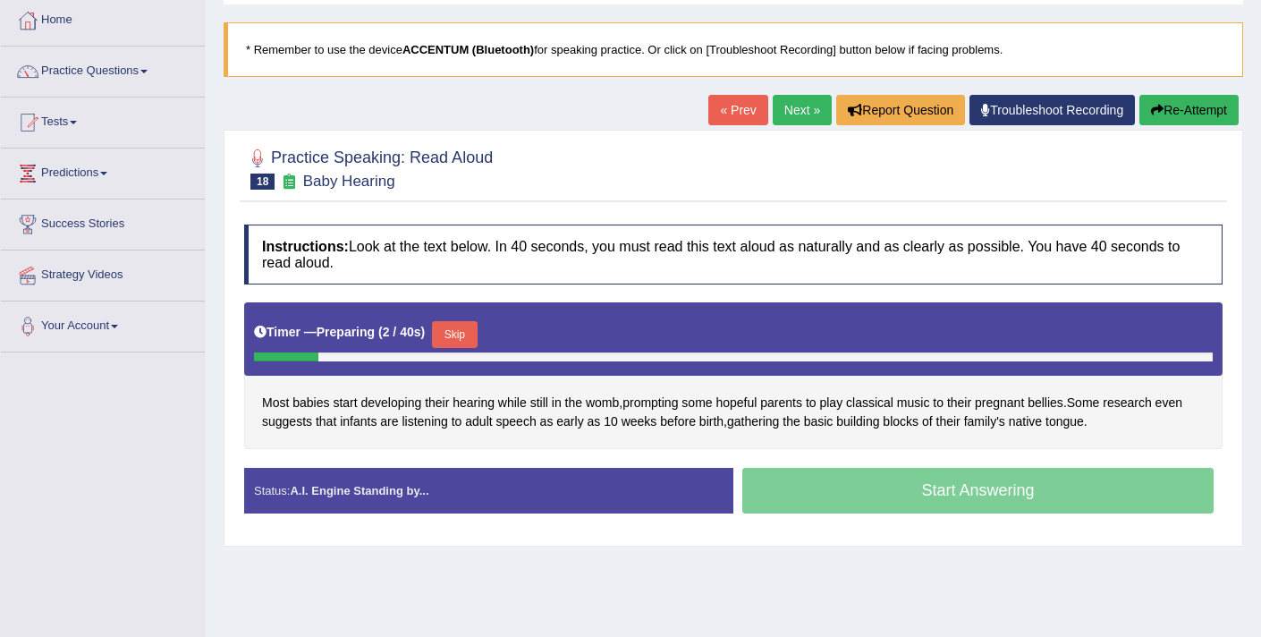
scroll to position [102, 0]
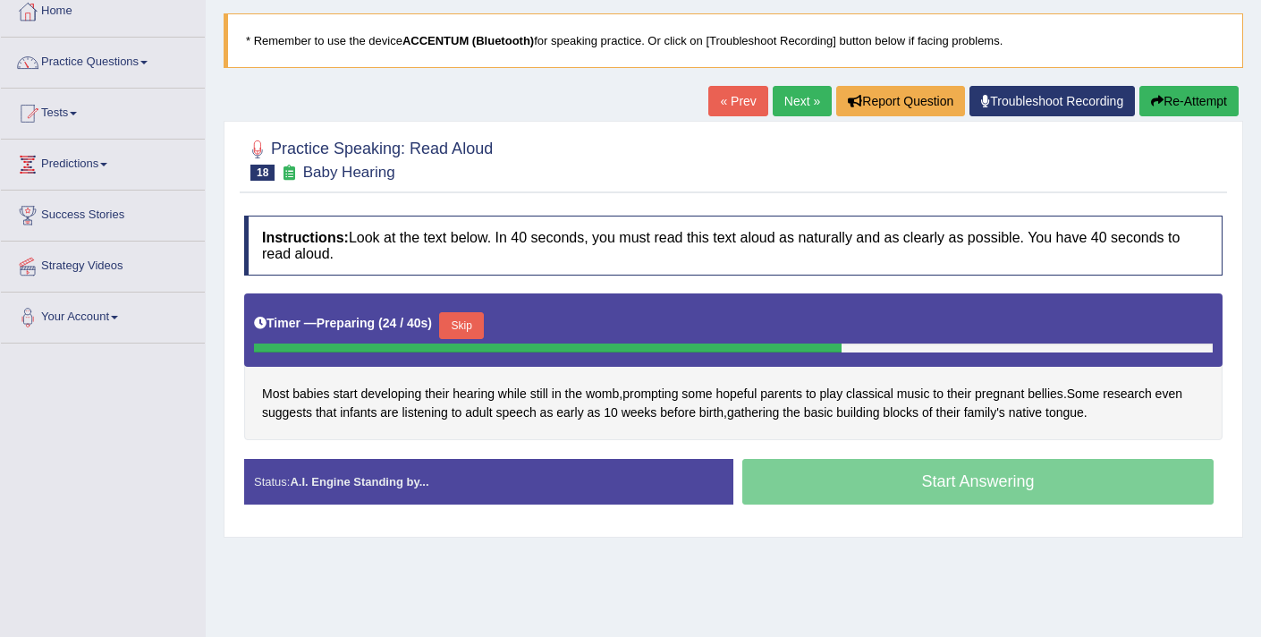
click at [460, 316] on button "Skip" at bounding box center [461, 325] width 45 height 27
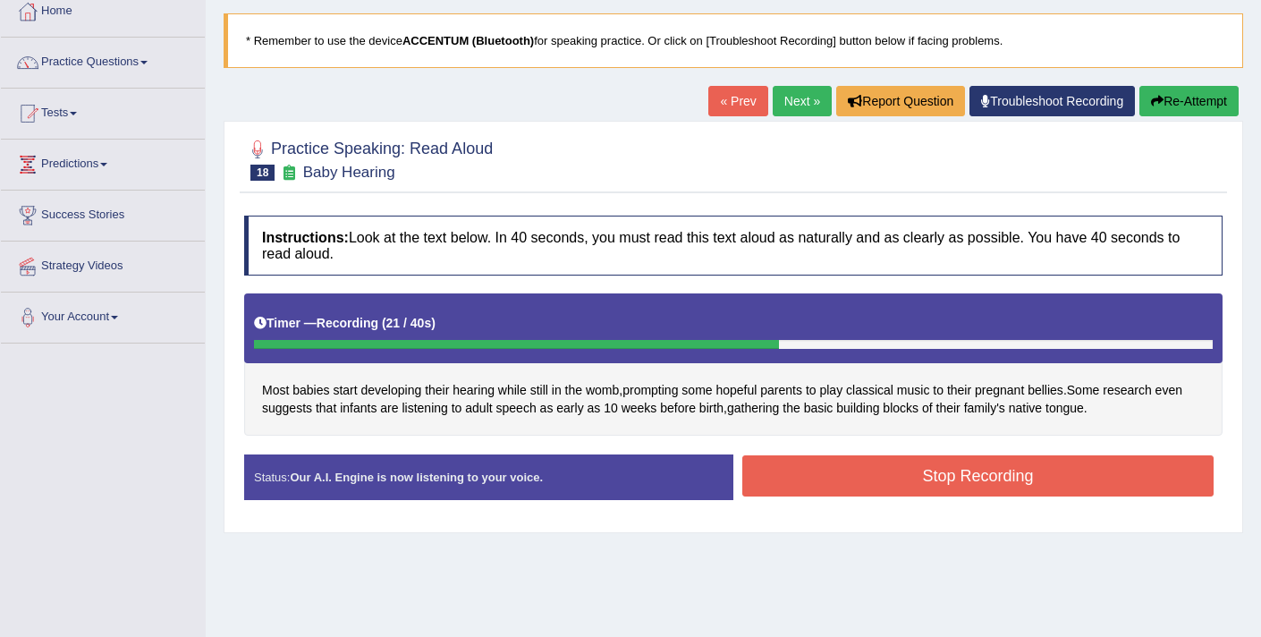
click at [916, 476] on button "Stop Recording" at bounding box center [977, 475] width 471 height 41
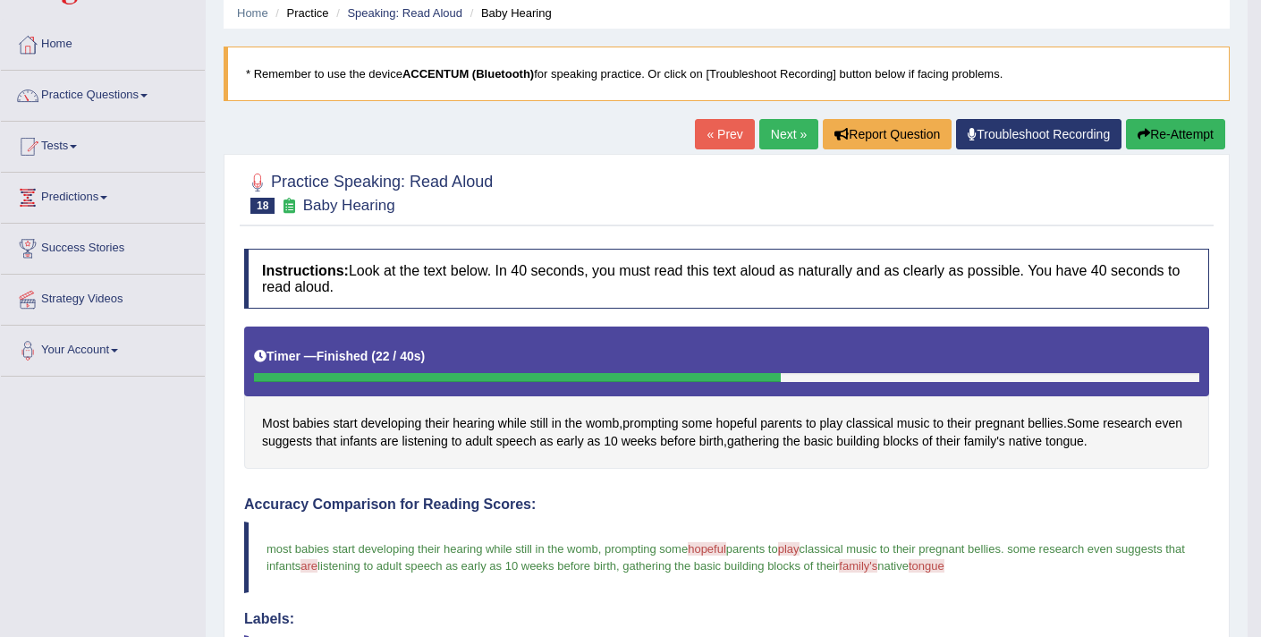
scroll to position [0, 0]
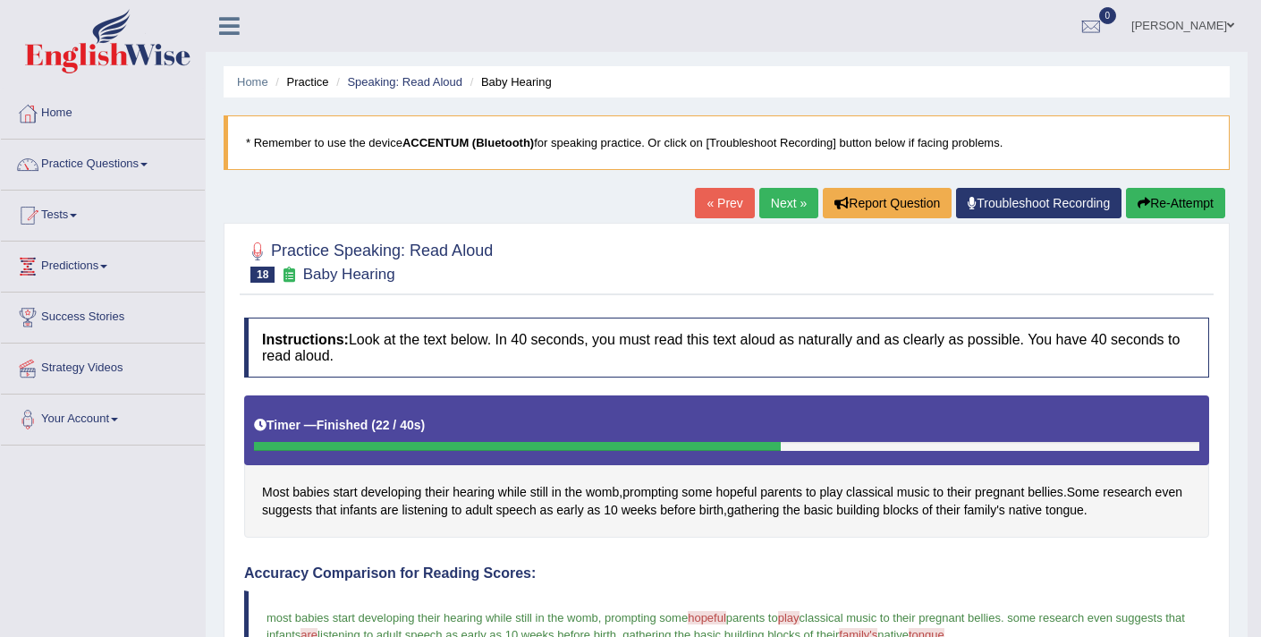
click at [759, 203] on link "Next »" at bounding box center [788, 203] width 59 height 30
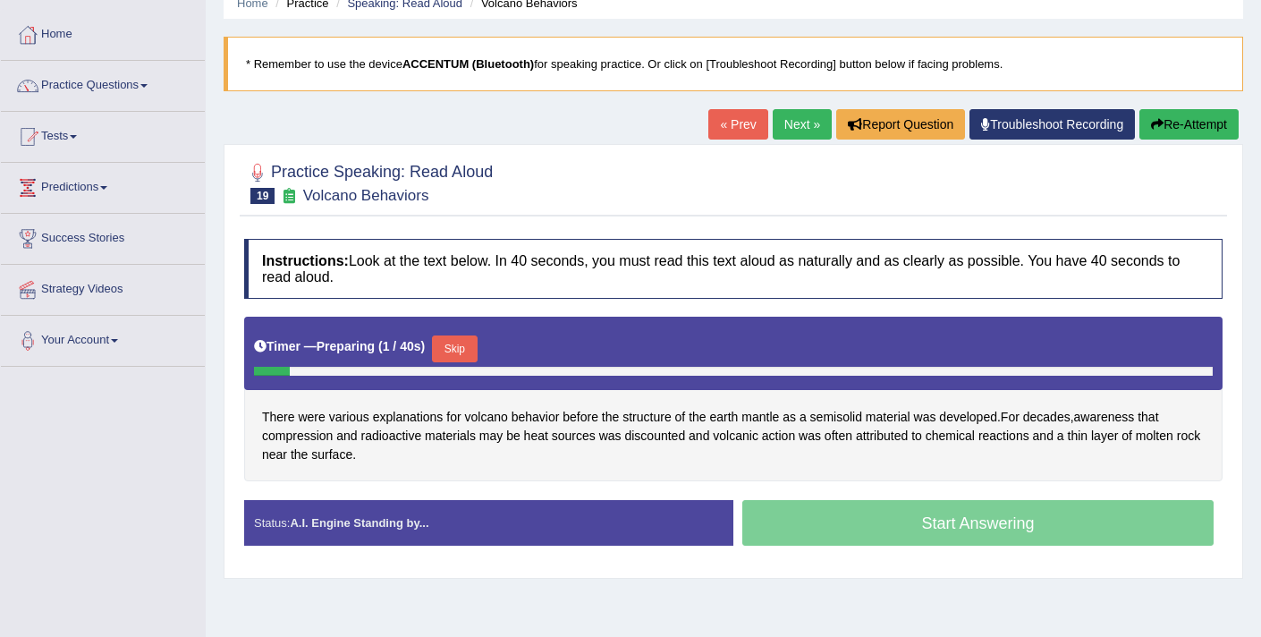
scroll to position [84, 0]
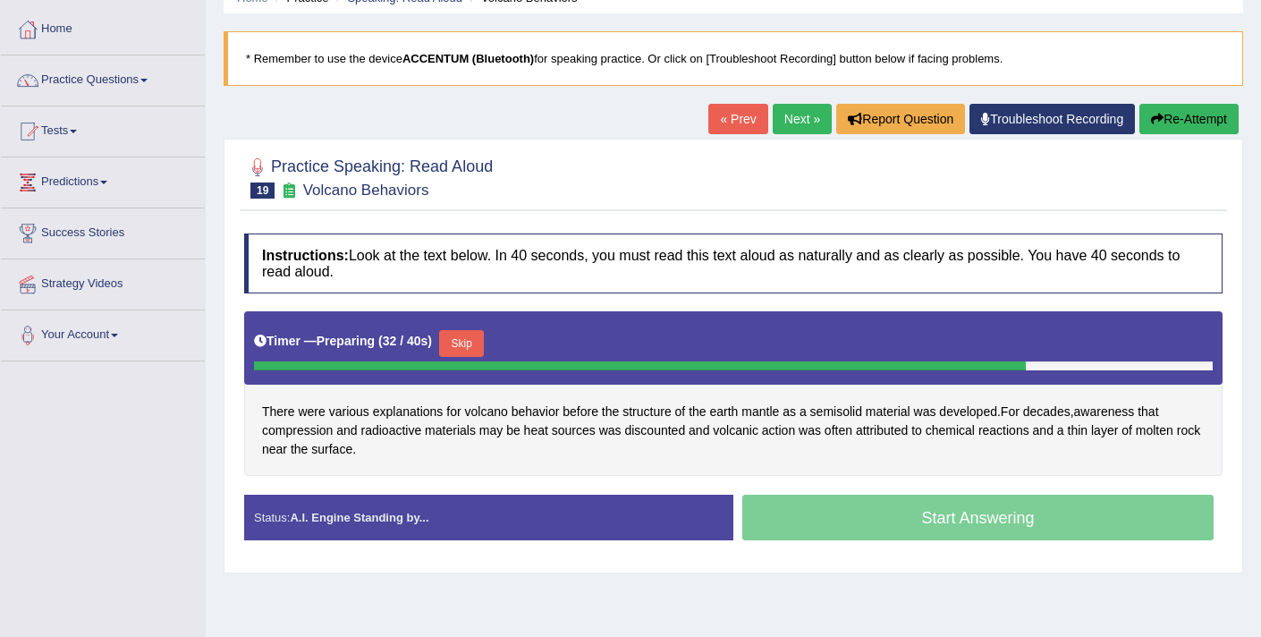
click at [474, 343] on button "Skip" at bounding box center [461, 343] width 45 height 27
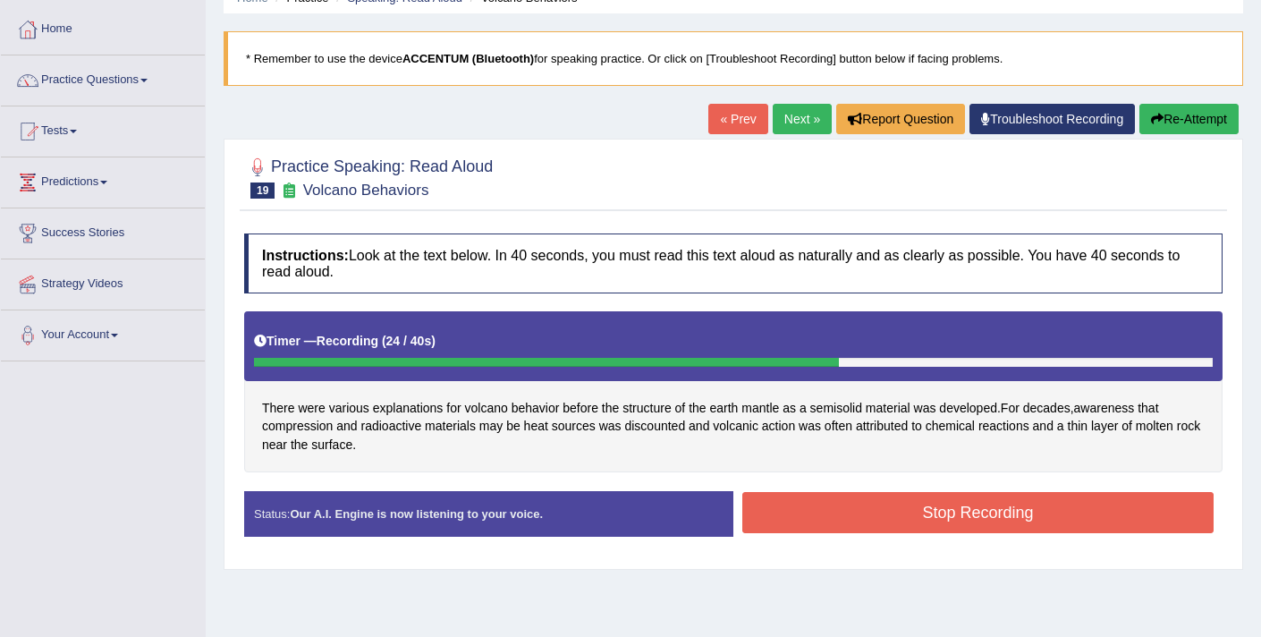
click at [838, 508] on button "Stop Recording" at bounding box center [977, 512] width 471 height 41
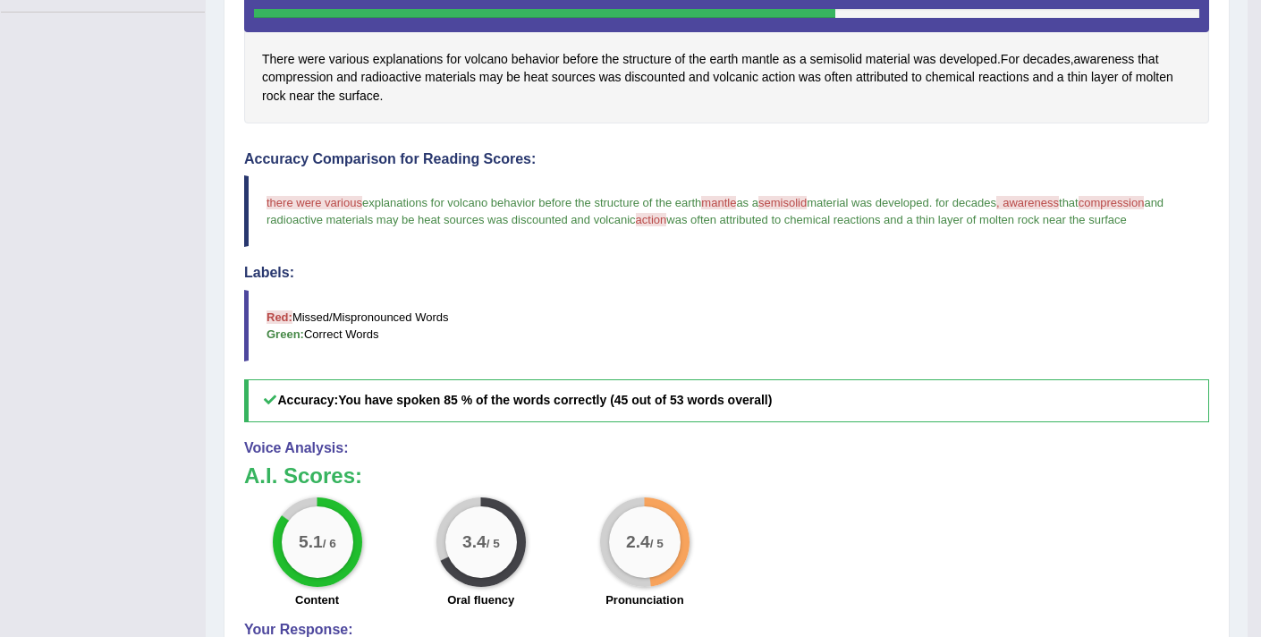
scroll to position [344, 0]
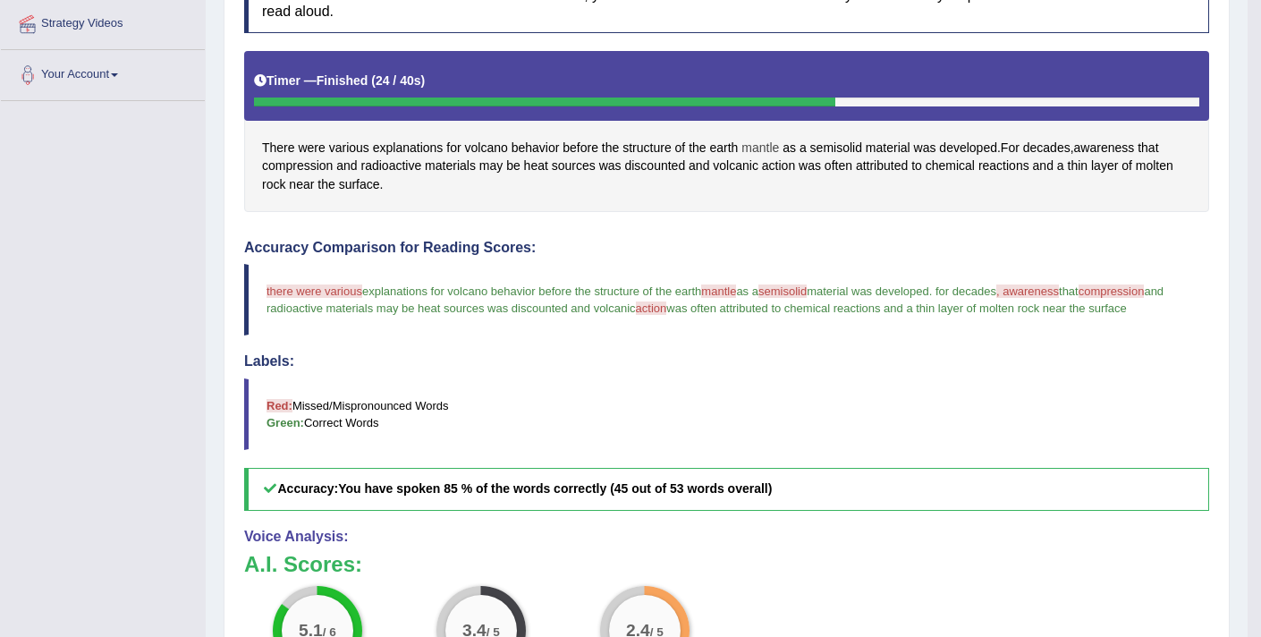
click at [746, 147] on span "mantle" at bounding box center [760, 148] width 38 height 19
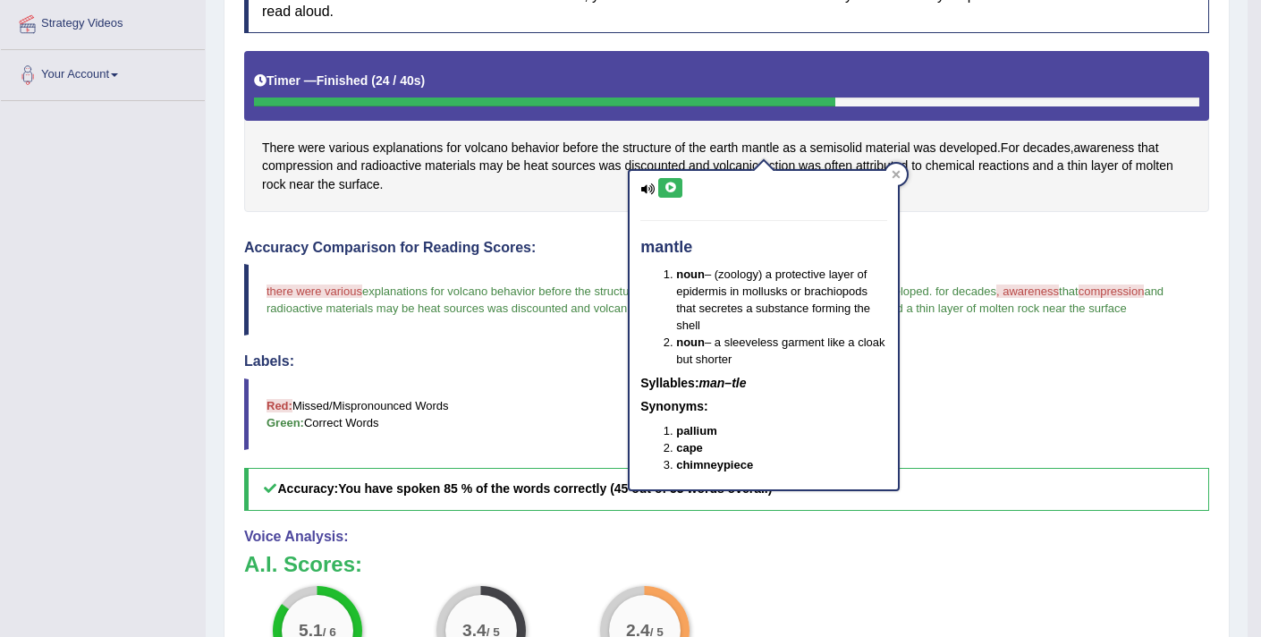
click at [670, 185] on icon at bounding box center [669, 187] width 13 height 11
click at [964, 209] on div "There were various explanations for volcano behavior before the structure of th…" at bounding box center [726, 131] width 965 height 160
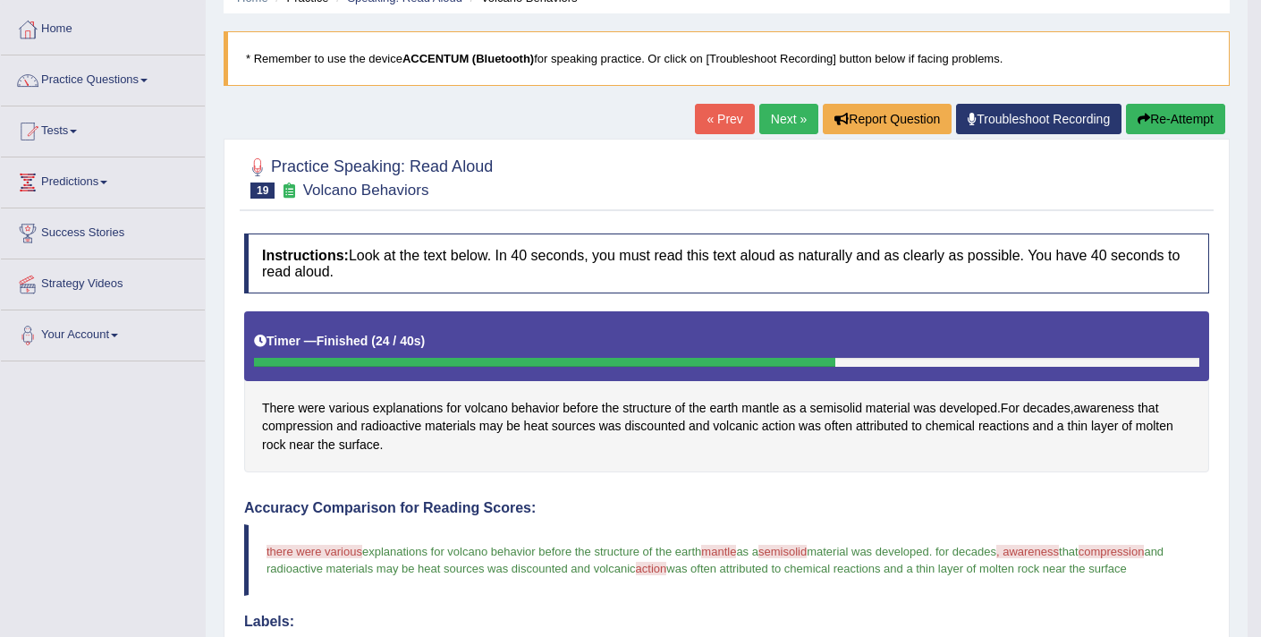
scroll to position [0, 0]
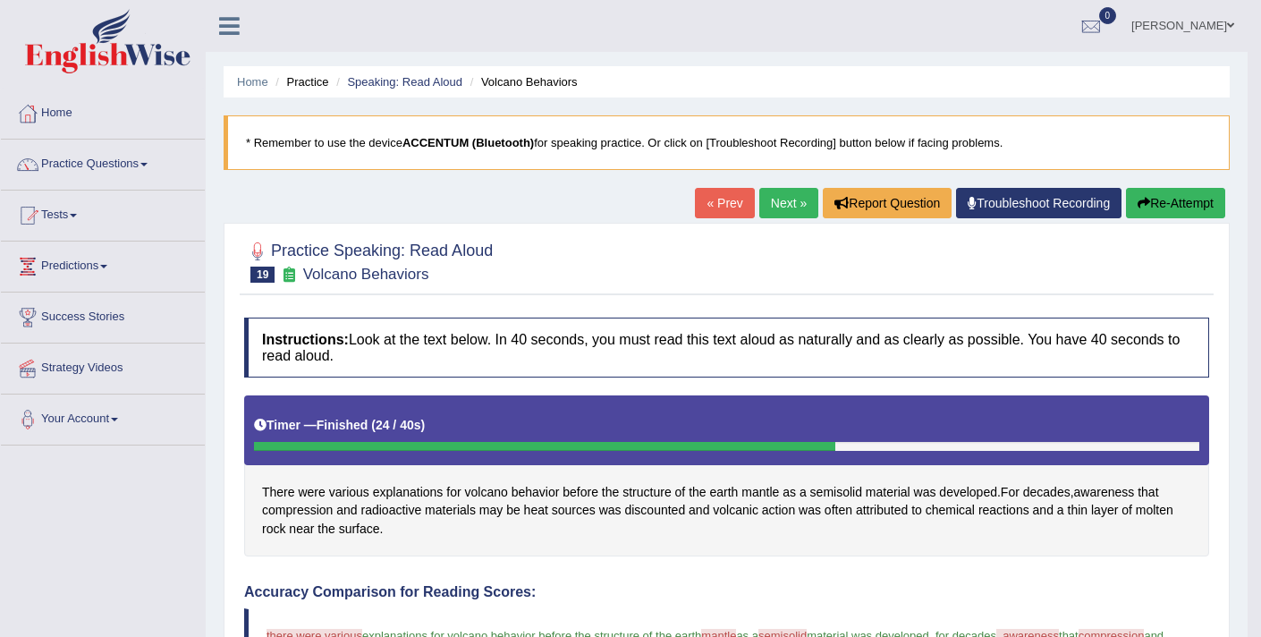
click at [1143, 206] on icon "button" at bounding box center [1143, 203] width 13 height 13
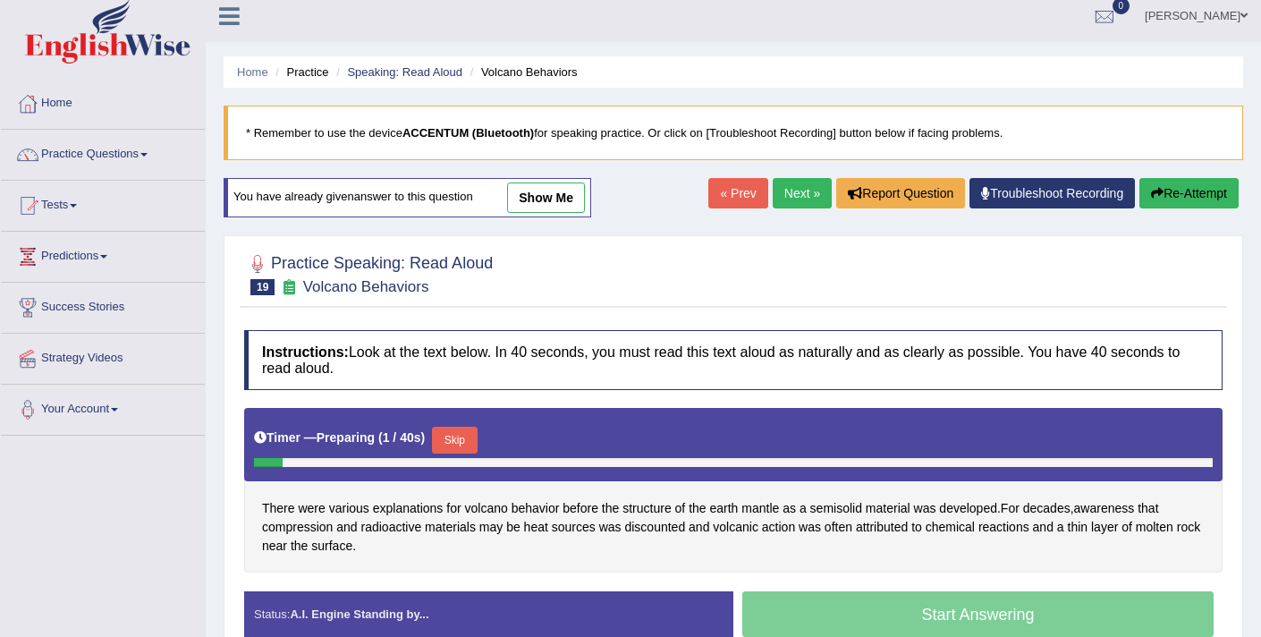
scroll to position [11, 0]
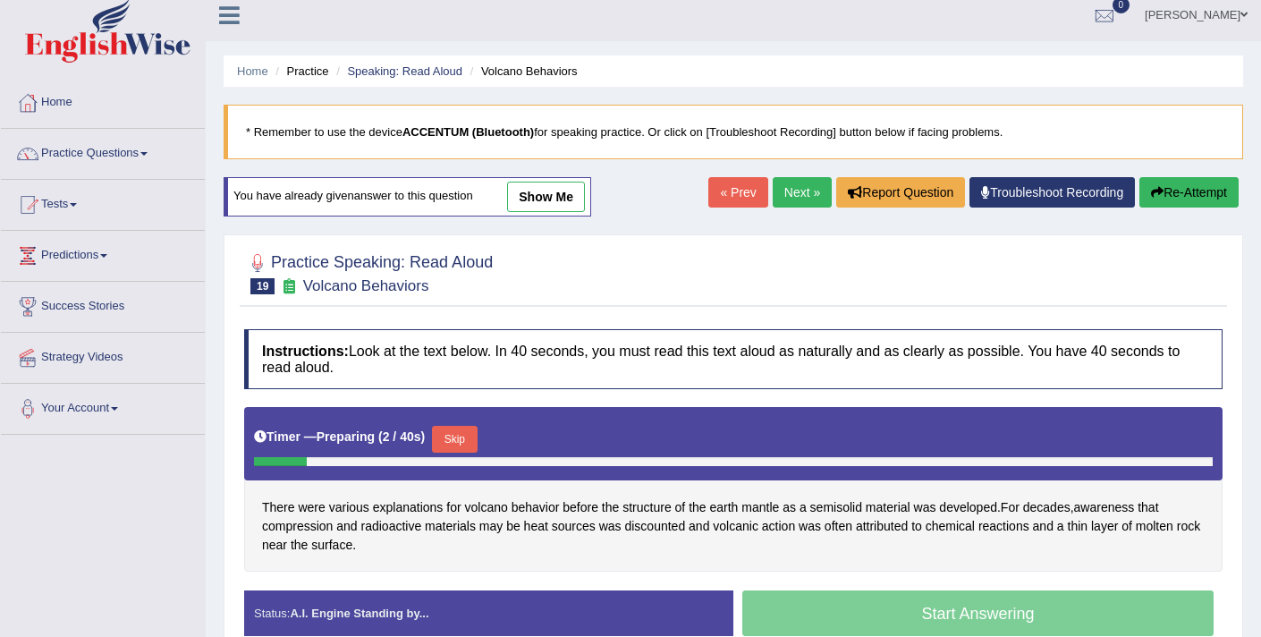
click at [460, 443] on button "Skip" at bounding box center [454, 439] width 45 height 27
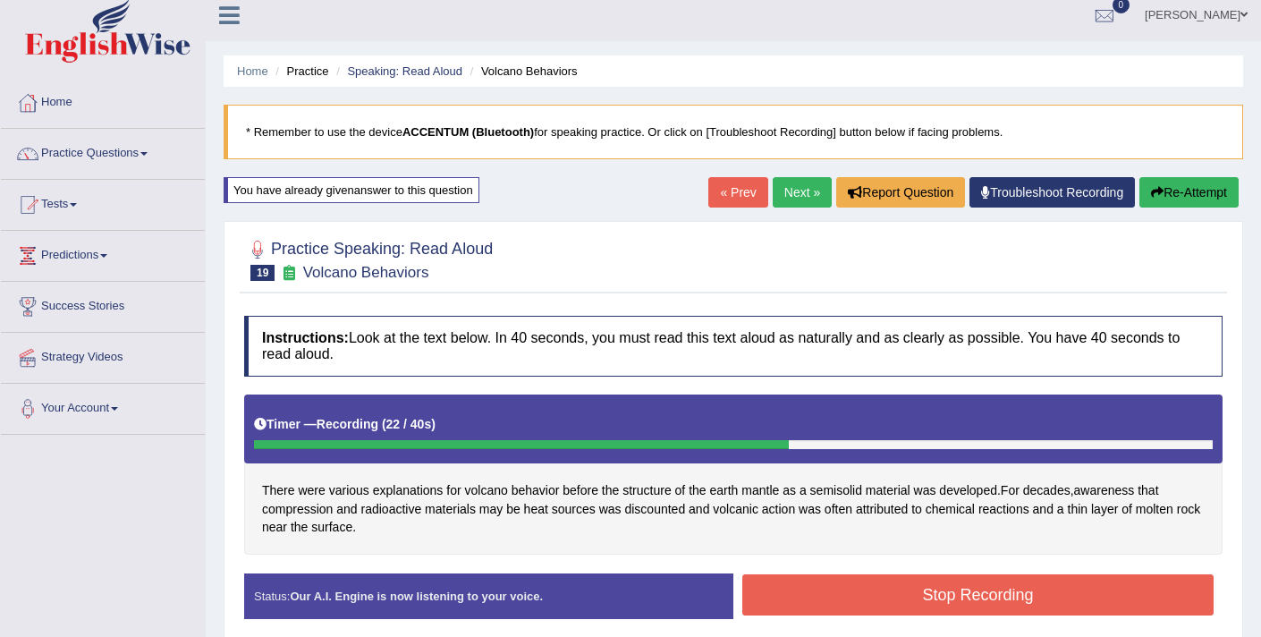
click at [864, 608] on button "Stop Recording" at bounding box center [977, 594] width 471 height 41
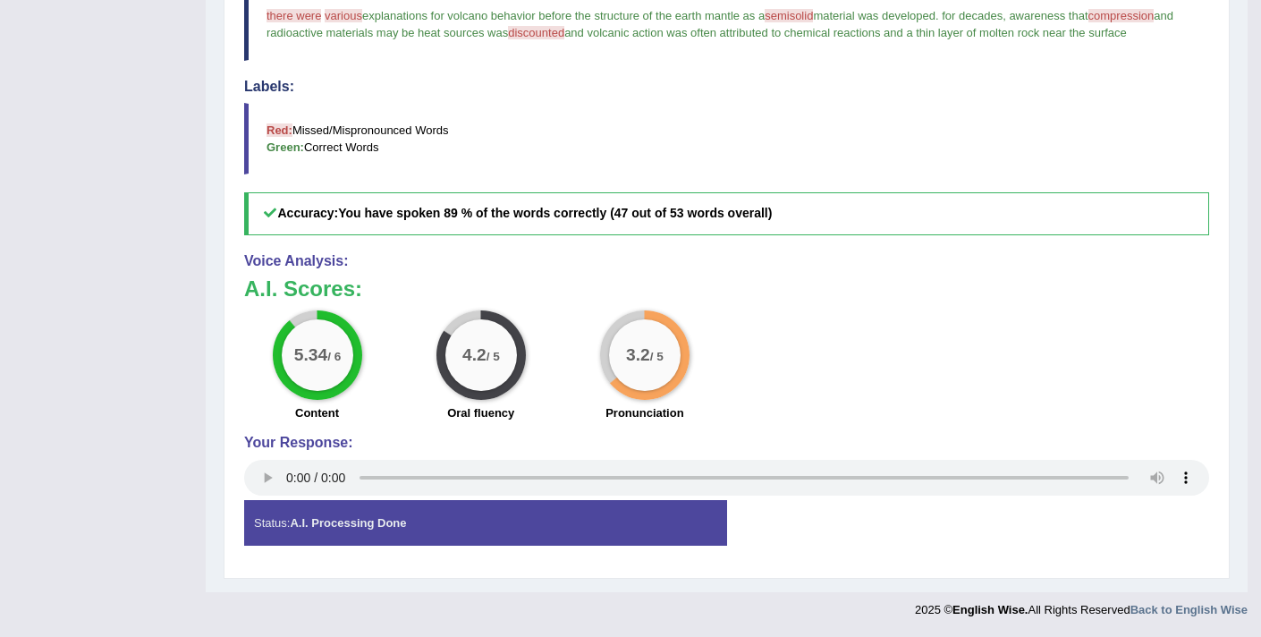
scroll to position [305, 0]
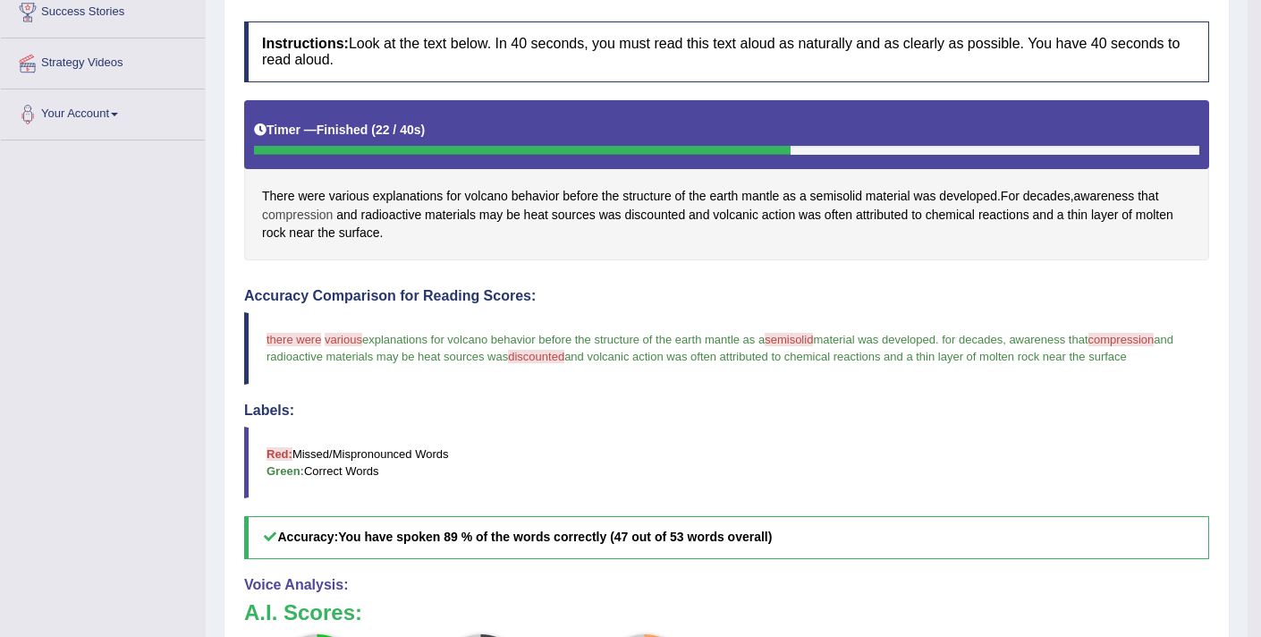
click at [312, 217] on span "compression" at bounding box center [297, 215] width 71 height 19
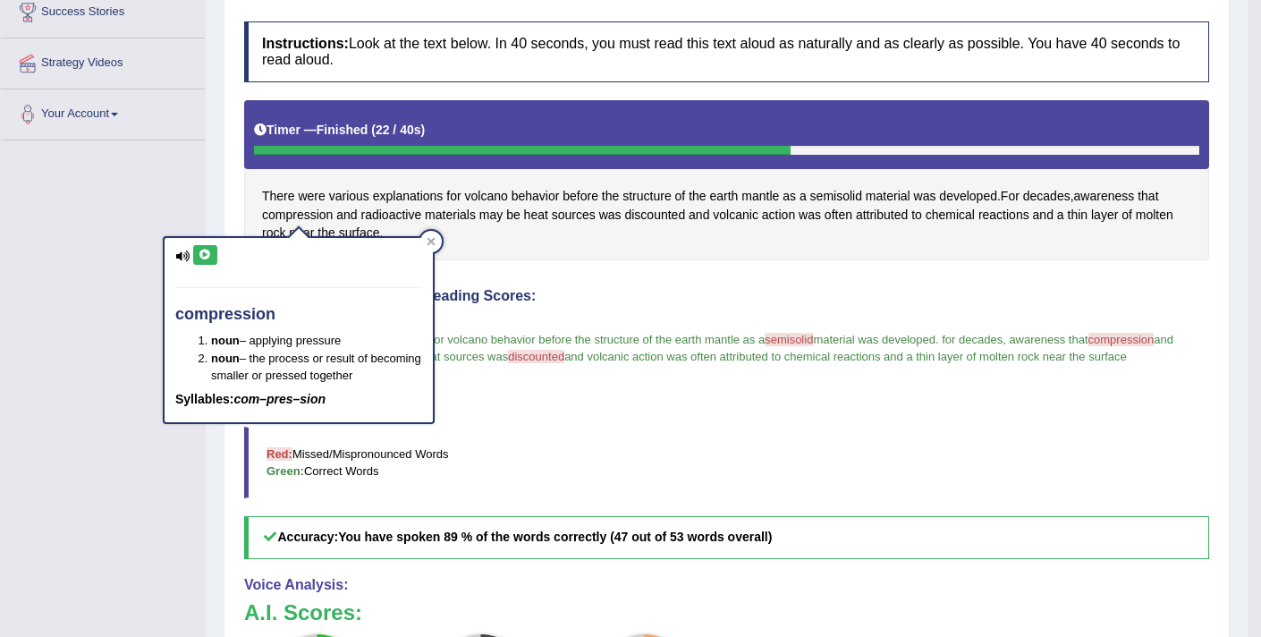
click at [200, 257] on icon at bounding box center [204, 254] width 13 height 11
click at [588, 240] on div "There were various explanations for volcano behavior before the structure of th…" at bounding box center [726, 180] width 965 height 160
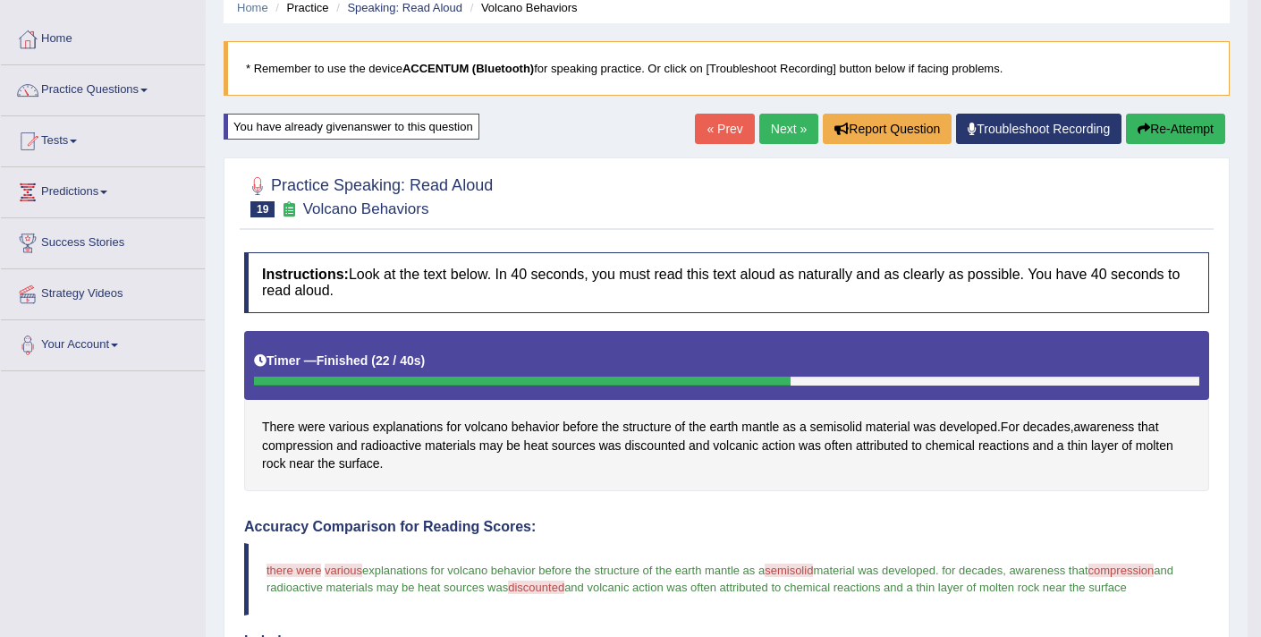
scroll to position [78, 0]
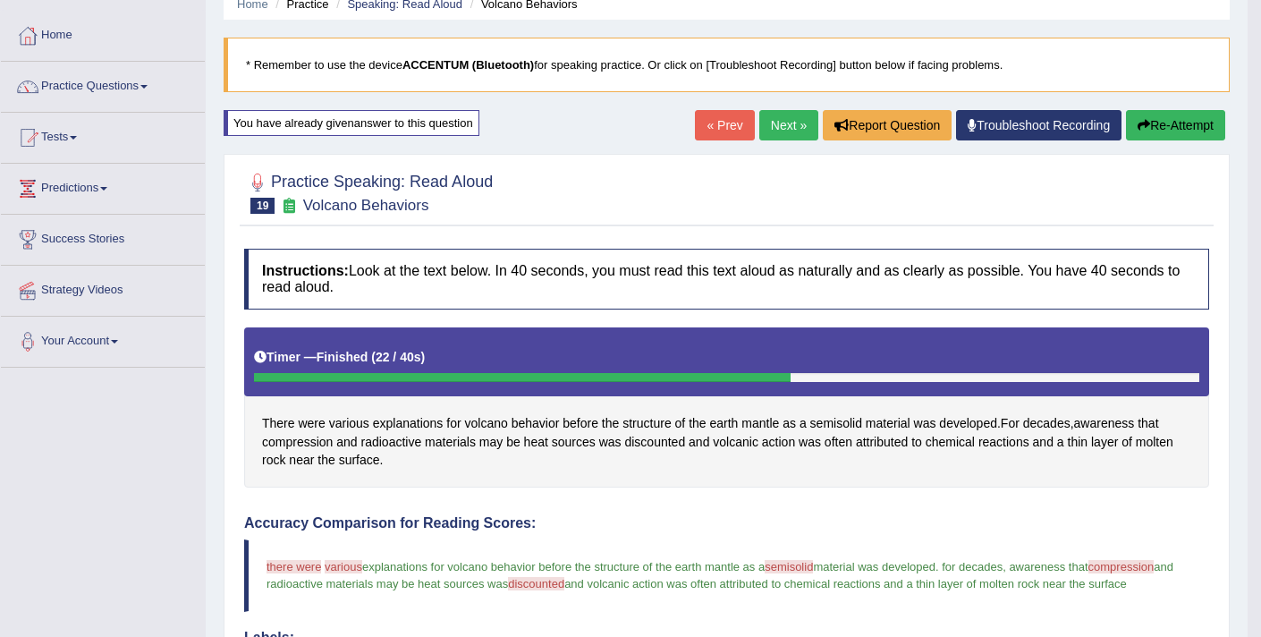
click at [780, 125] on link "Next »" at bounding box center [788, 125] width 59 height 30
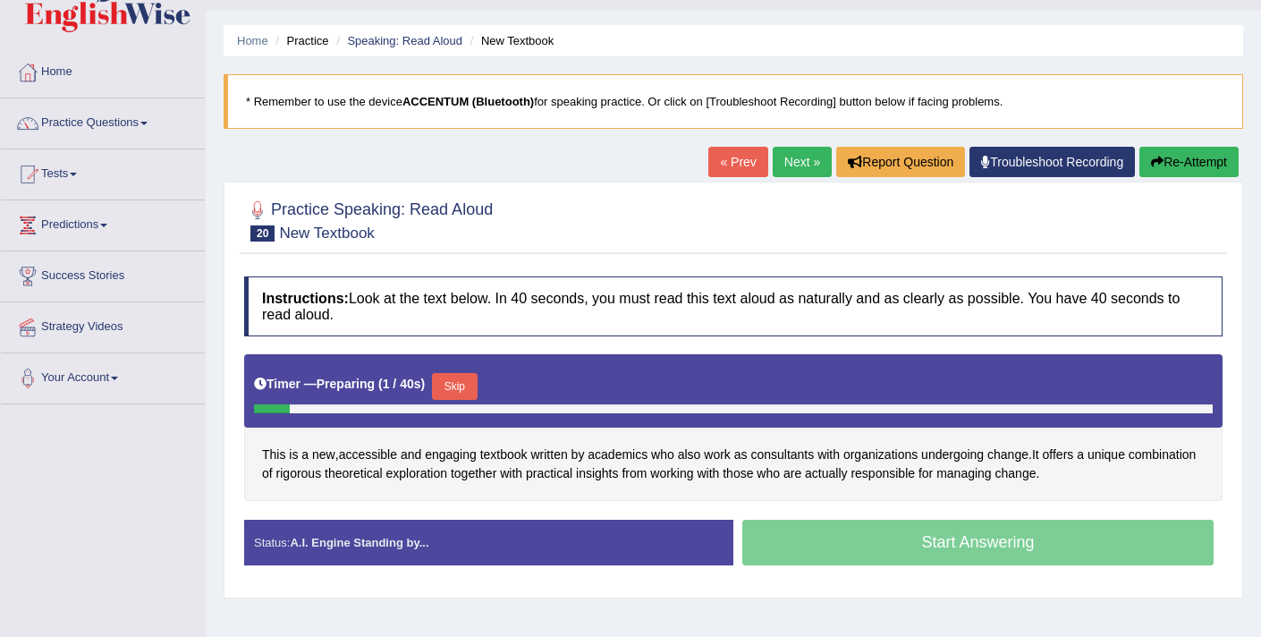
scroll to position [42, 0]
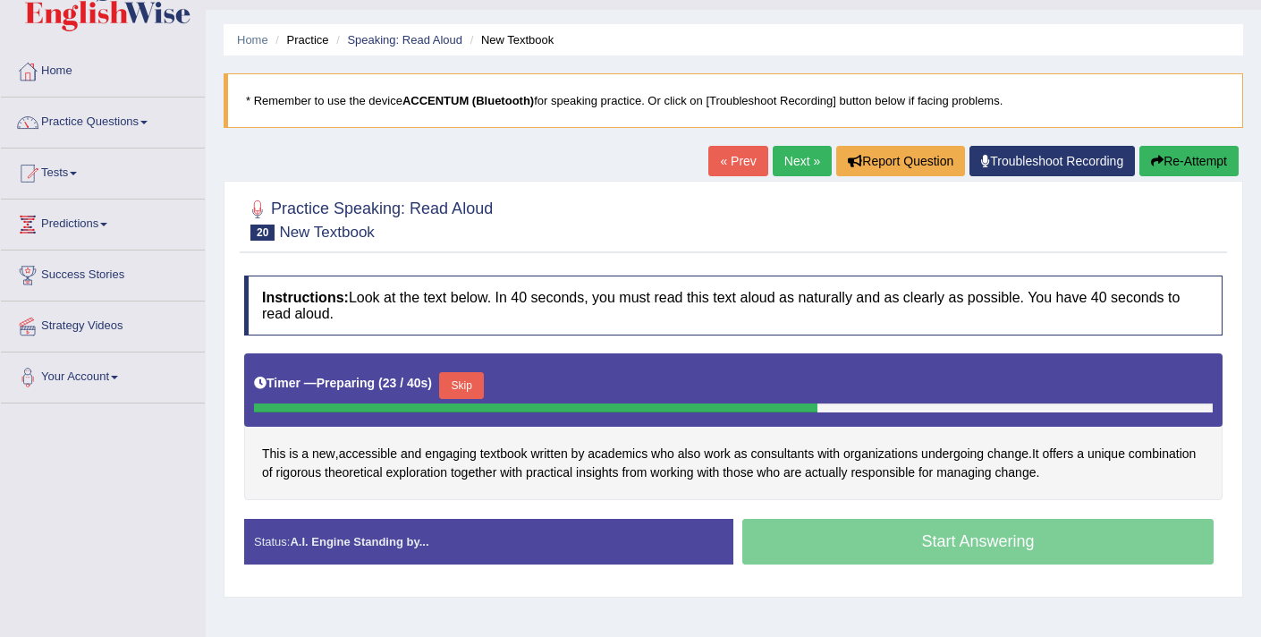
click at [468, 388] on button "Skip" at bounding box center [461, 385] width 45 height 27
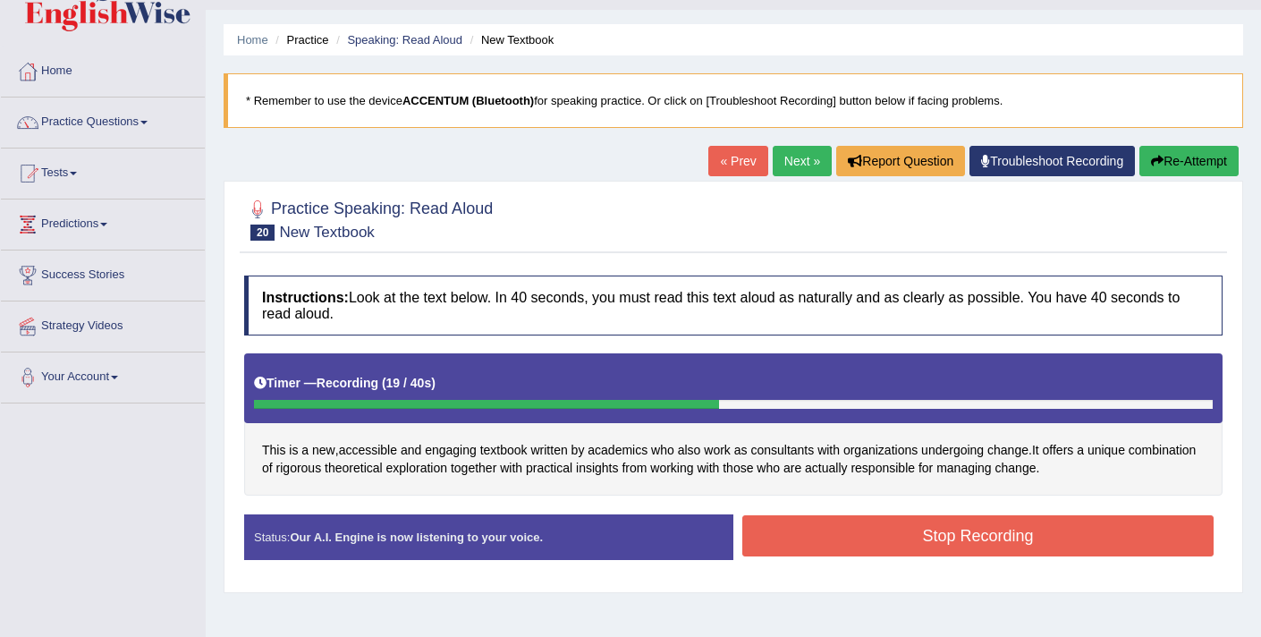
click at [919, 534] on button "Stop Recording" at bounding box center [977, 535] width 471 height 41
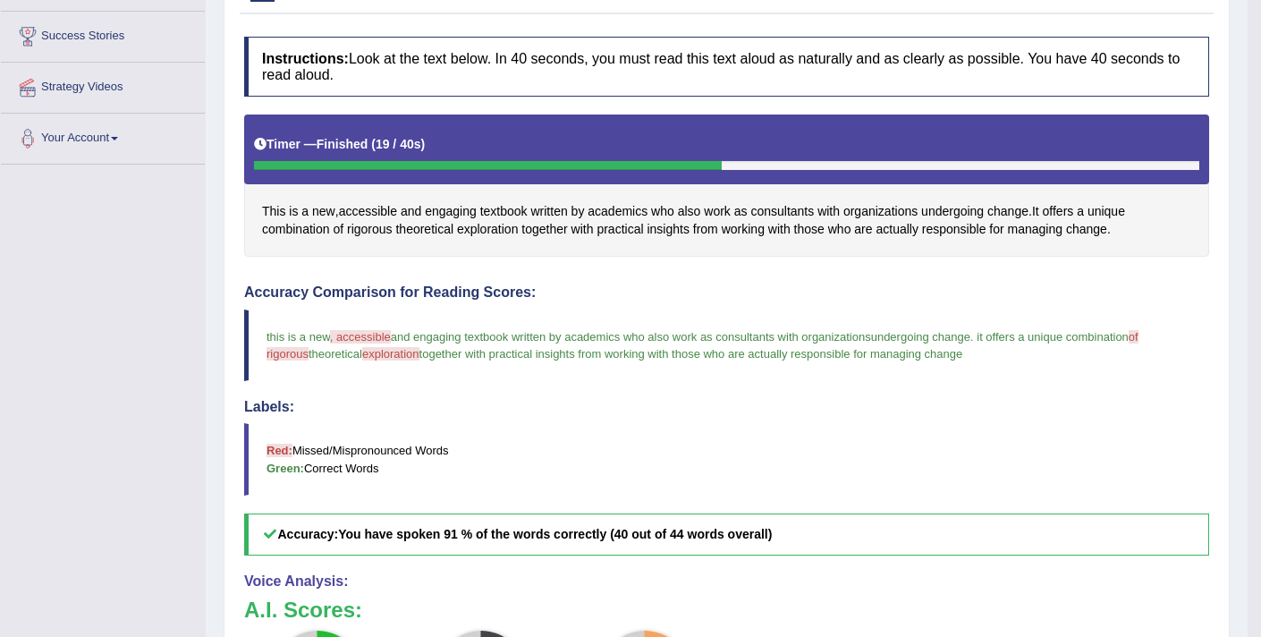
scroll to position [407, 0]
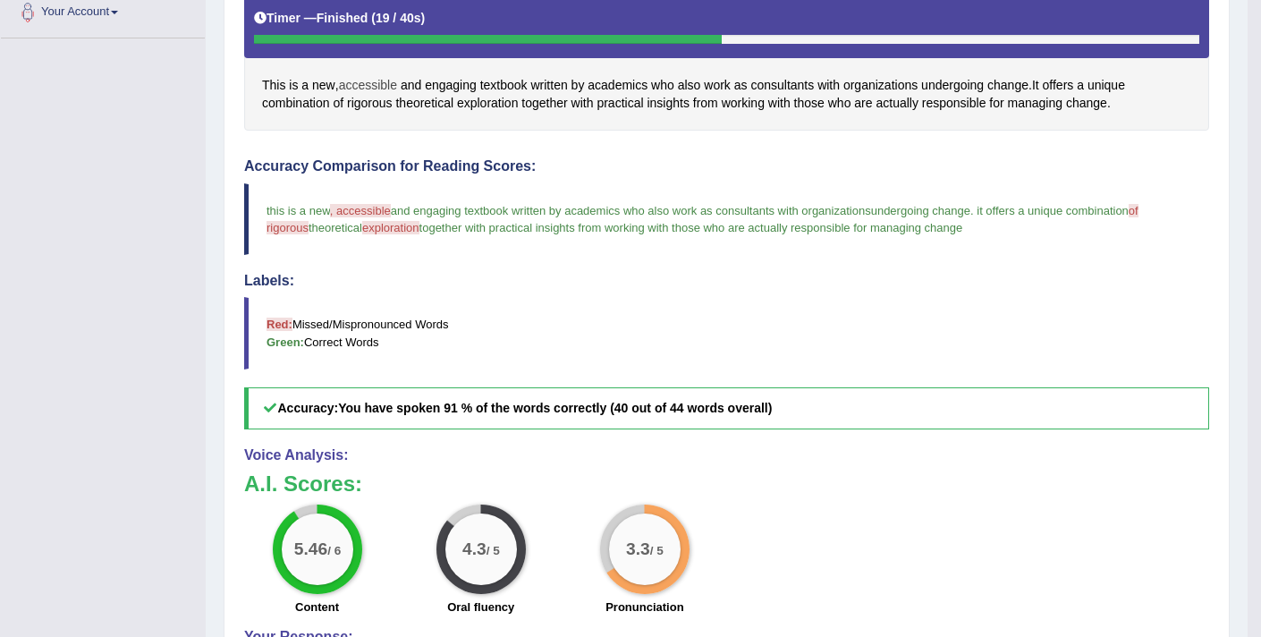
click at [359, 87] on span "accessible" at bounding box center [368, 85] width 58 height 19
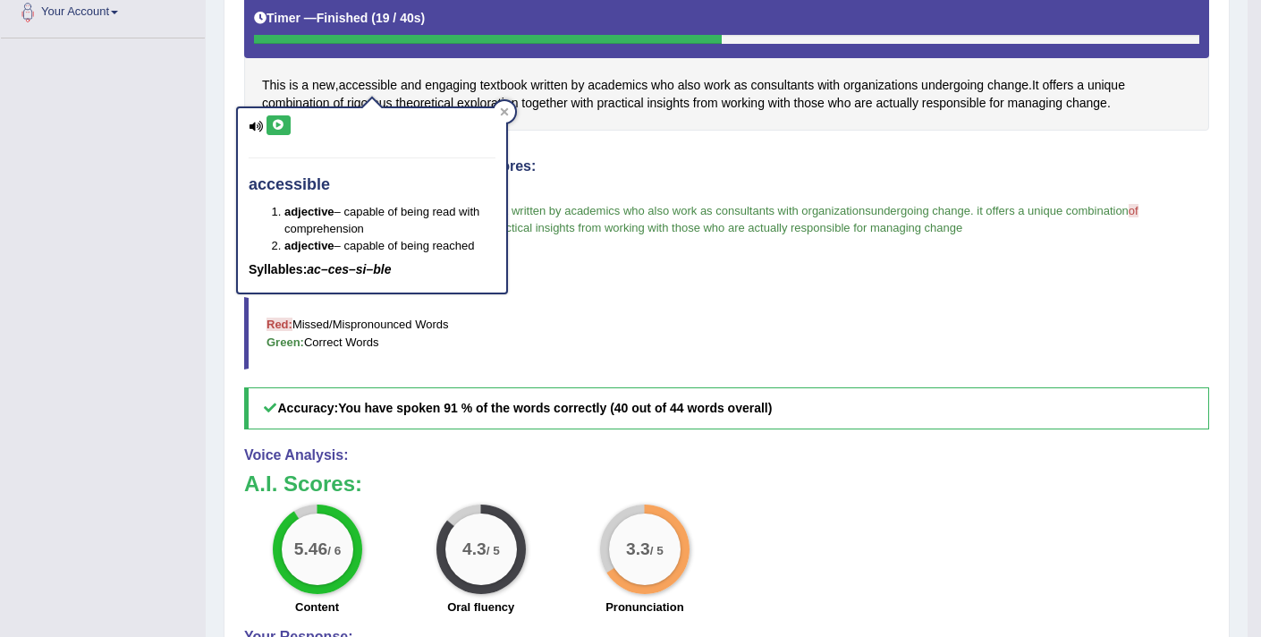
click at [282, 123] on icon at bounding box center [278, 125] width 13 height 11
click at [685, 272] on div "Accuracy Comparison for Reading Scores: this is a new , accessible access well …" at bounding box center [726, 293] width 965 height 271
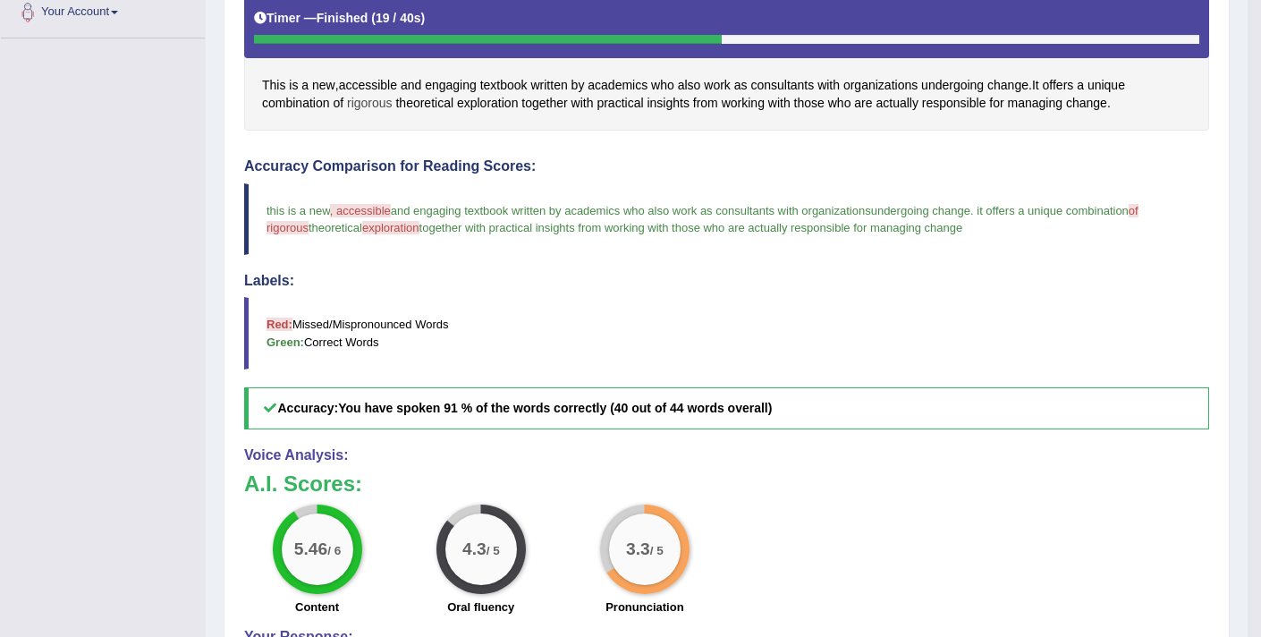
click at [368, 105] on span "rigorous" at bounding box center [370, 103] width 46 height 19
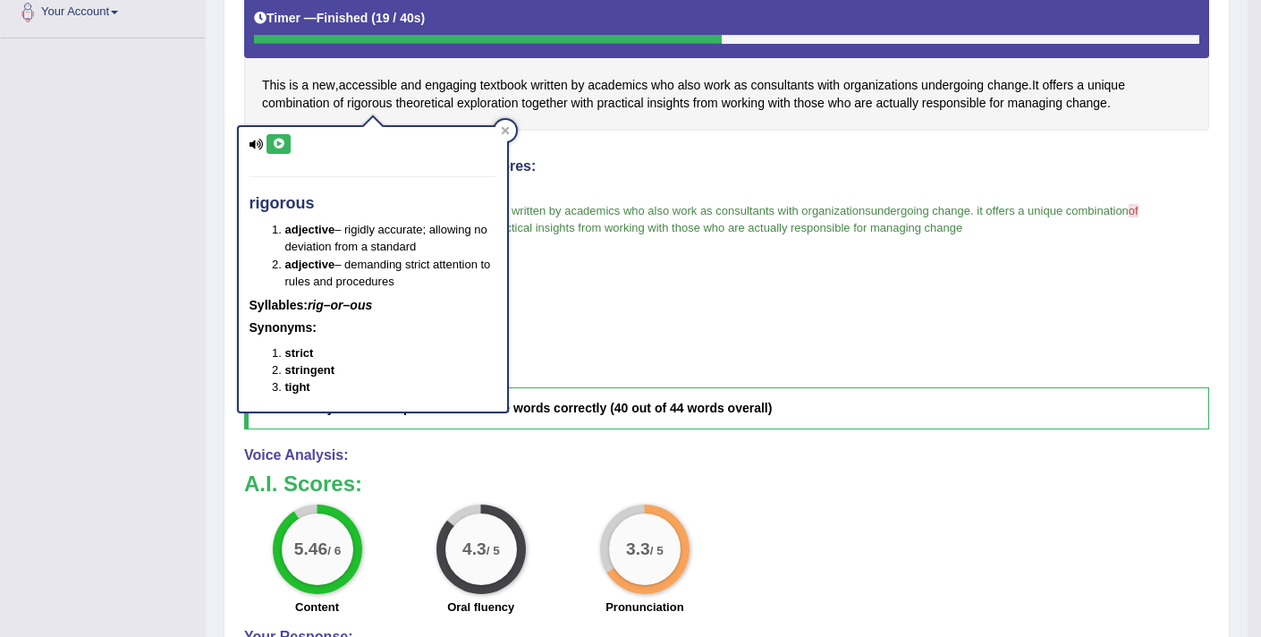
click at [274, 153] on button at bounding box center [278, 144] width 24 height 20
click at [275, 140] on icon at bounding box center [278, 144] width 13 height 11
click at [274, 147] on icon at bounding box center [278, 144] width 13 height 11
click at [683, 150] on div "Instructions: Look at the text below. In 40 seconds, you must read this text al…" at bounding box center [727, 332] width 974 height 861
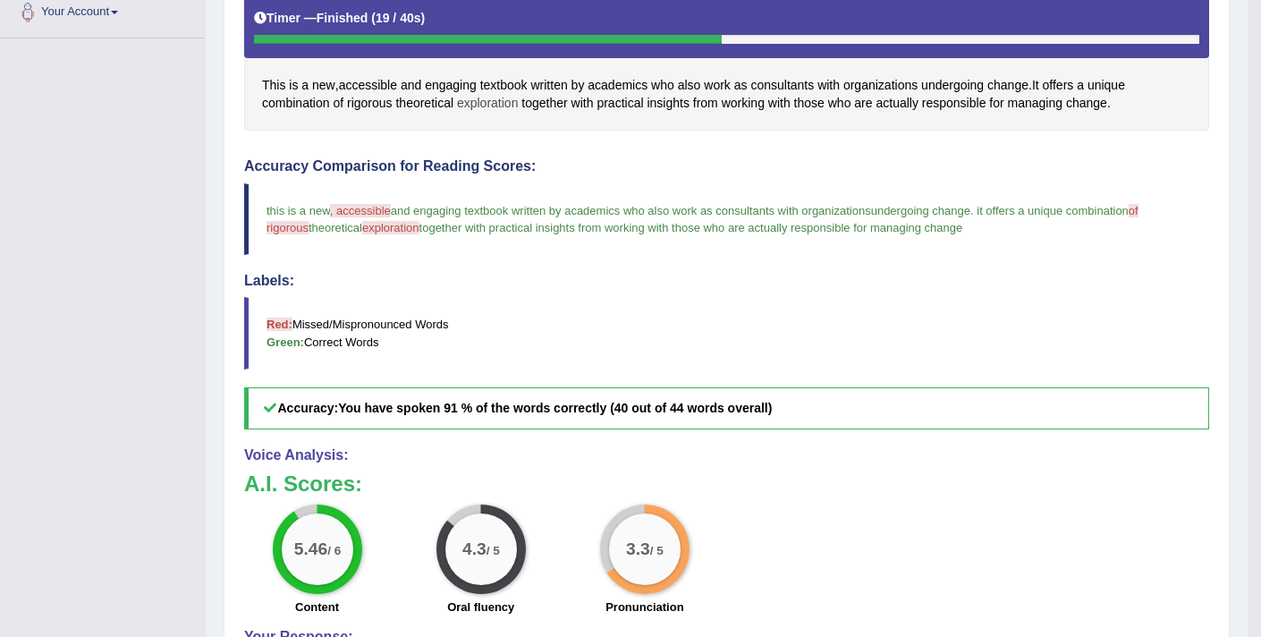
click at [489, 107] on span "exploration" at bounding box center [488, 103] width 62 height 19
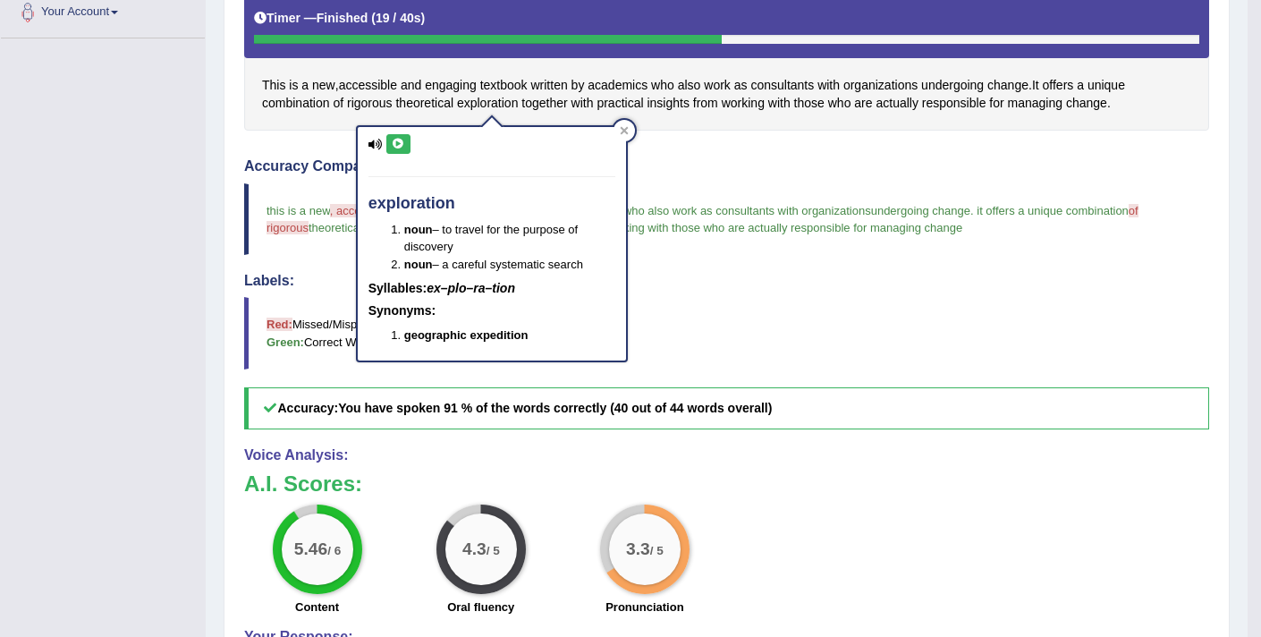
click at [401, 147] on icon at bounding box center [398, 144] width 13 height 11
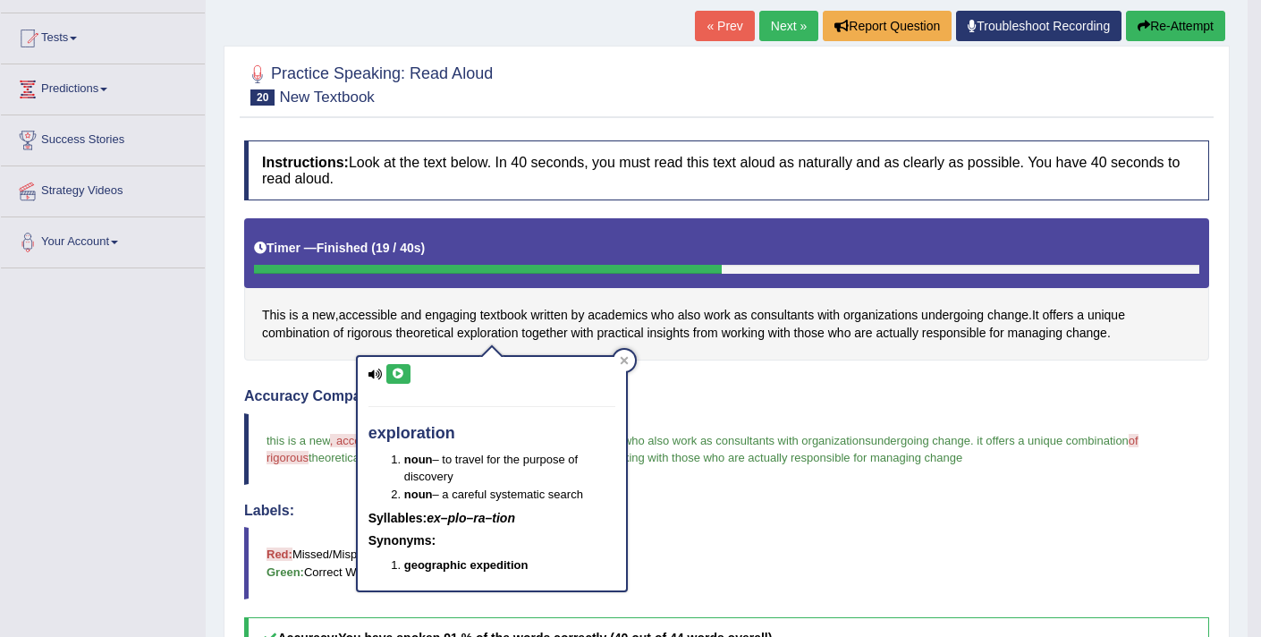
scroll to position [0, 0]
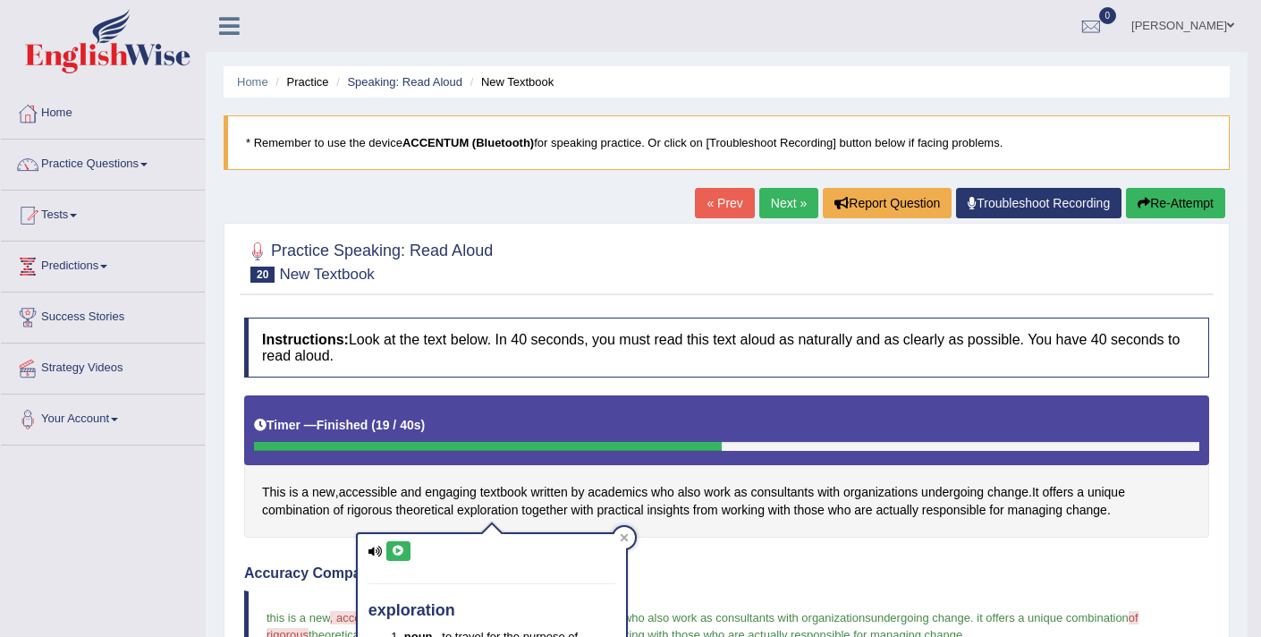
click at [773, 211] on link "Next »" at bounding box center [788, 203] width 59 height 30
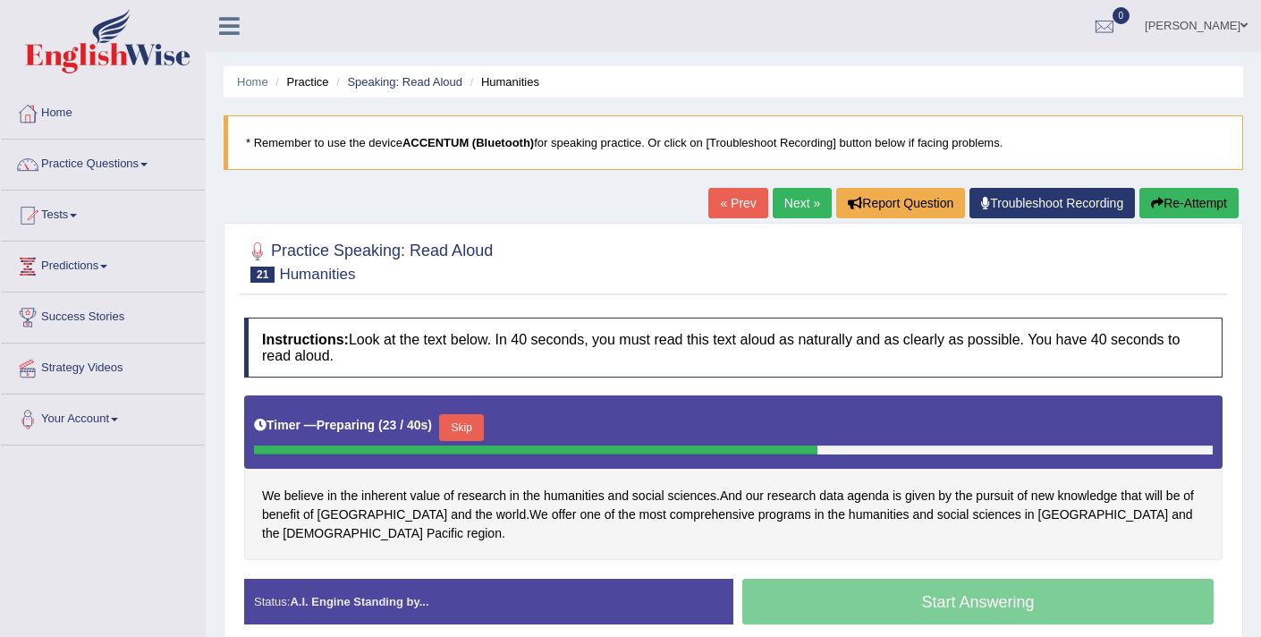
click at [469, 426] on button "Skip" at bounding box center [461, 427] width 45 height 27
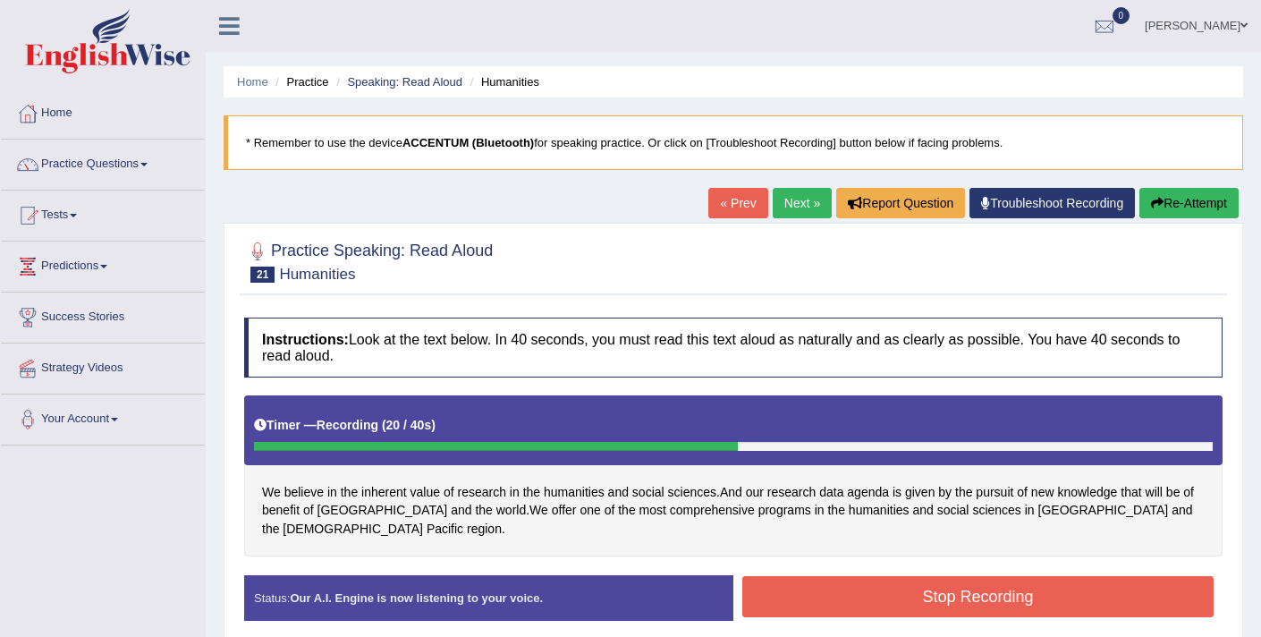
click at [904, 576] on button "Stop Recording" at bounding box center [977, 596] width 471 height 41
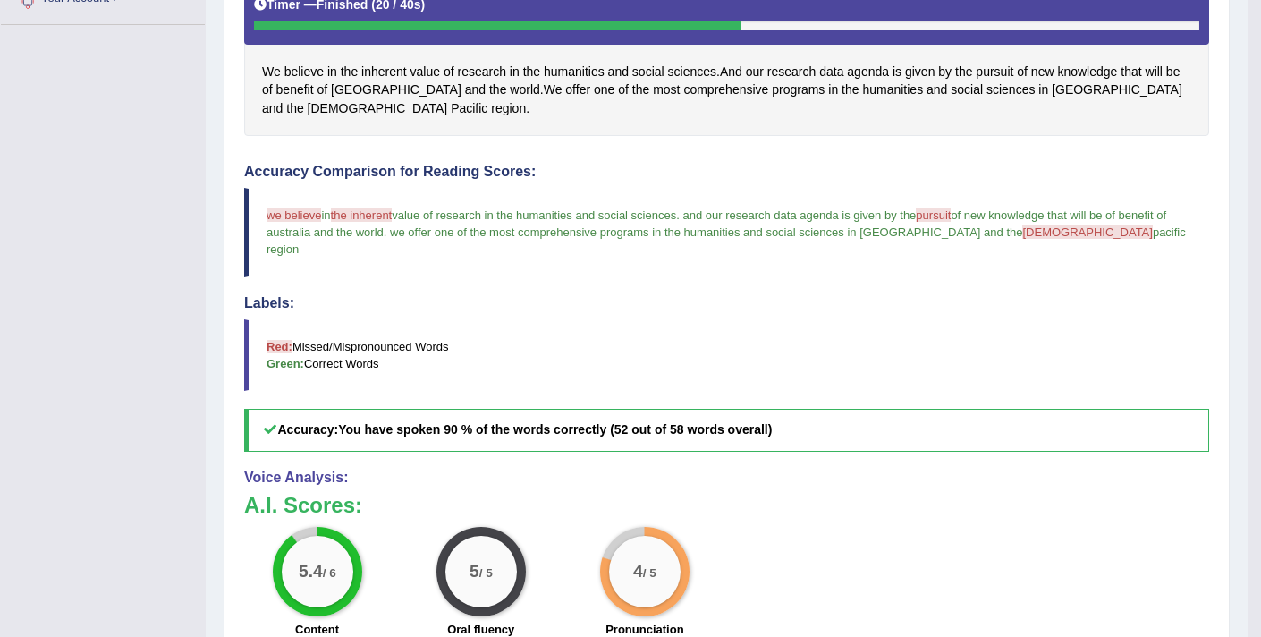
scroll to position [411, 0]
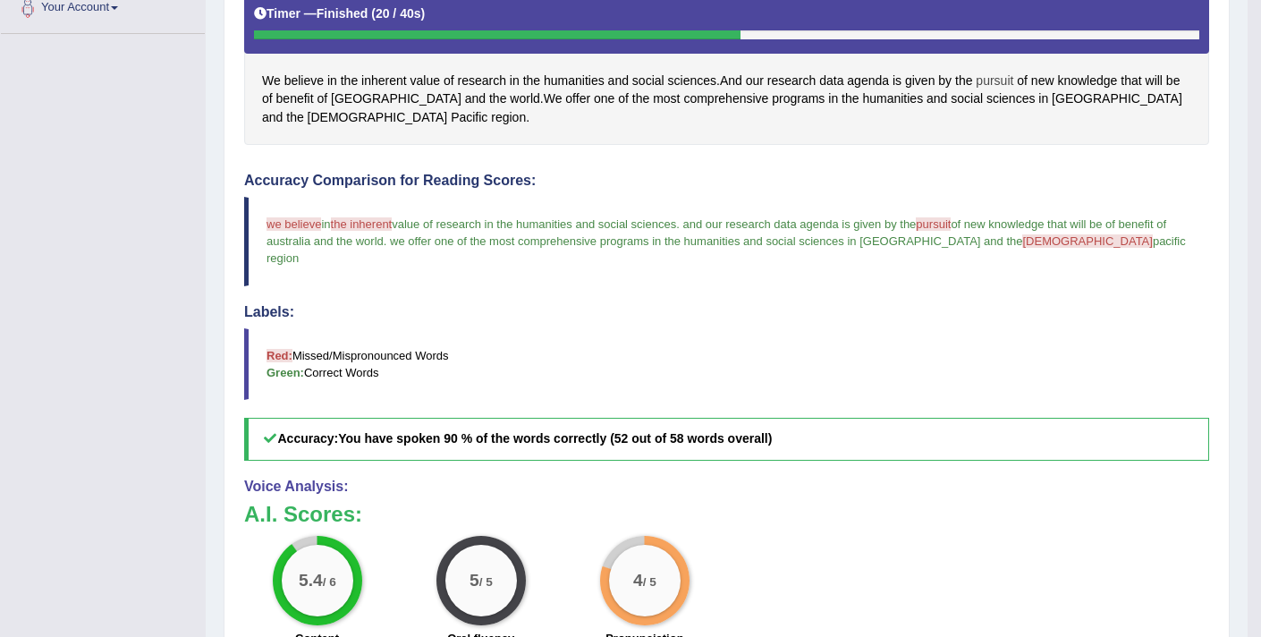
click at [1012, 78] on span "pursuit" at bounding box center [994, 81] width 38 height 19
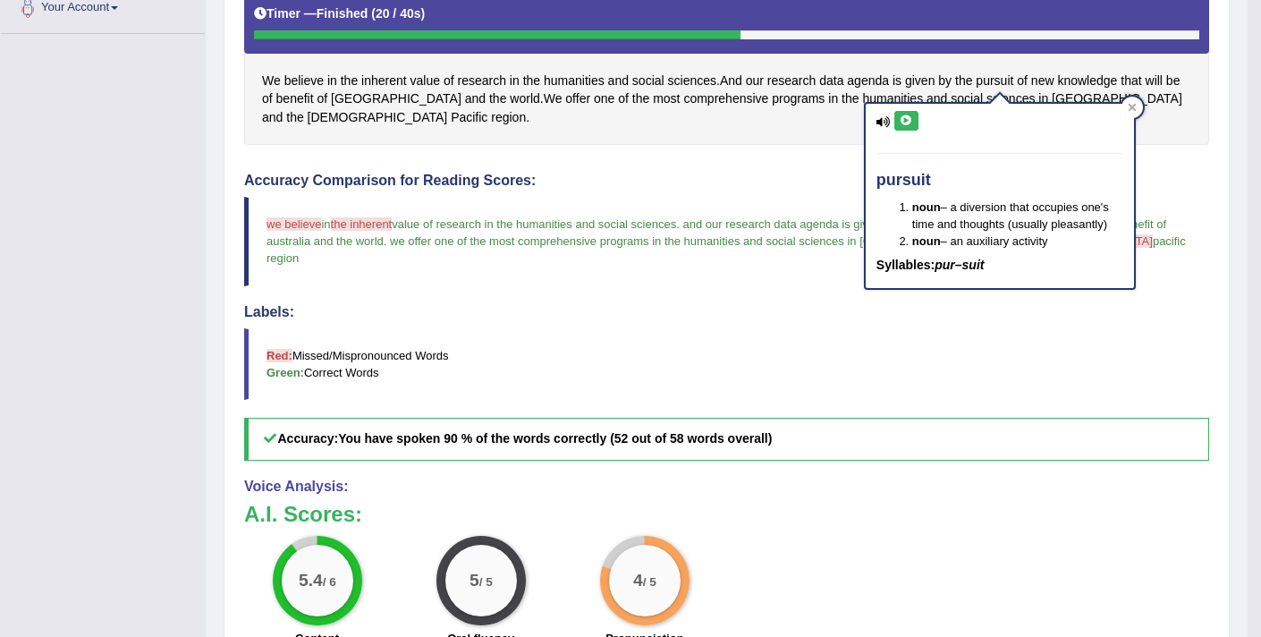
click at [915, 122] on button at bounding box center [906, 121] width 24 height 20
click at [764, 188] on div "Accuracy Comparison for Reading Scores: we believe living in the inherent [PERS…" at bounding box center [726, 317] width 965 height 288
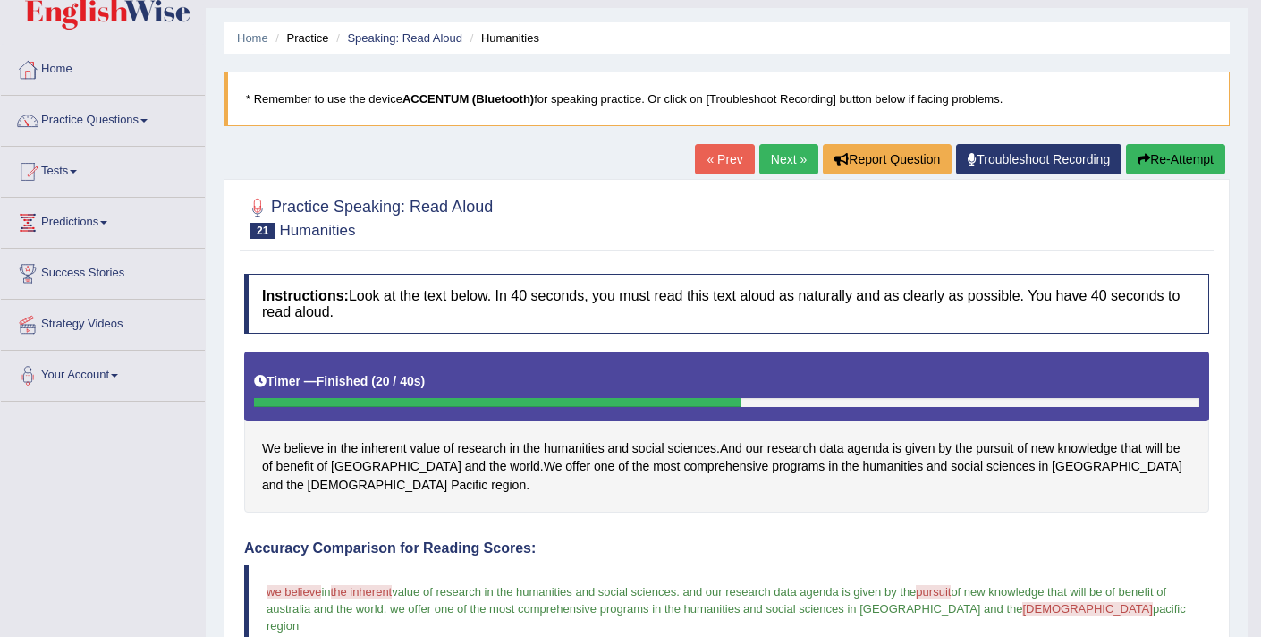
scroll to position [0, 0]
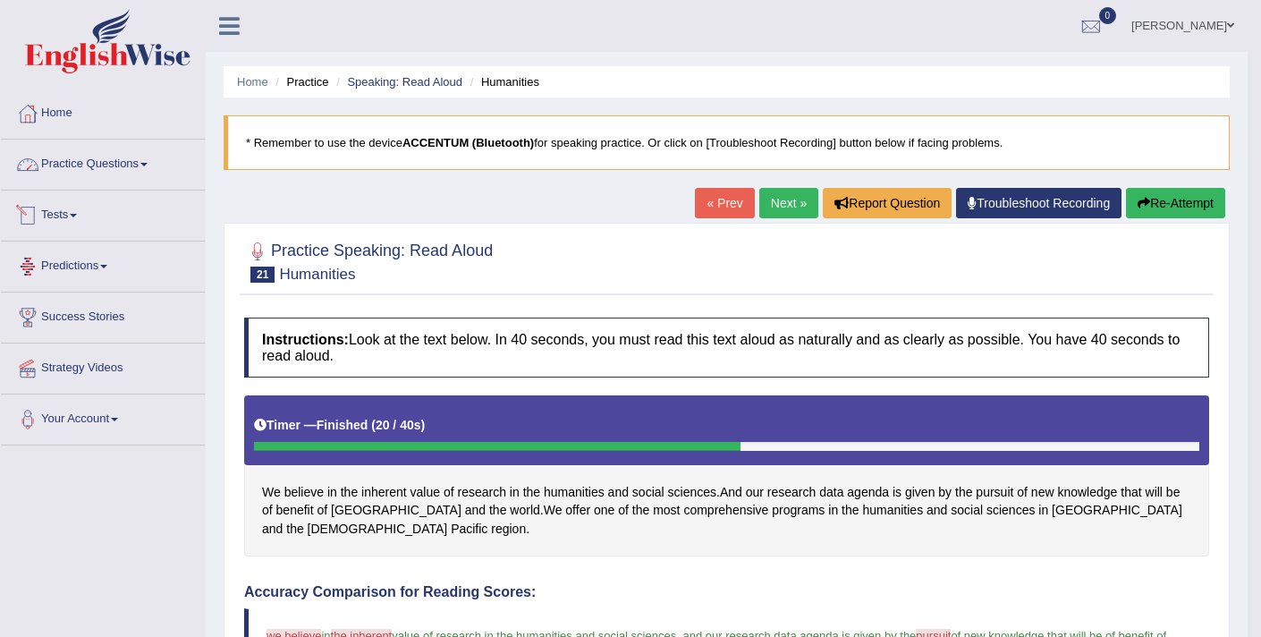
click at [111, 160] on link "Practice Questions" at bounding box center [103, 161] width 204 height 45
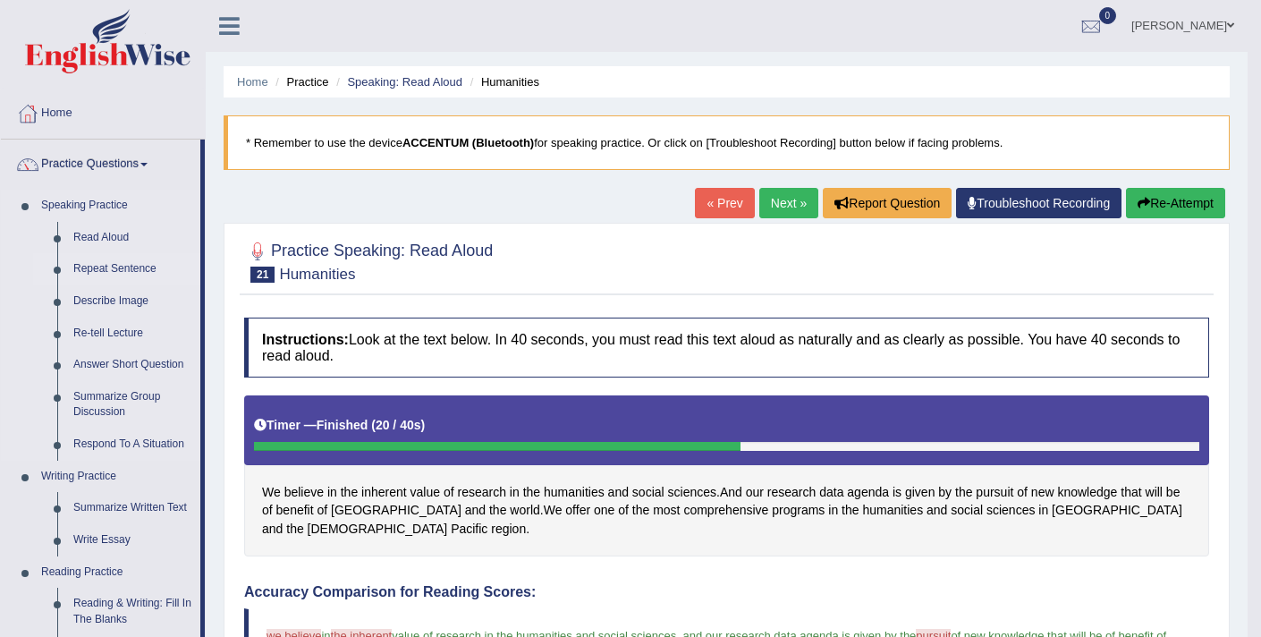
click at [99, 261] on link "Repeat Sentence" at bounding box center [132, 269] width 135 height 32
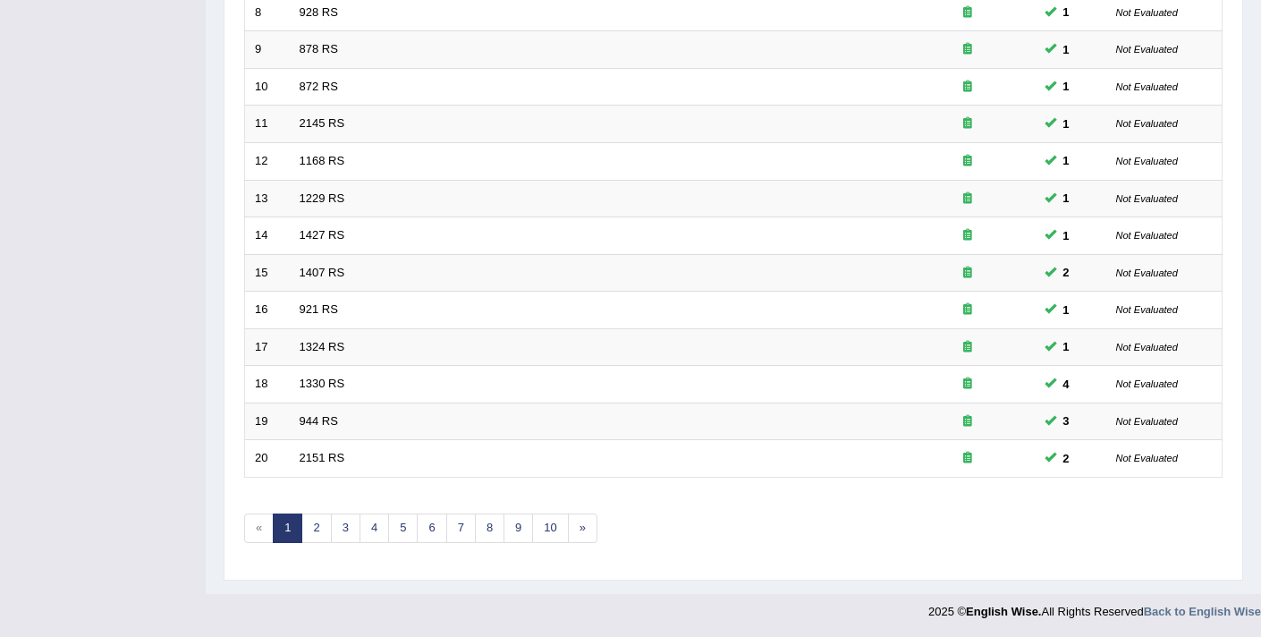
scroll to position [547, 0]
click at [322, 534] on link "2" at bounding box center [316, 526] width 30 height 30
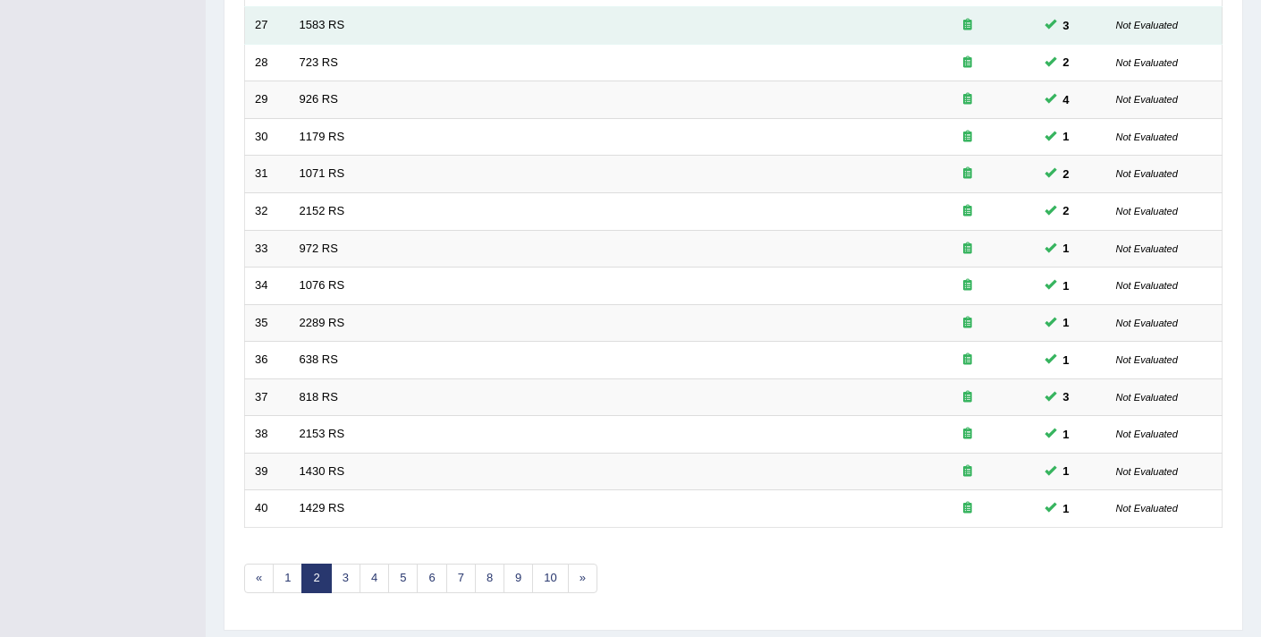
scroll to position [539, 0]
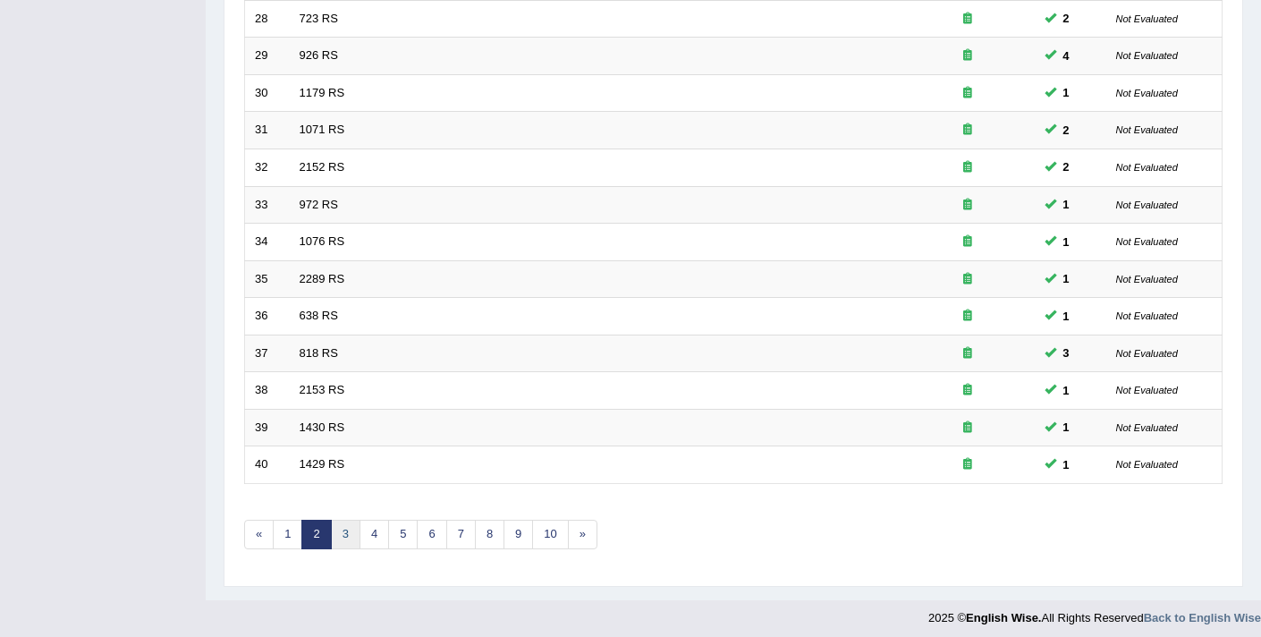
click at [345, 537] on link "3" at bounding box center [346, 534] width 30 height 30
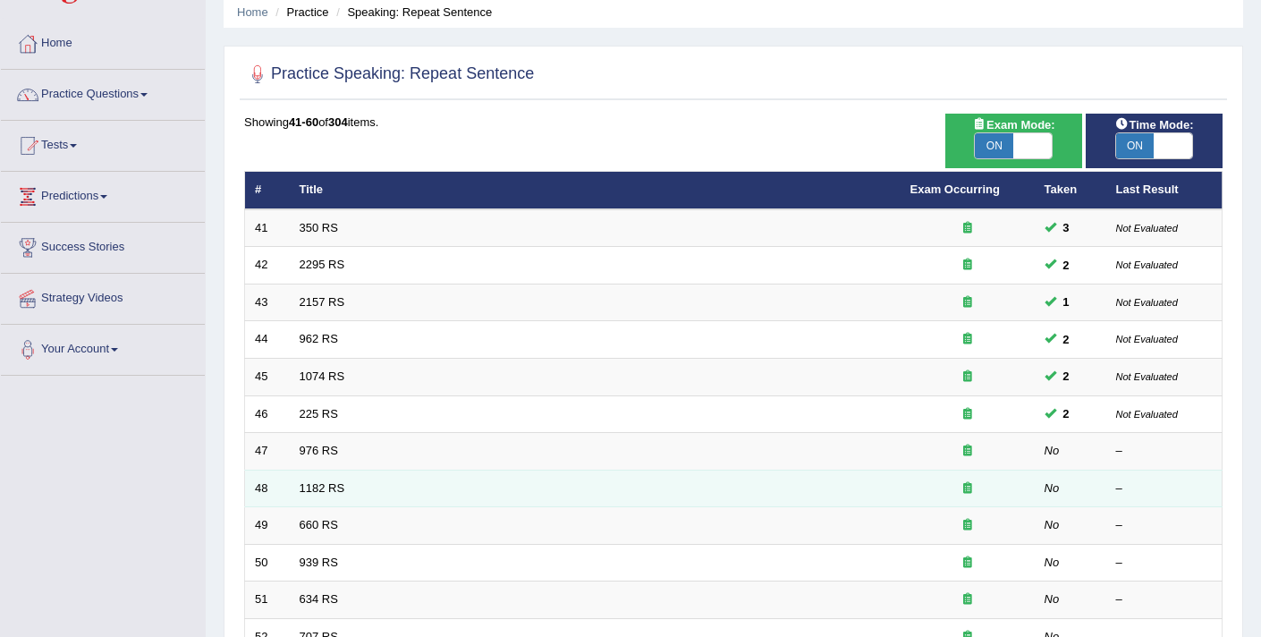
scroll to position [122, 0]
